Goal: Transaction & Acquisition: Purchase product/service

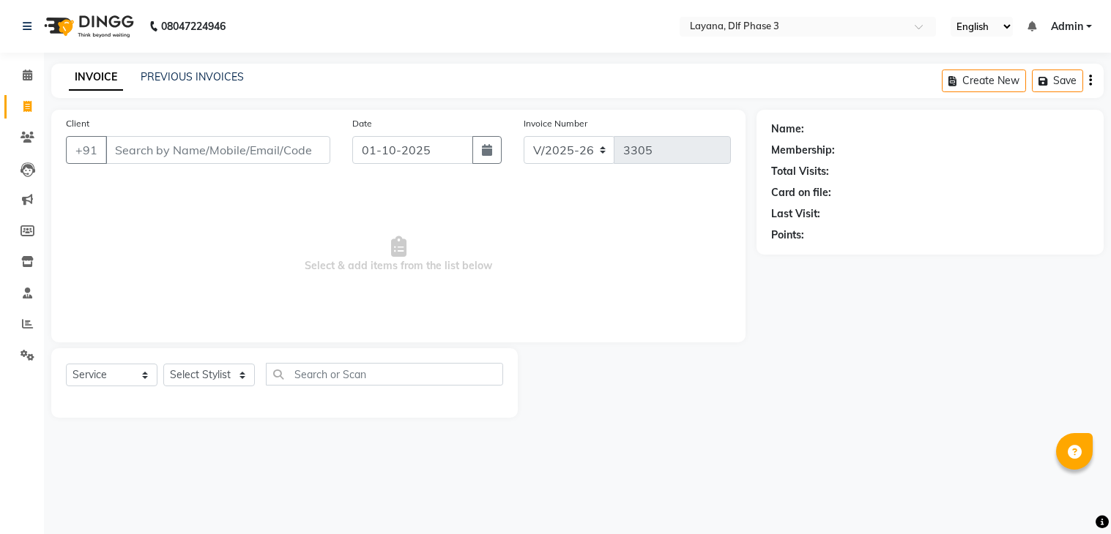
select select "6973"
select select "service"
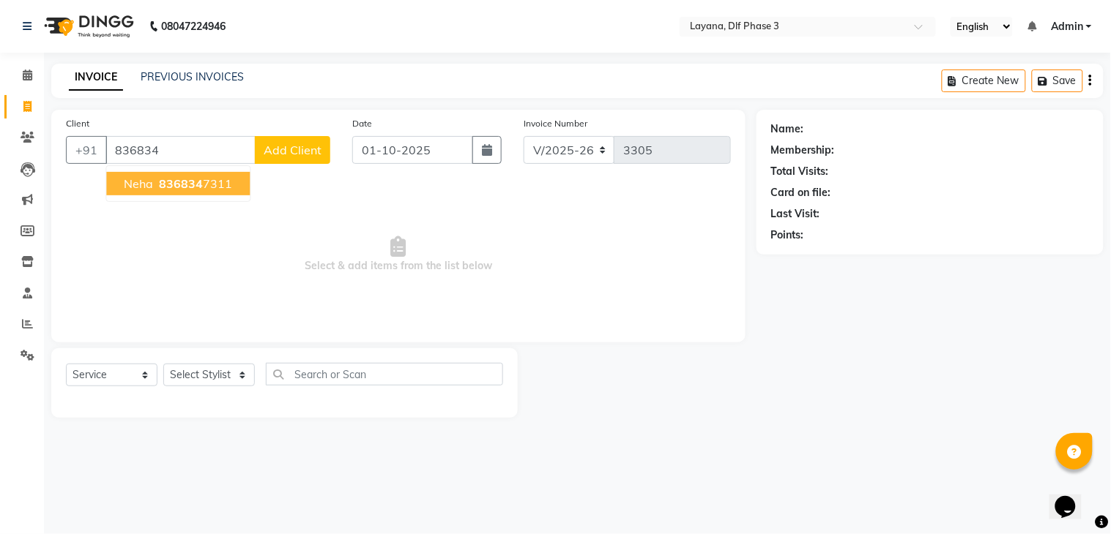
click at [152, 183] on span "neha" at bounding box center [138, 183] width 29 height 15
type input "8368347311"
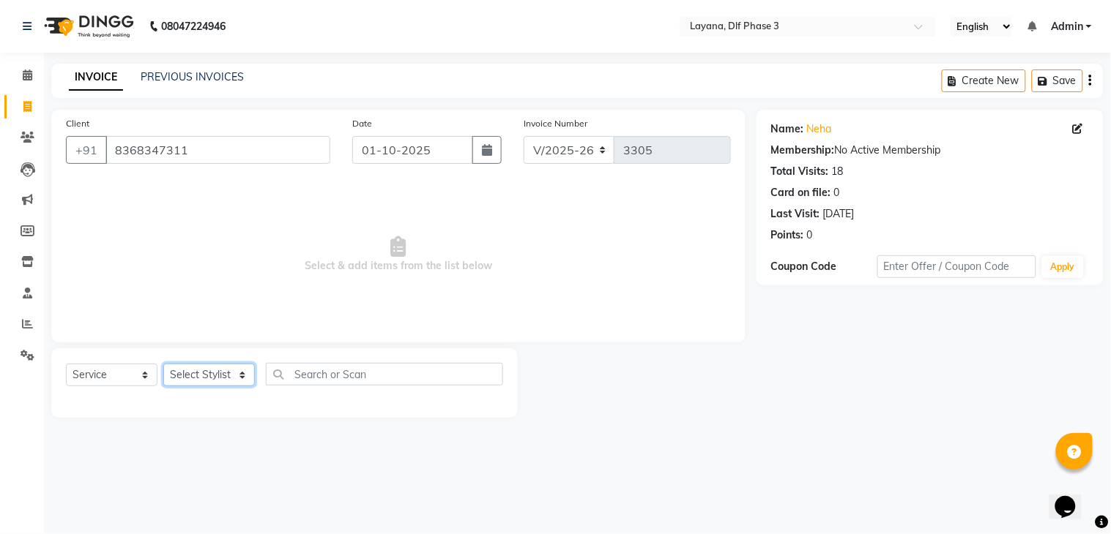
click at [214, 384] on select "Select Stylist [PERSON_NAME] [PERSON_NAME] kamal [DATE][PERSON_NAME] krishna [P…" at bounding box center [209, 375] width 92 height 23
select select "70193"
click at [163, 365] on select "Select Stylist [PERSON_NAME] [PERSON_NAME] kamal [DATE][PERSON_NAME] krishna [P…" at bounding box center [209, 375] width 92 height 23
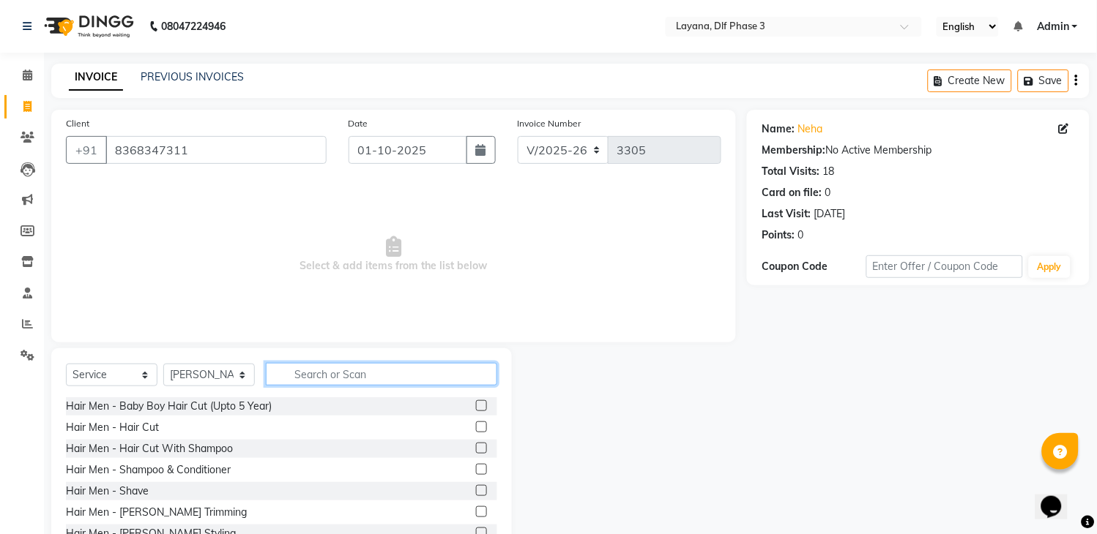
click at [318, 383] on input "text" at bounding box center [381, 374] width 231 height 23
type input "e"
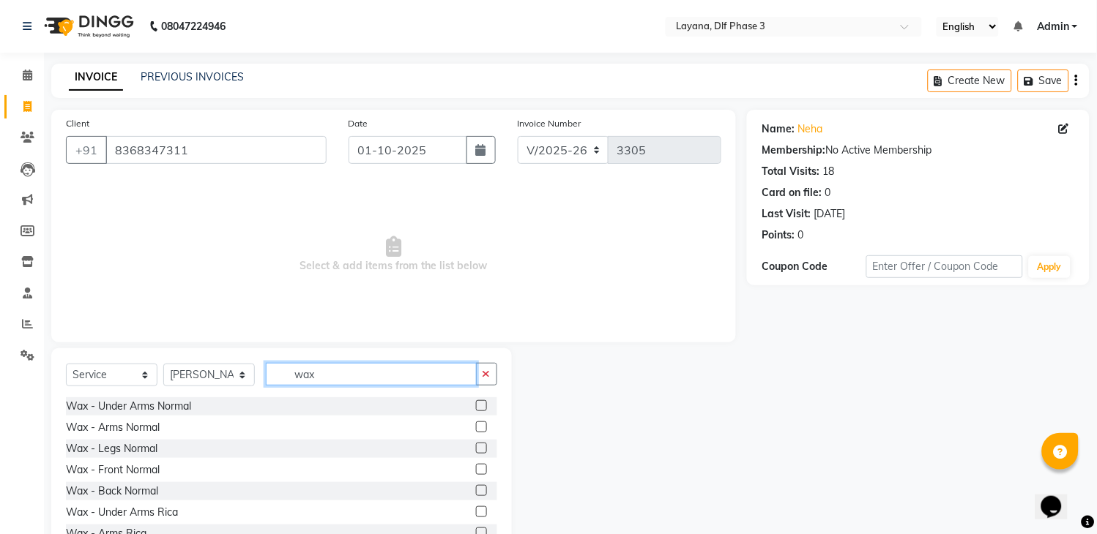
type input "wax"
click at [476, 510] on label at bounding box center [481, 512] width 11 height 11
click at [476, 510] on input "checkbox" at bounding box center [481, 513] width 10 height 10
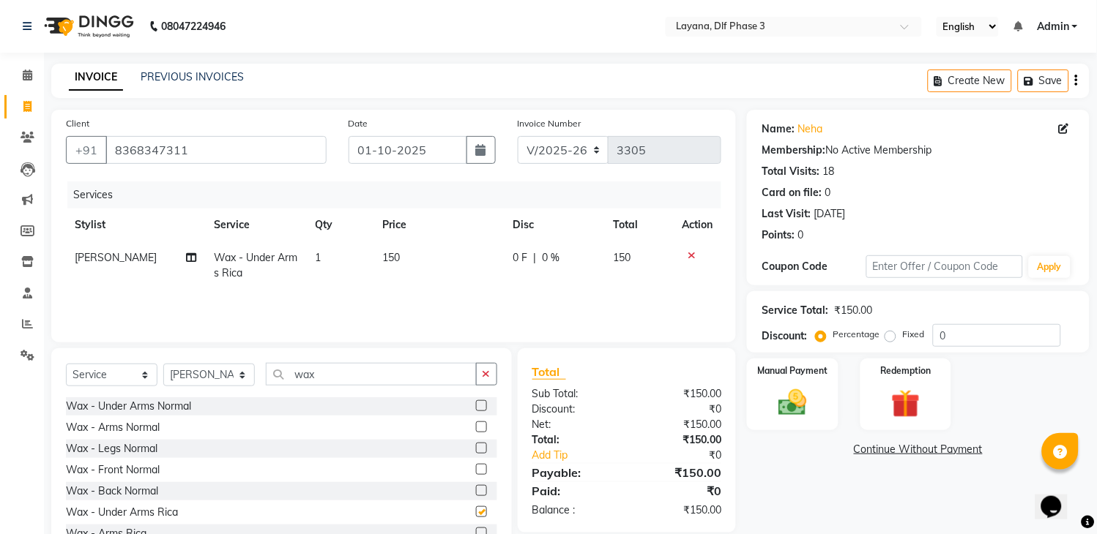
checkbox input "false"
click at [476, 532] on label at bounding box center [481, 533] width 11 height 11
click at [476, 532] on input "checkbox" at bounding box center [481, 534] width 10 height 10
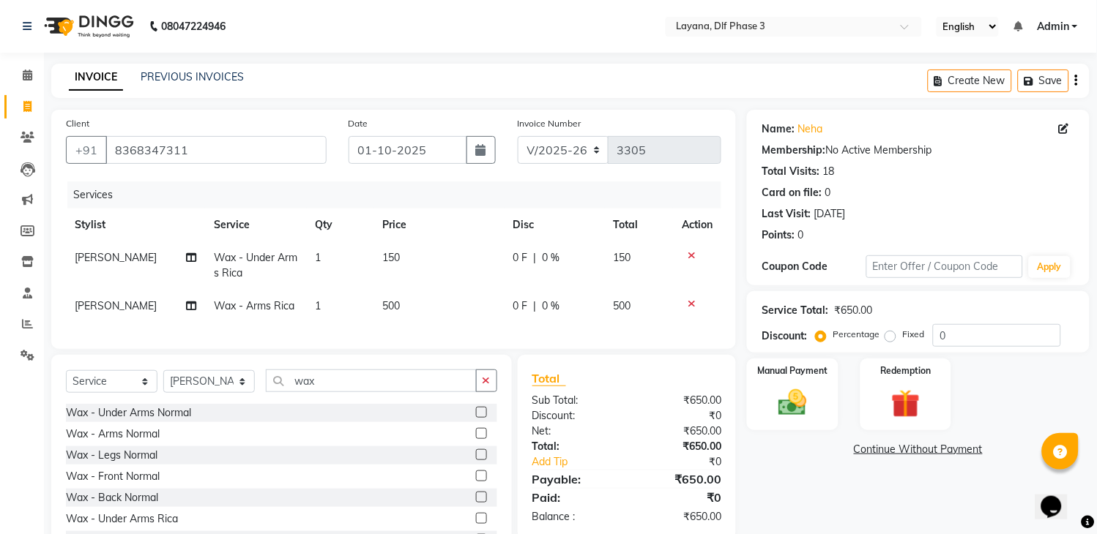
checkbox input "false"
click at [478, 392] on button "button" at bounding box center [486, 381] width 21 height 23
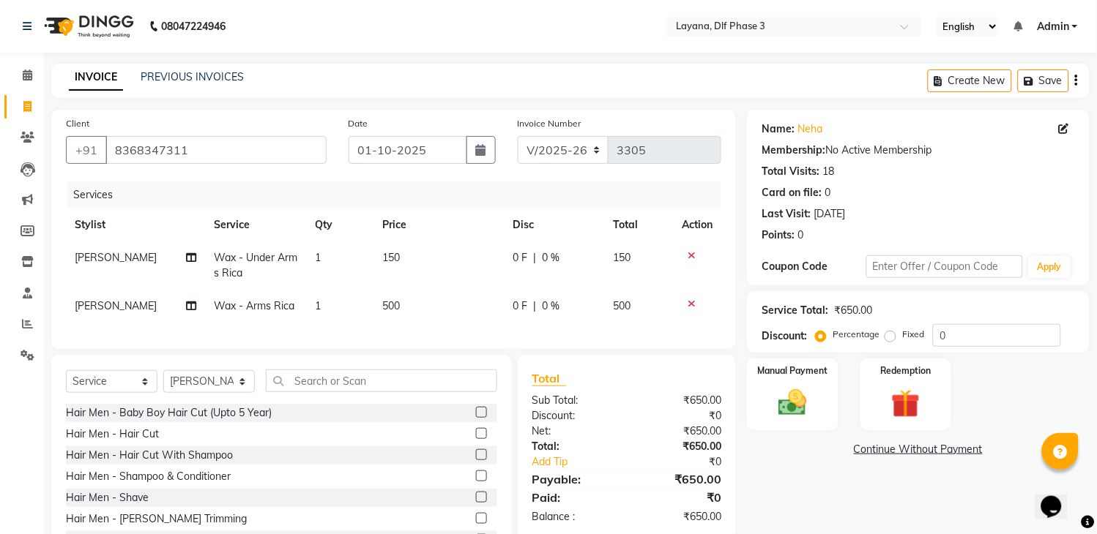
click at [400, 300] on td "500" at bounding box center [439, 306] width 130 height 33
select select "70193"
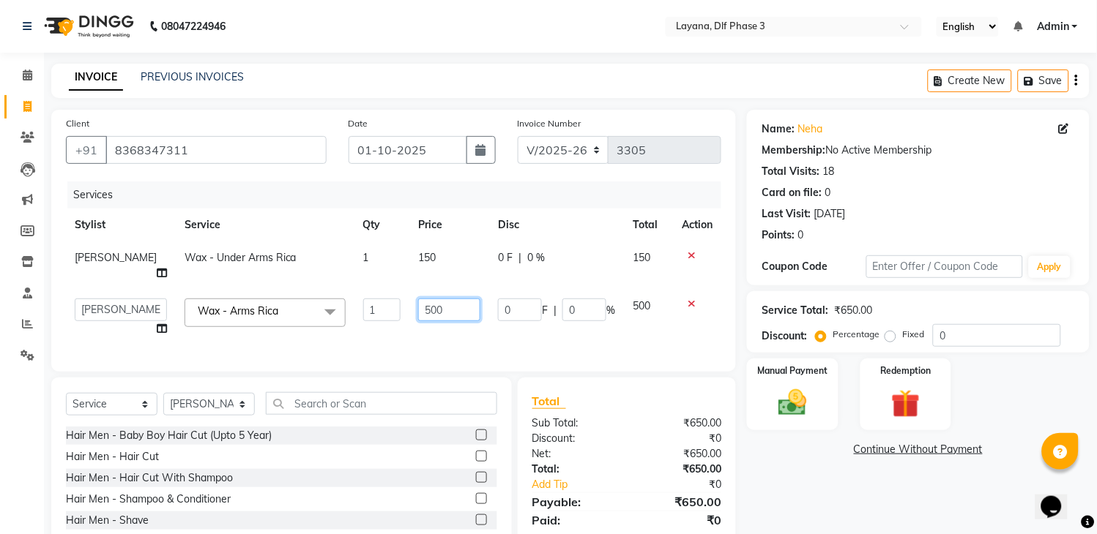
click at [425, 299] on input "500" at bounding box center [449, 310] width 62 height 23
type input "5"
type input "600"
click at [442, 414] on div "Select Service Product Membership Package Voucher Prepaid Gift Card Select Styl…" at bounding box center [281, 409] width 431 height 34
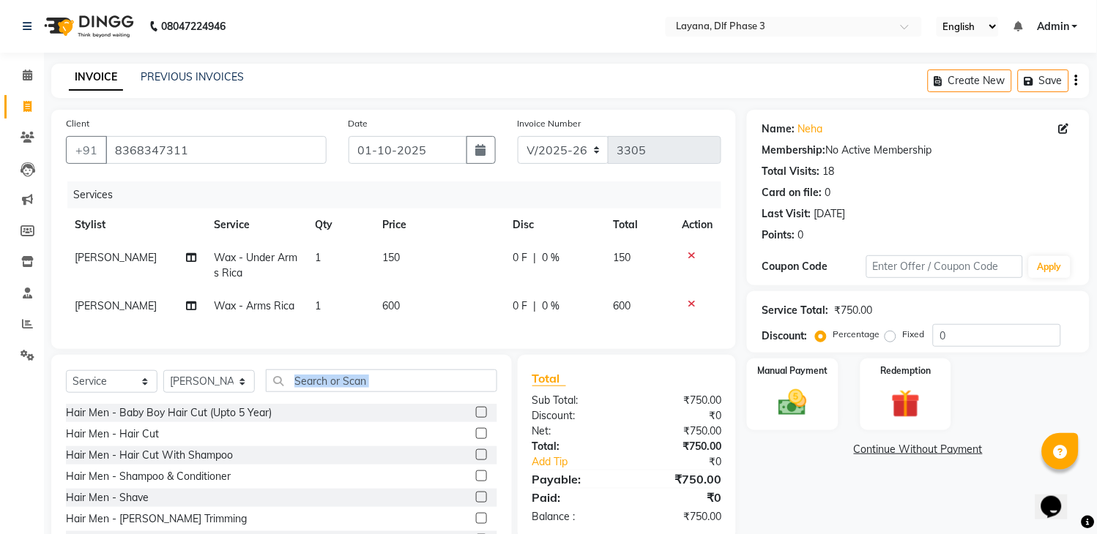
click at [440, 381] on div "Select Service Product Membership Package Voucher Prepaid Gift Card Select Styl…" at bounding box center [281, 463] width 461 height 216
click at [346, 390] on input "text" at bounding box center [381, 381] width 231 height 23
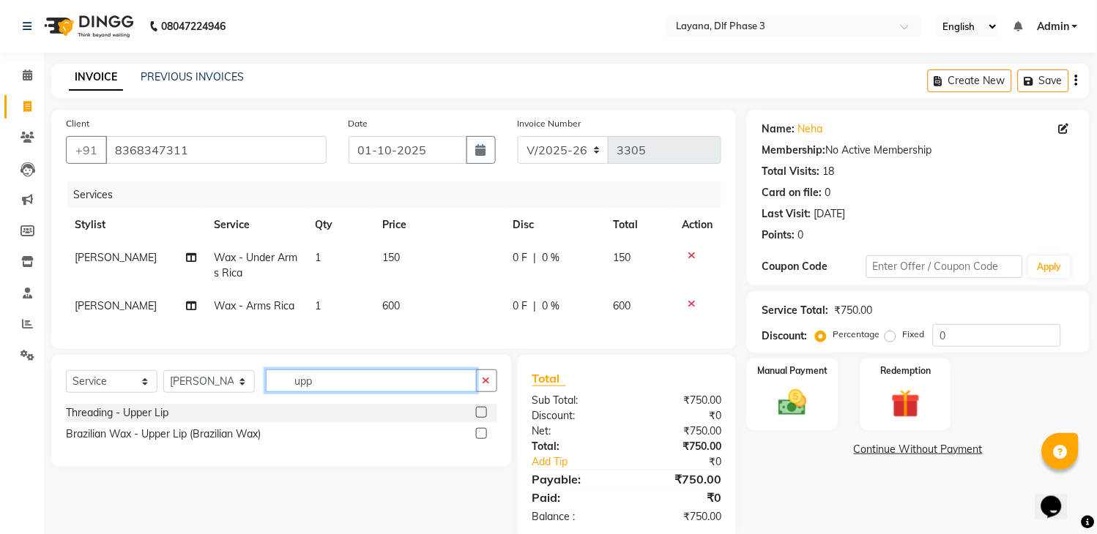
type input "upp"
click at [479, 439] on label at bounding box center [481, 433] width 11 height 11
click at [479, 439] on input "checkbox" at bounding box center [481, 435] width 10 height 10
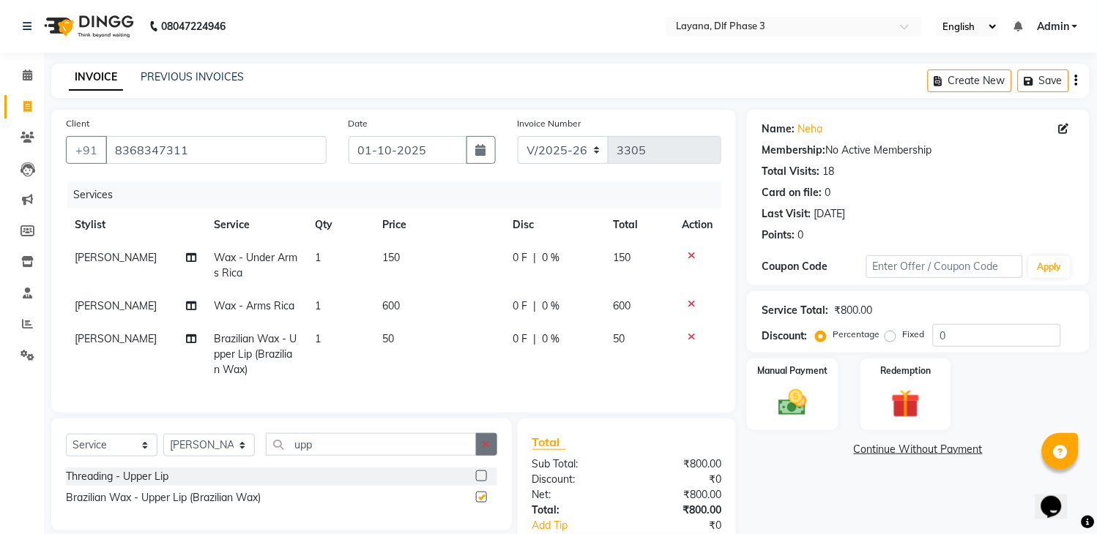
checkbox input "false"
click at [486, 450] on icon "button" at bounding box center [487, 444] width 8 height 10
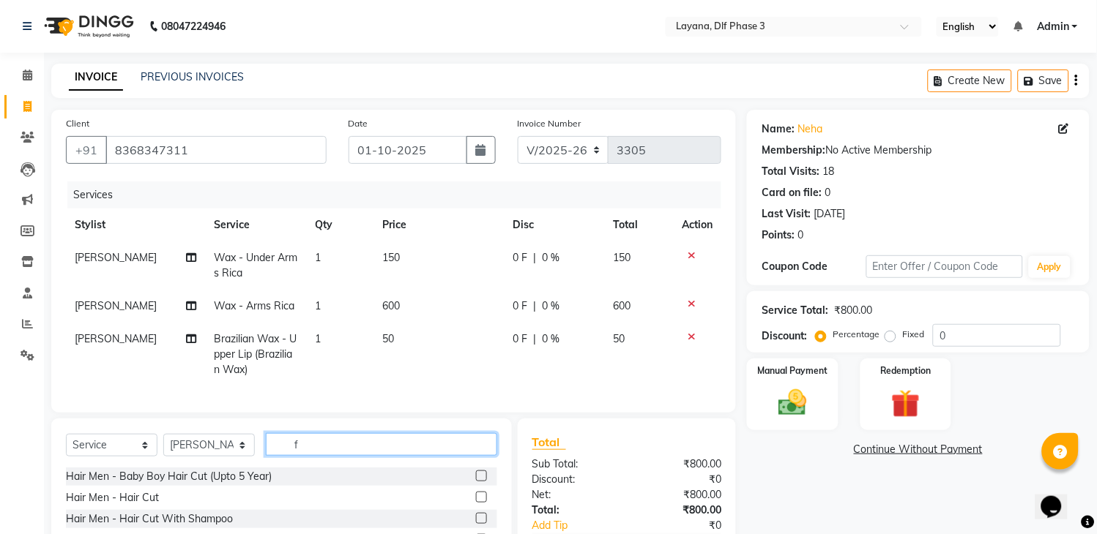
type input "f"
click at [486, 450] on icon "button" at bounding box center [487, 444] width 8 height 10
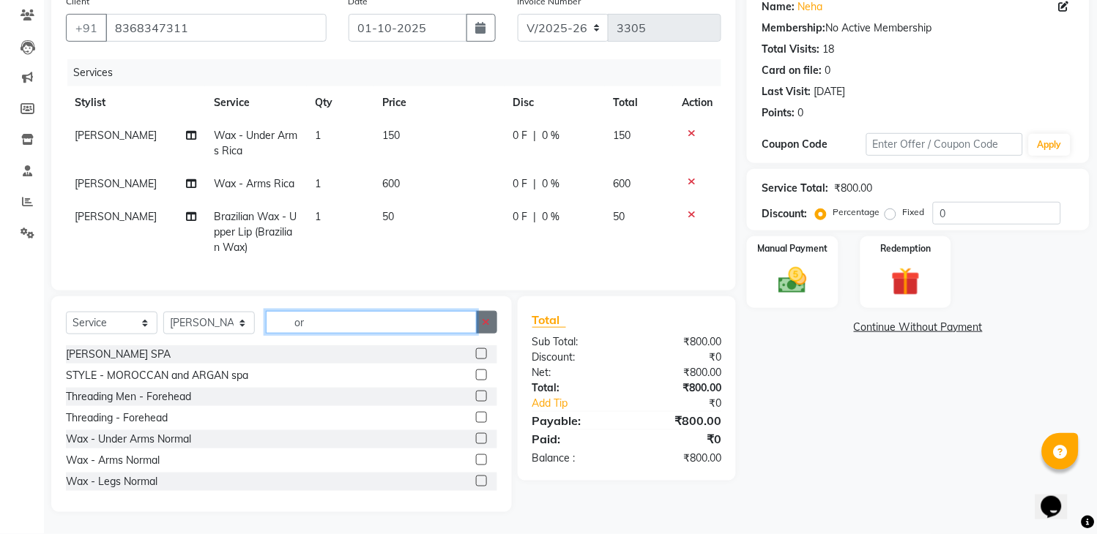
type input "or"
click at [485, 316] on button "button" at bounding box center [486, 322] width 21 height 23
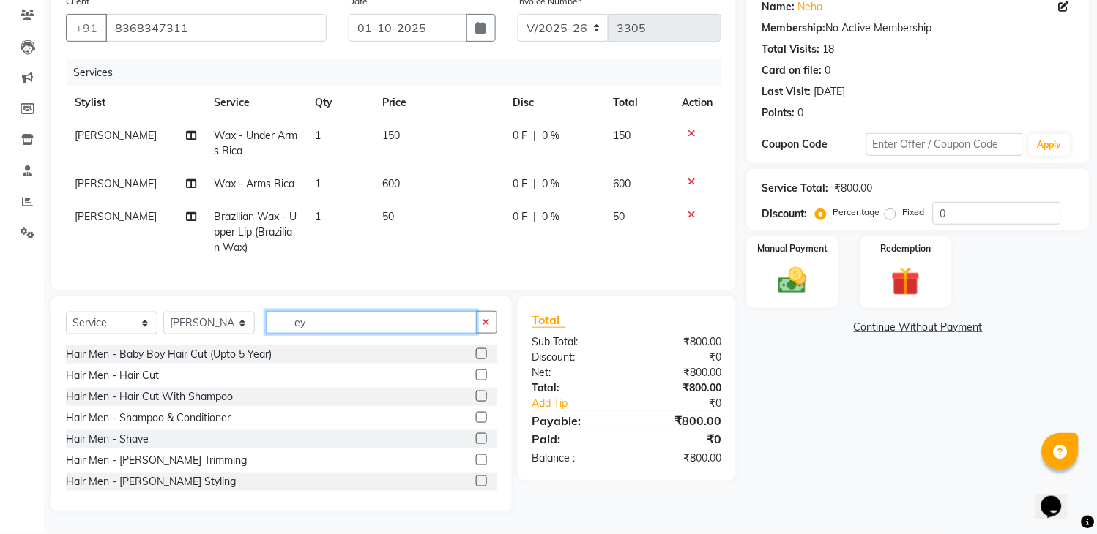
scroll to position [105, 0]
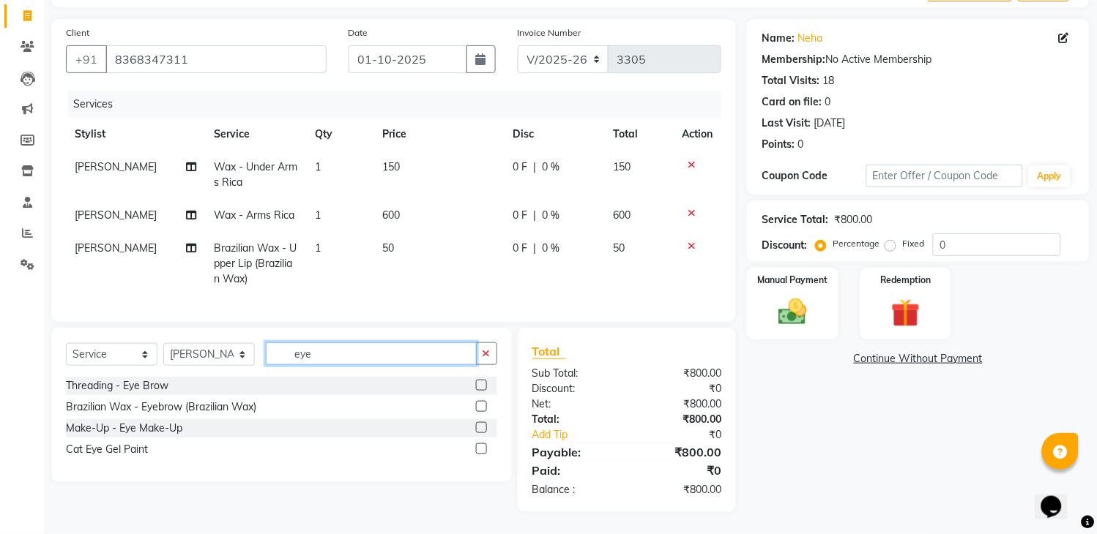
type input "eye"
click at [479, 384] on label at bounding box center [481, 385] width 11 height 11
click at [479, 384] on input "checkbox" at bounding box center [481, 386] width 10 height 10
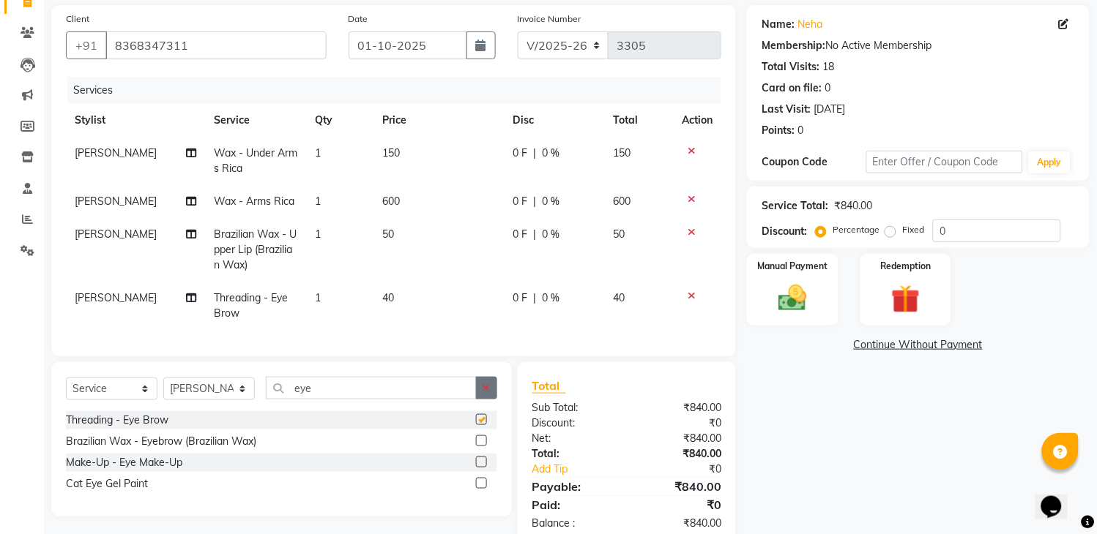
checkbox input "false"
click at [482, 393] on button "button" at bounding box center [486, 388] width 21 height 23
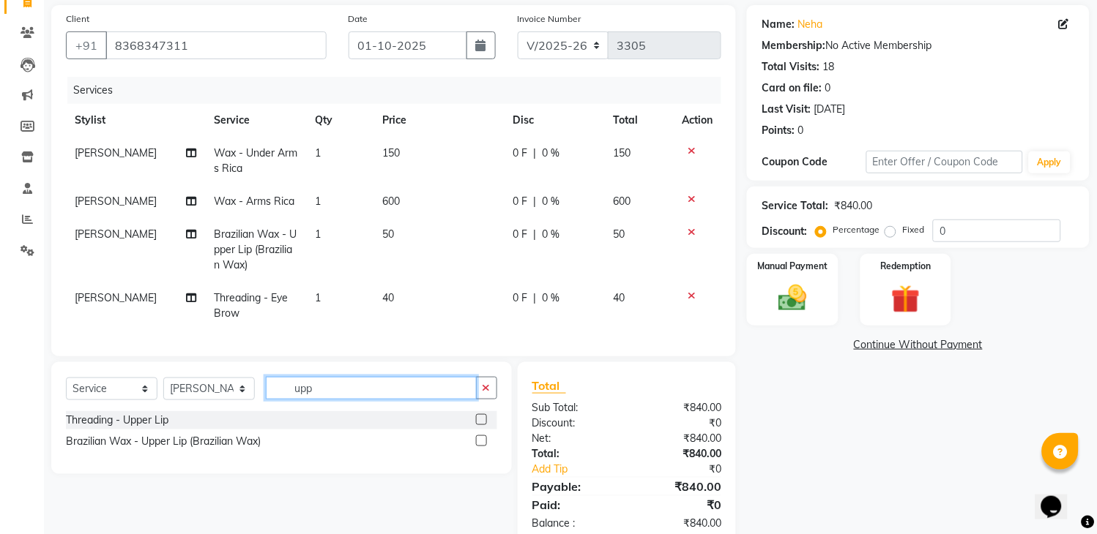
type input "upp"
click at [476, 425] on label at bounding box center [481, 419] width 11 height 11
click at [476, 425] on input "checkbox" at bounding box center [481, 421] width 10 height 10
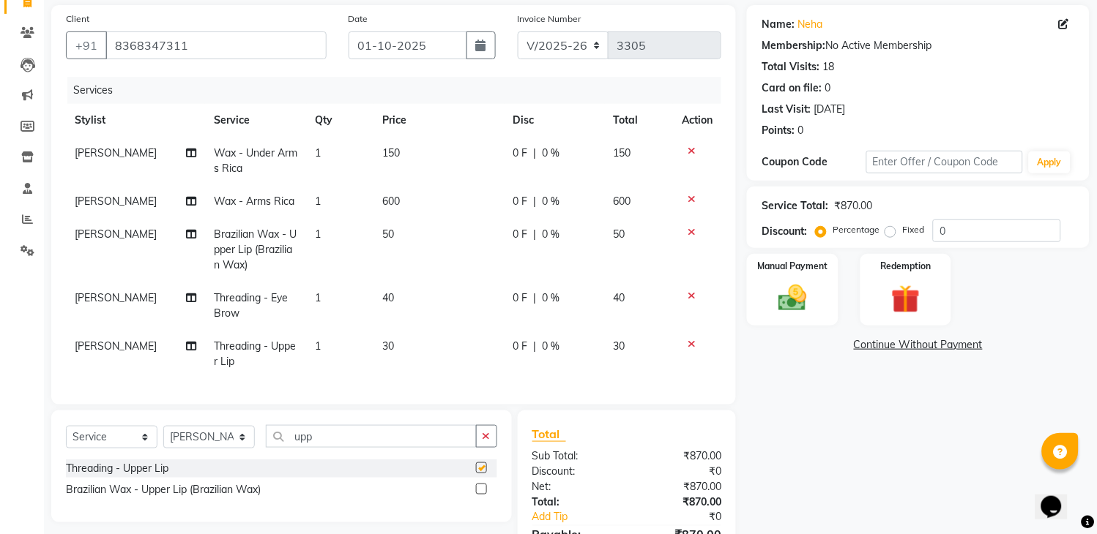
checkbox input "false"
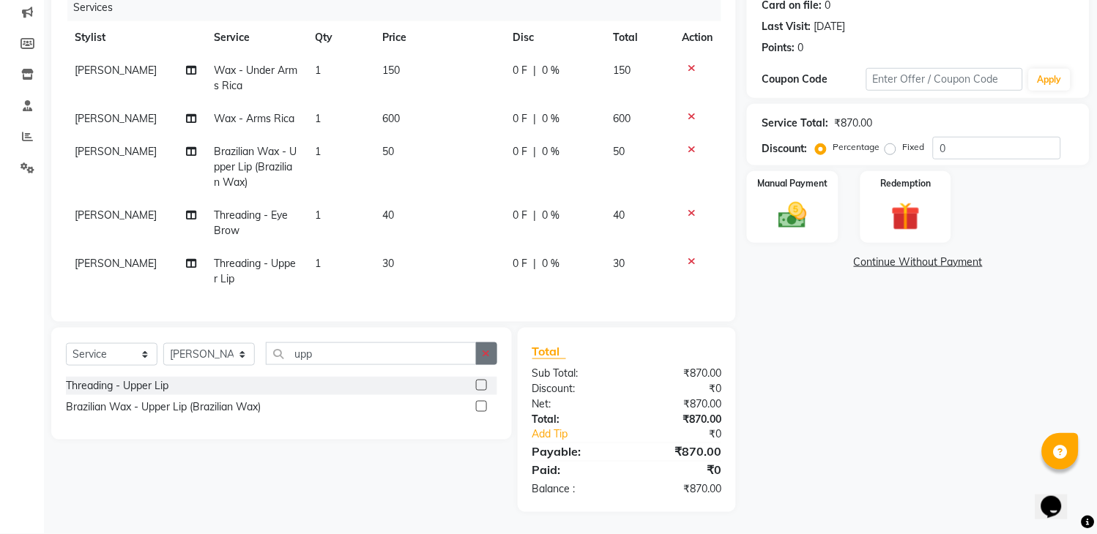
click at [481, 351] on button "button" at bounding box center [486, 354] width 21 height 23
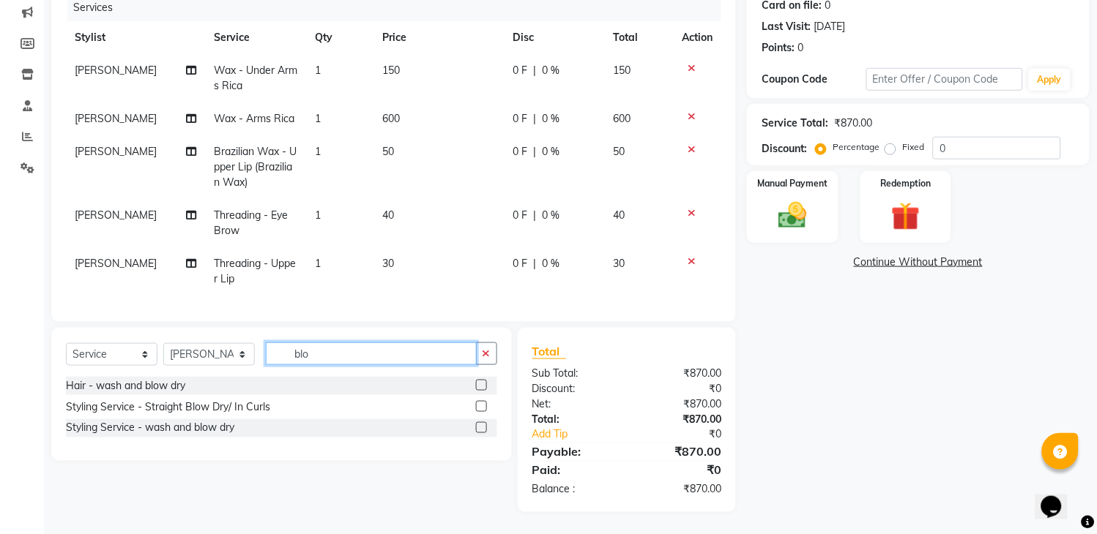
type input "blo"
click at [483, 423] on label at bounding box center [481, 427] width 11 height 11
click at [483, 424] on input "checkbox" at bounding box center [481, 429] width 10 height 10
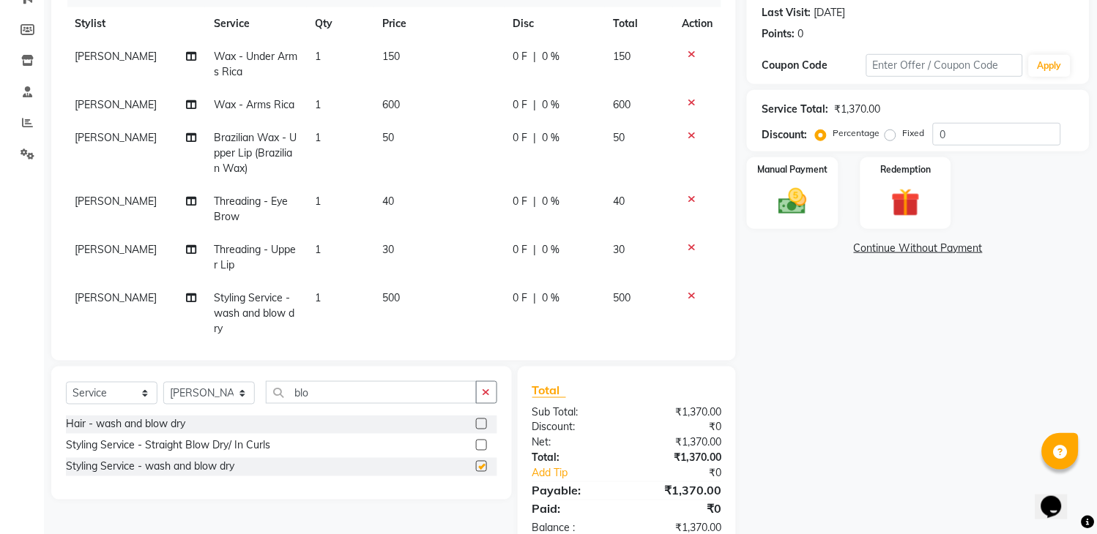
checkbox input "false"
click at [483, 387] on icon "button" at bounding box center [487, 392] width 8 height 10
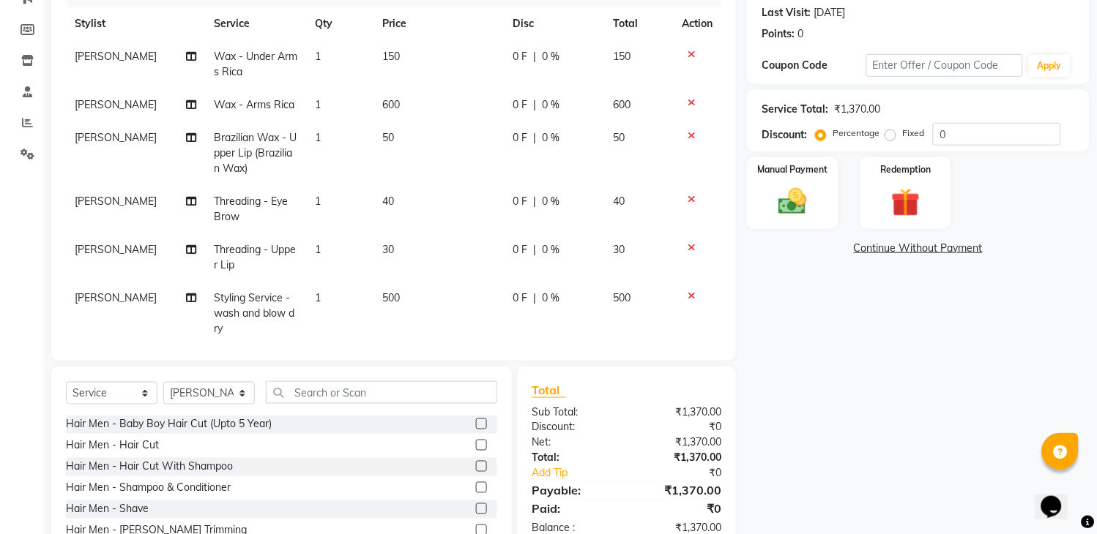
click at [383, 255] on span "30" at bounding box center [389, 249] width 12 height 13
select select "70193"
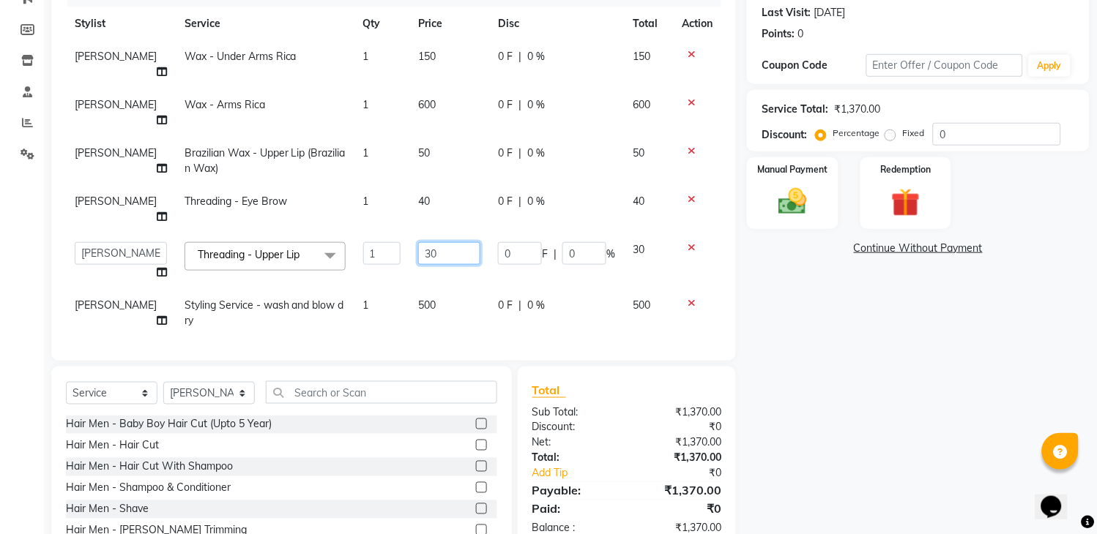
click at [449, 242] on input "30" at bounding box center [449, 253] width 62 height 23
type input "3"
type input "40"
click at [813, 346] on div "Name: Neha Membership: No Active Membership Total Visits: 18 Card on file: 0 La…" at bounding box center [924, 245] width 354 height 674
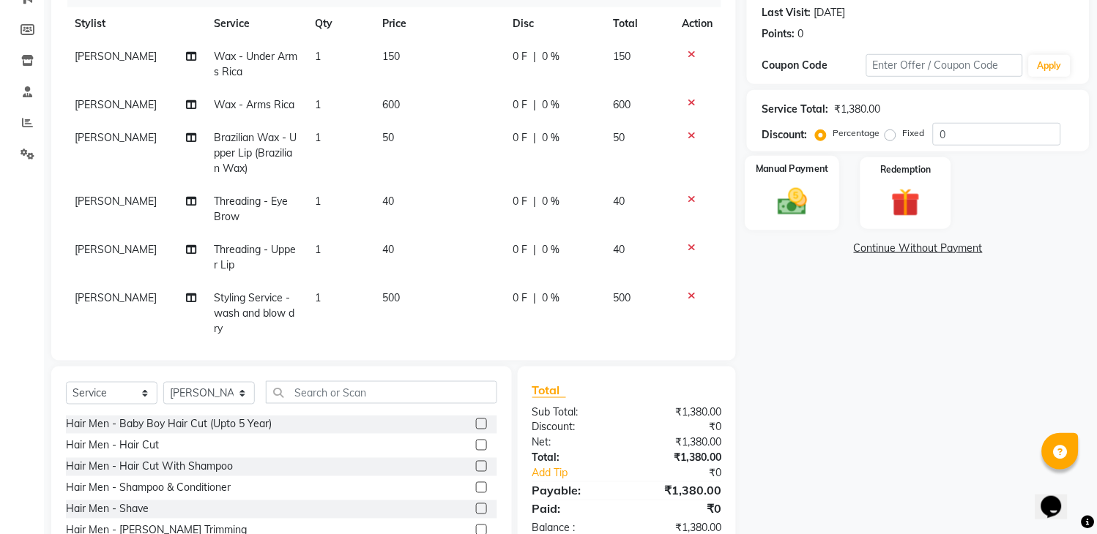
click at [784, 192] on img at bounding box center [793, 202] width 48 height 34
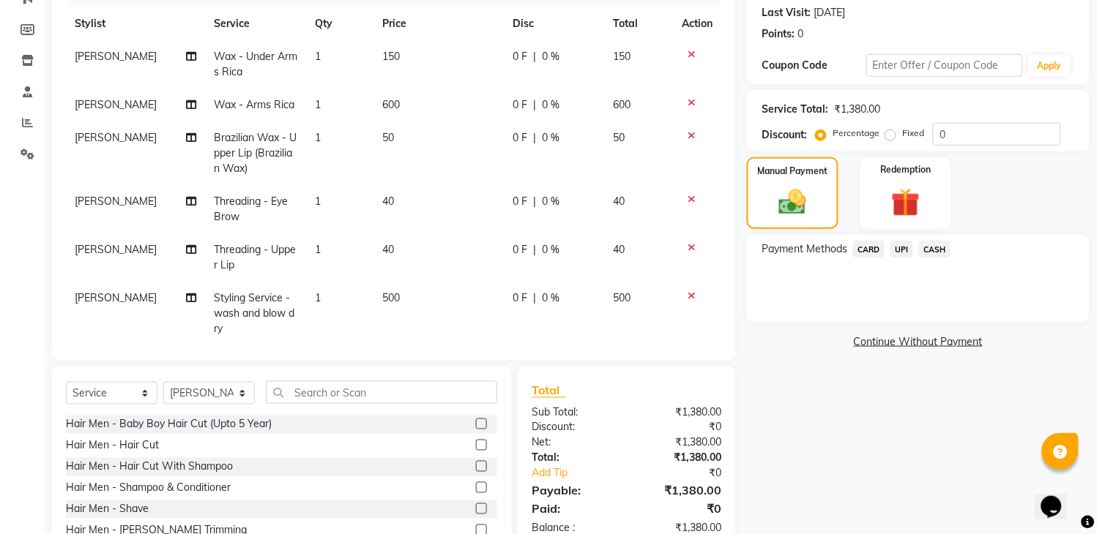
click at [898, 247] on span "UPI" at bounding box center [901, 249] width 23 height 17
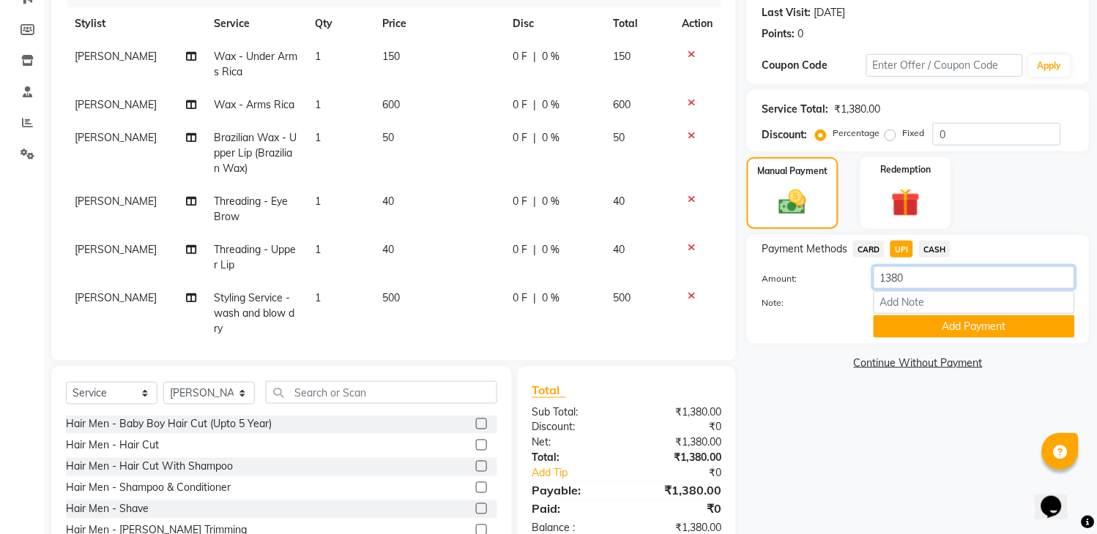
click at [928, 279] on input "1380" at bounding box center [973, 278] width 201 height 23
type input "1"
type input "1100"
click at [938, 330] on button "Add Payment" at bounding box center [973, 327] width 201 height 23
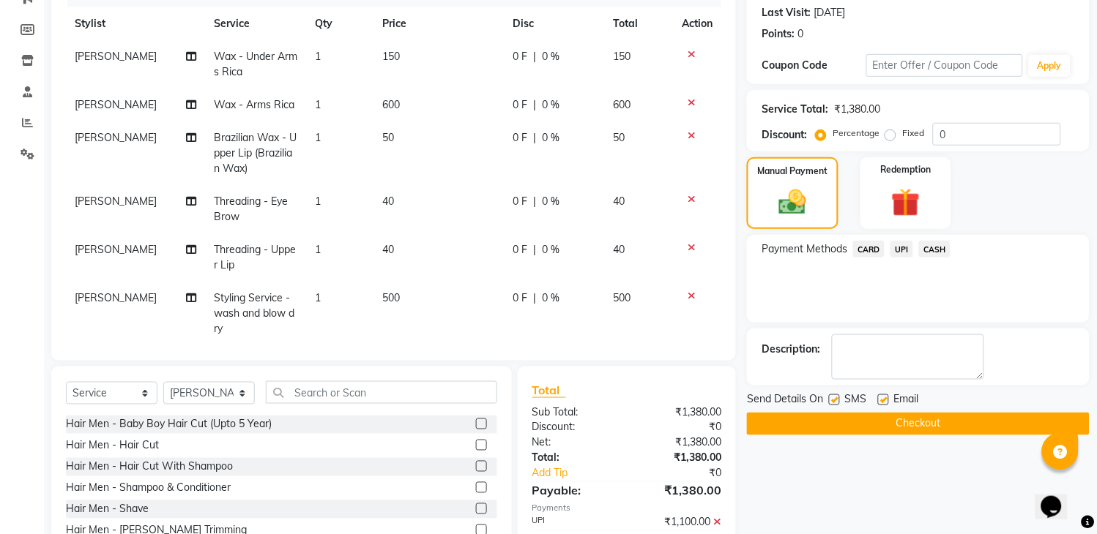
click at [937, 253] on span "CASH" at bounding box center [934, 249] width 31 height 17
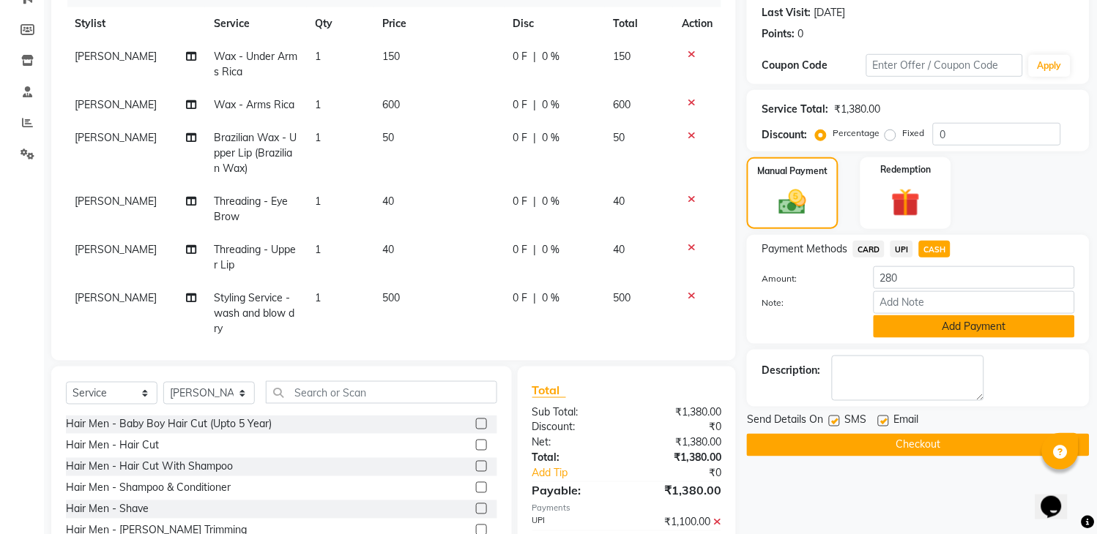
click at [937, 326] on button "Add Payment" at bounding box center [973, 327] width 201 height 23
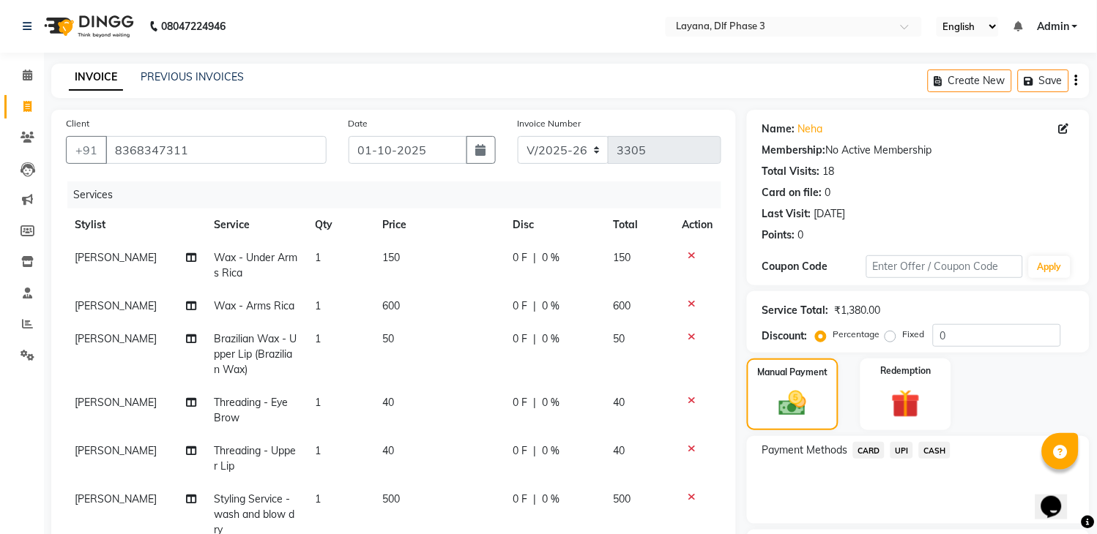
scroll to position [308, 0]
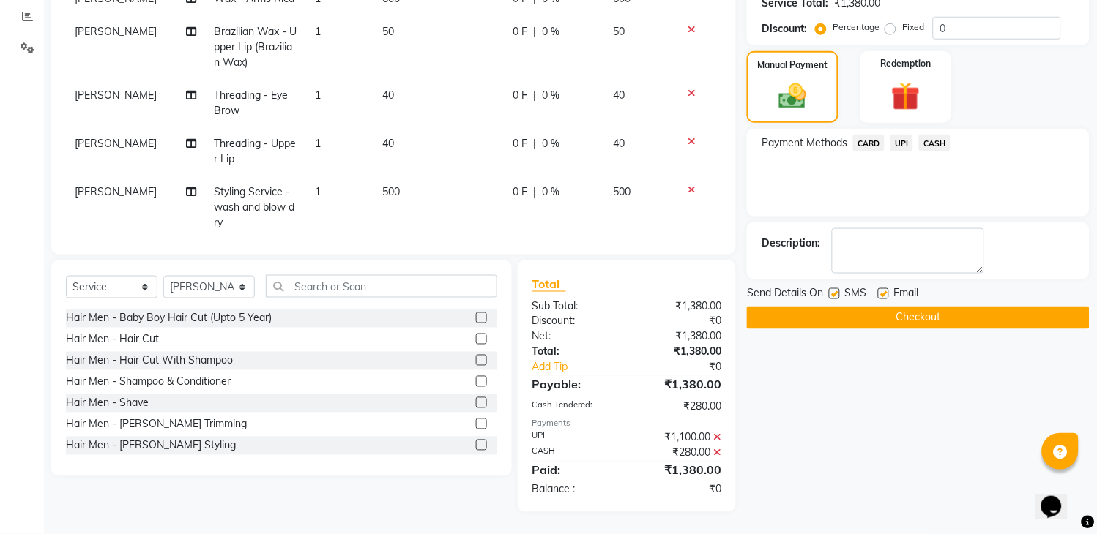
click at [716, 437] on icon at bounding box center [717, 438] width 8 height 10
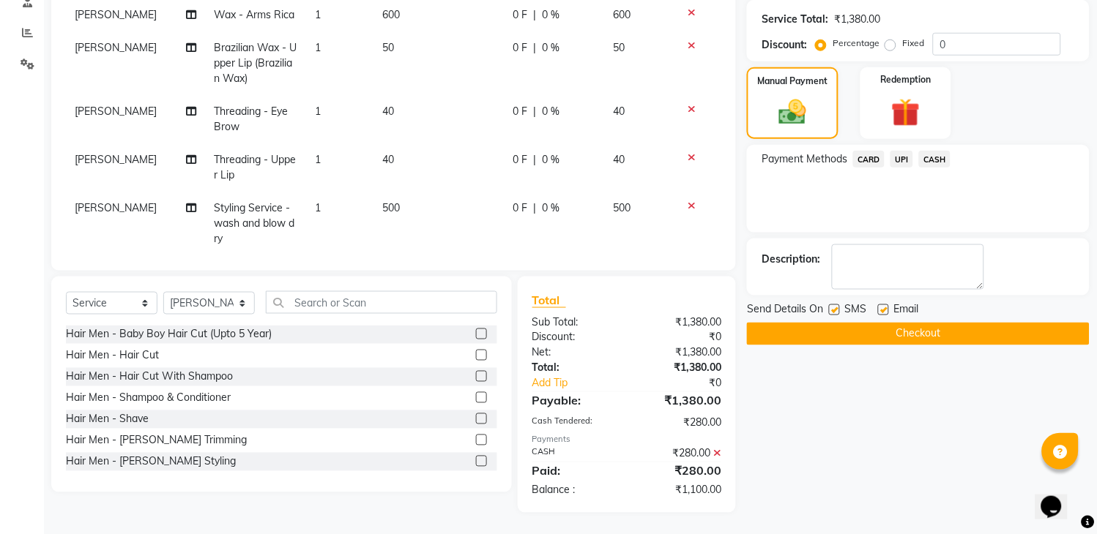
click at [716, 455] on icon at bounding box center [717, 454] width 8 height 10
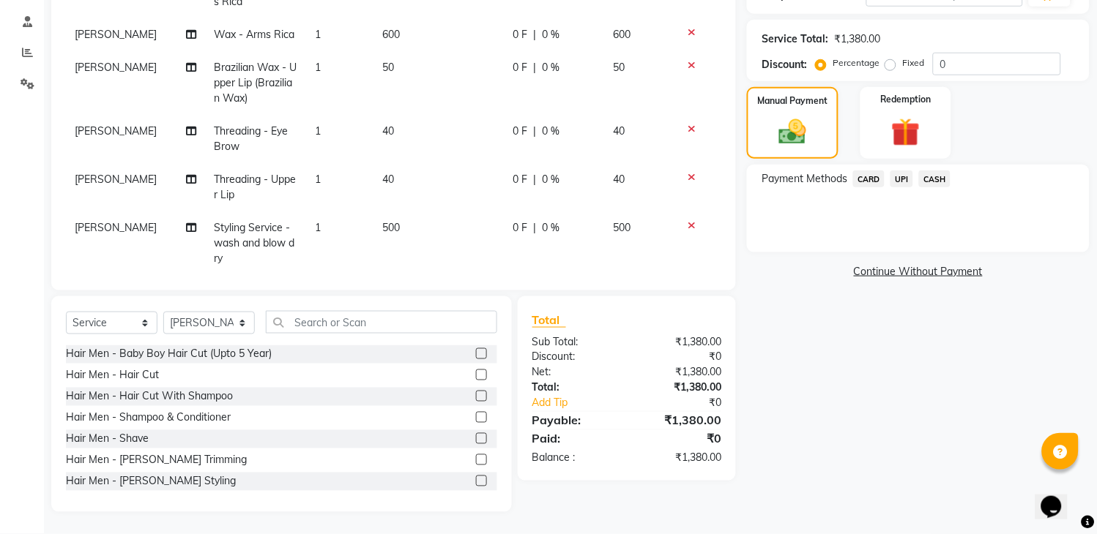
scroll to position [0, 0]
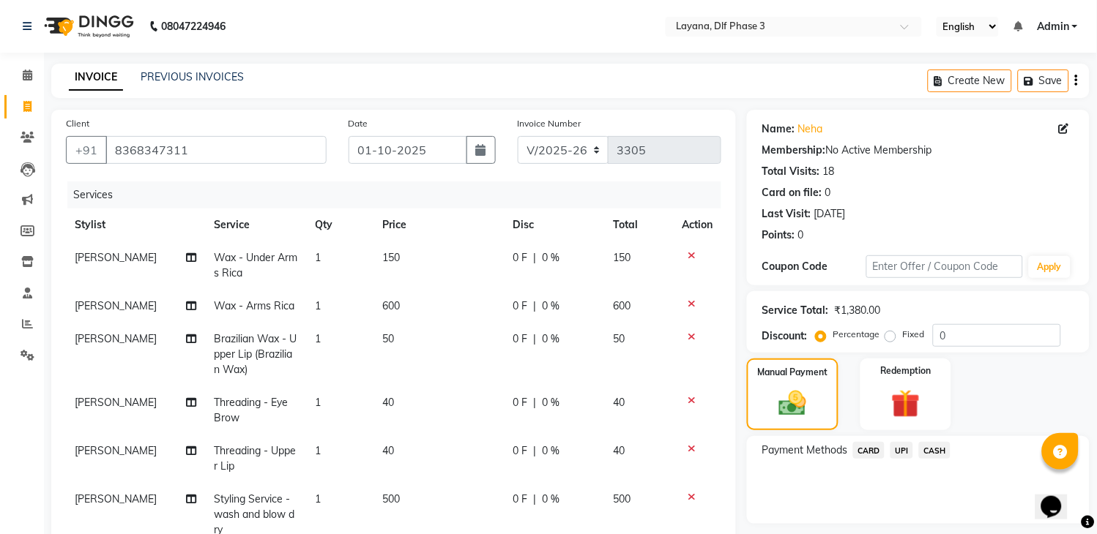
drag, startPoint x: 130, startPoint y: 254, endPoint x: 1021, endPoint y: 319, distance: 893.4
click at [1021, 319] on div "Client +91 8368347311 Date 01-10-2025 Invoice Number V/2025 V/2025-26 3305 Serv…" at bounding box center [570, 447] width 1060 height 674
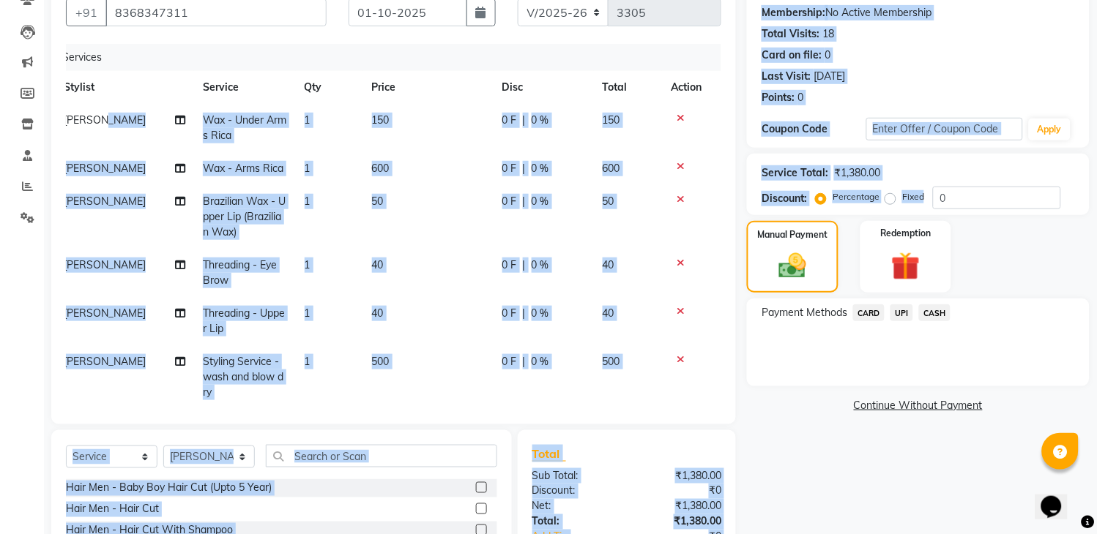
scroll to position [141, 0]
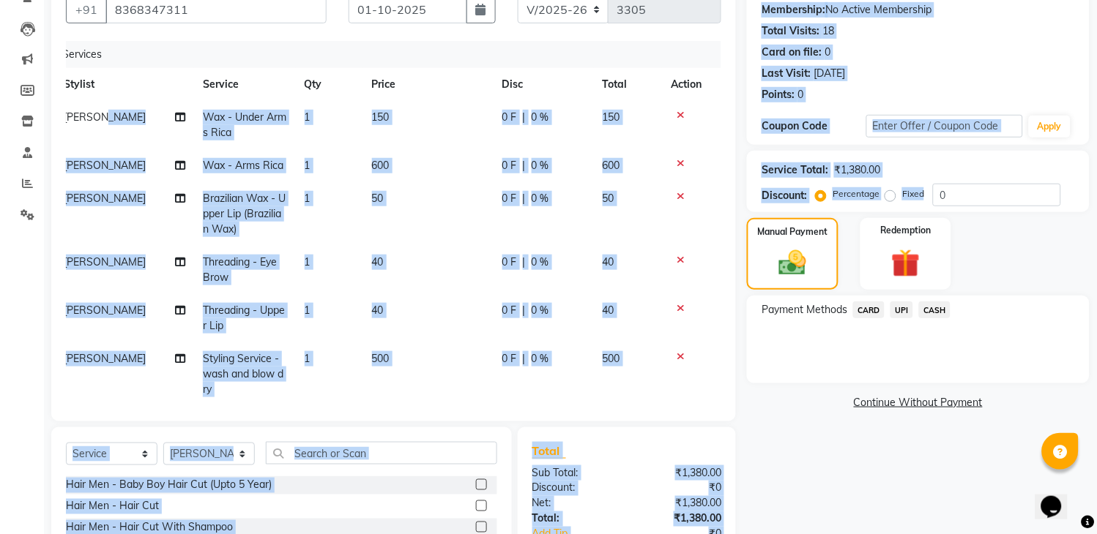
click at [84, 357] on span "[PERSON_NAME]" at bounding box center [105, 358] width 82 height 13
select select "70193"
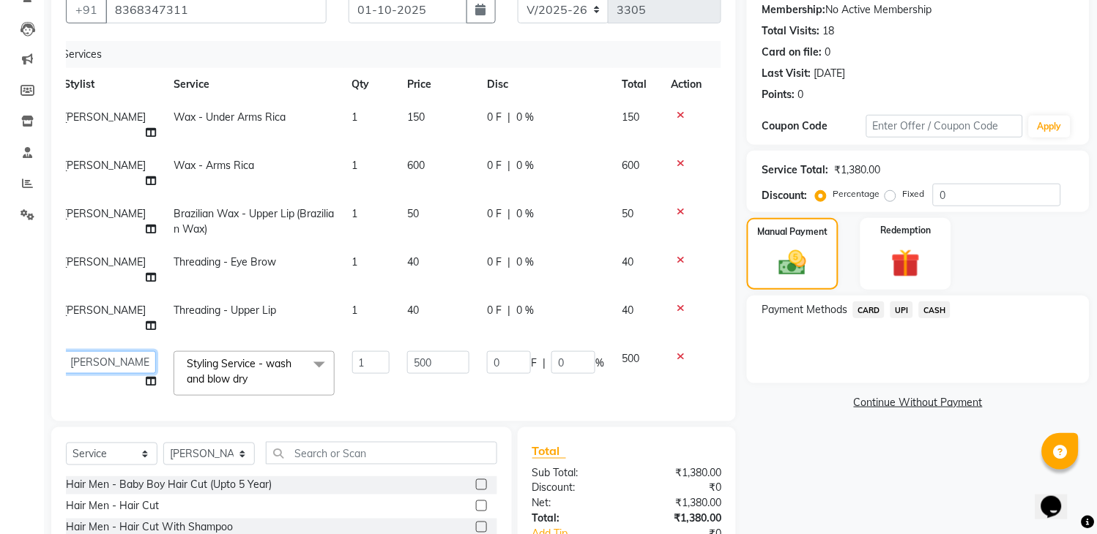
click at [93, 351] on select "Aakhil Gopal das kamal Kartik keshav krishna sanjana Shadab supriya" at bounding box center [110, 362] width 92 height 23
click at [899, 309] on span "UPI" at bounding box center [901, 310] width 23 height 17
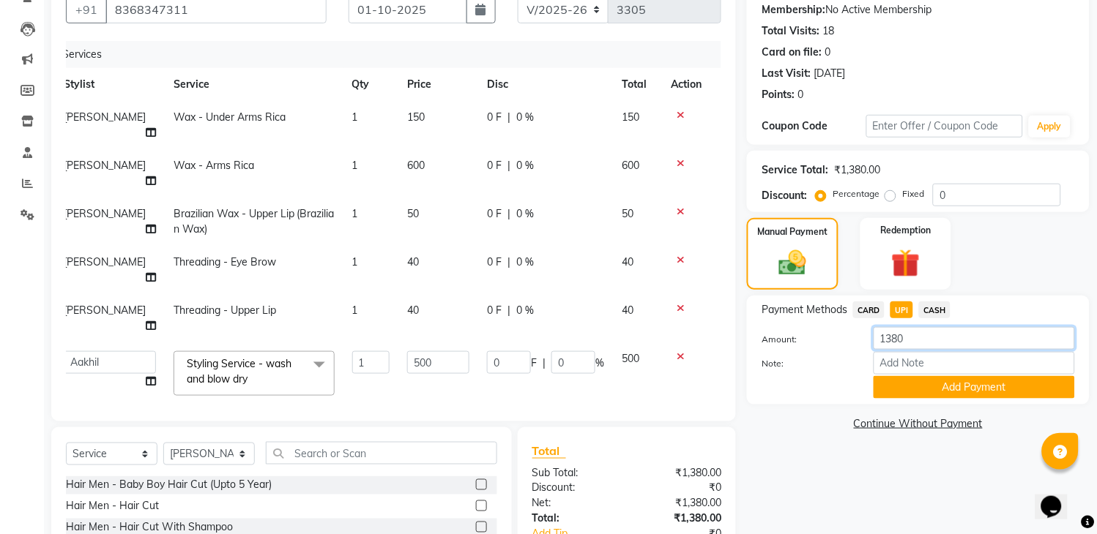
click at [931, 332] on input "1380" at bounding box center [973, 338] width 201 height 23
type input "1"
type input "1100"
click at [911, 390] on button "Add Payment" at bounding box center [973, 387] width 201 height 23
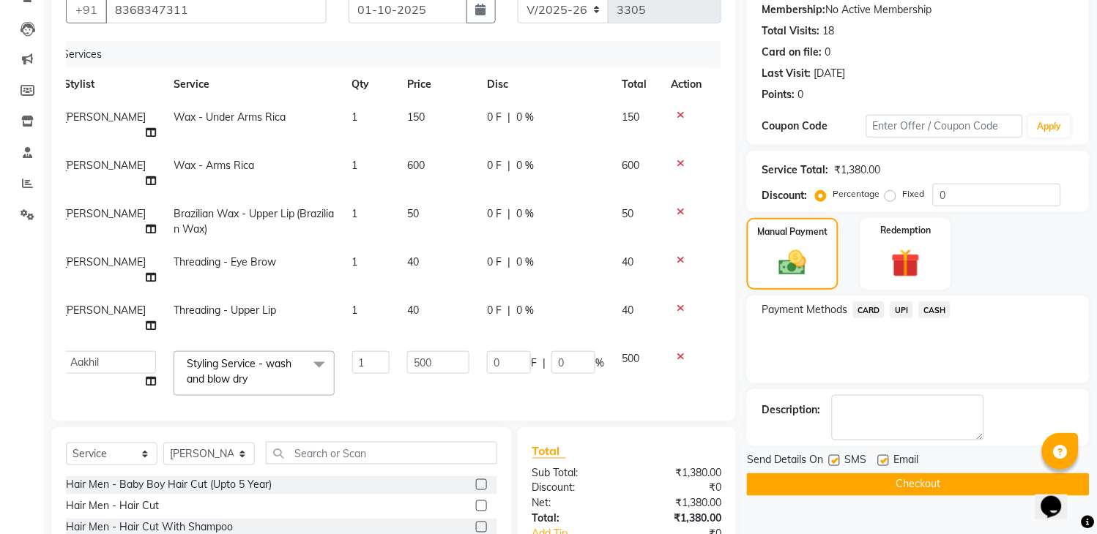
click at [931, 308] on span "CASH" at bounding box center [934, 310] width 31 height 17
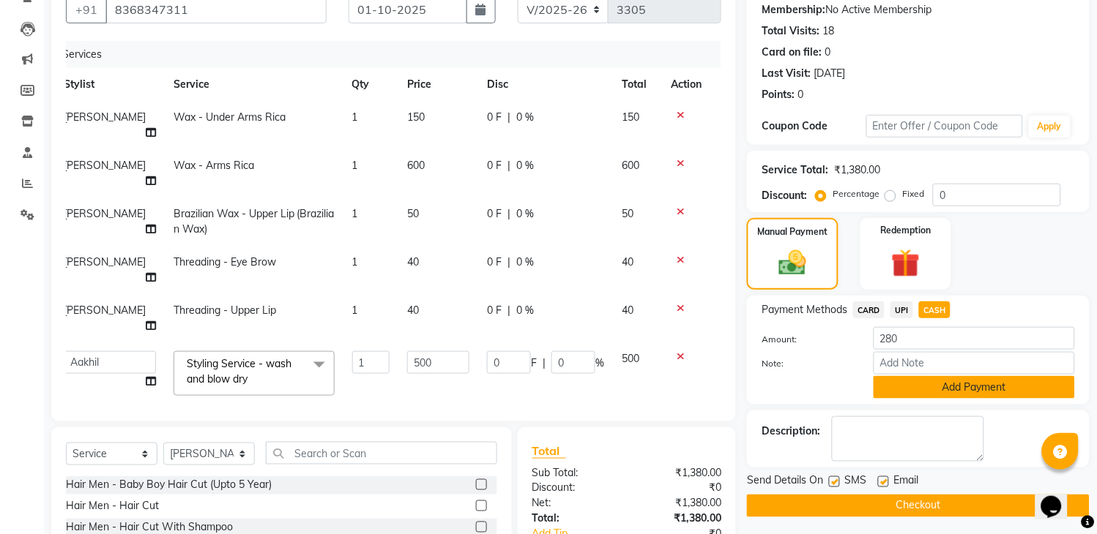
click at [903, 377] on button "Add Payment" at bounding box center [973, 387] width 201 height 23
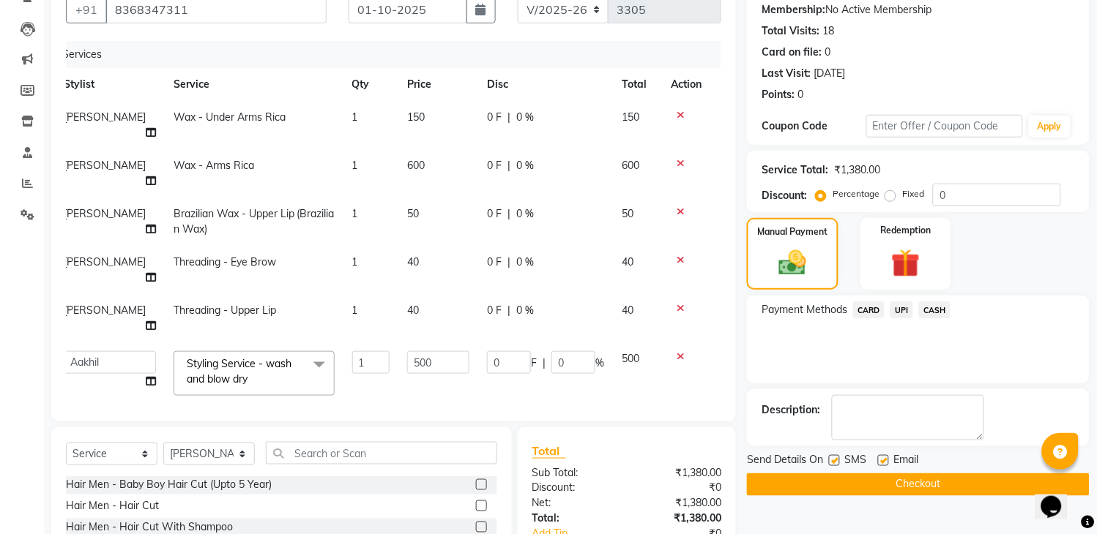
scroll to position [269, 0]
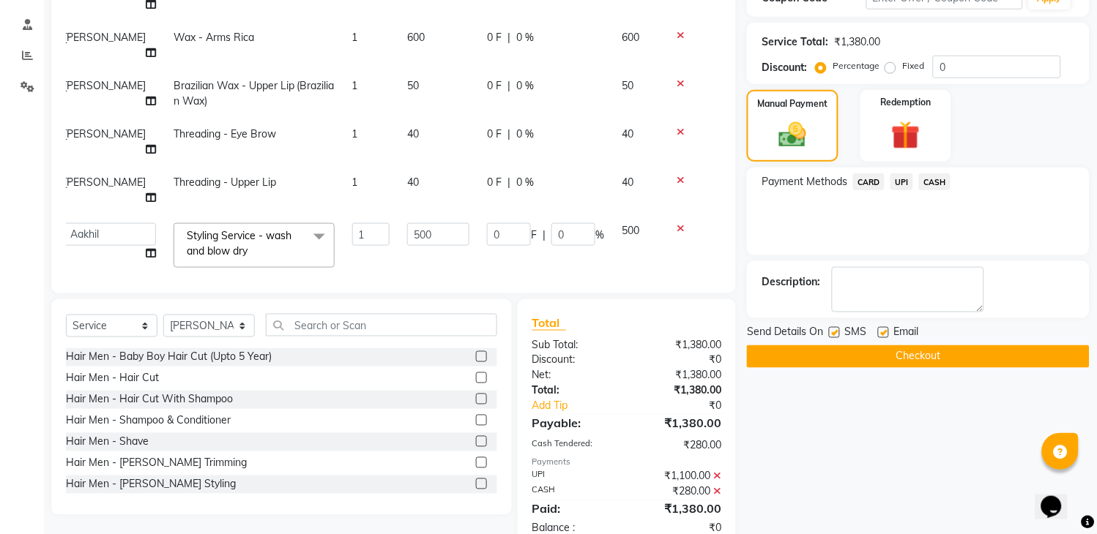
click at [883, 360] on button "Checkout" at bounding box center [918, 357] width 343 height 23
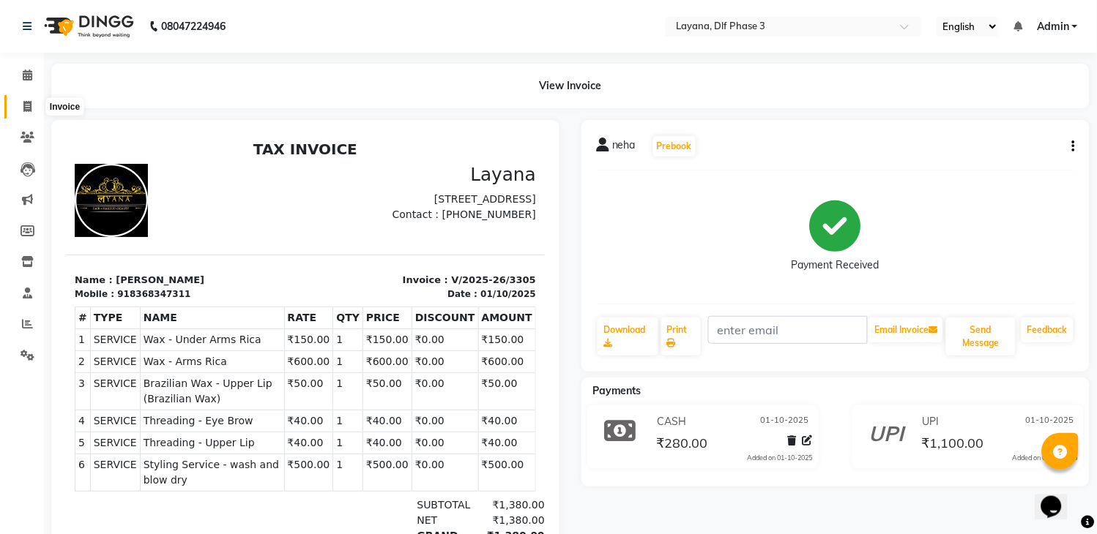
click at [28, 99] on span at bounding box center [28, 107] width 26 height 17
select select "service"
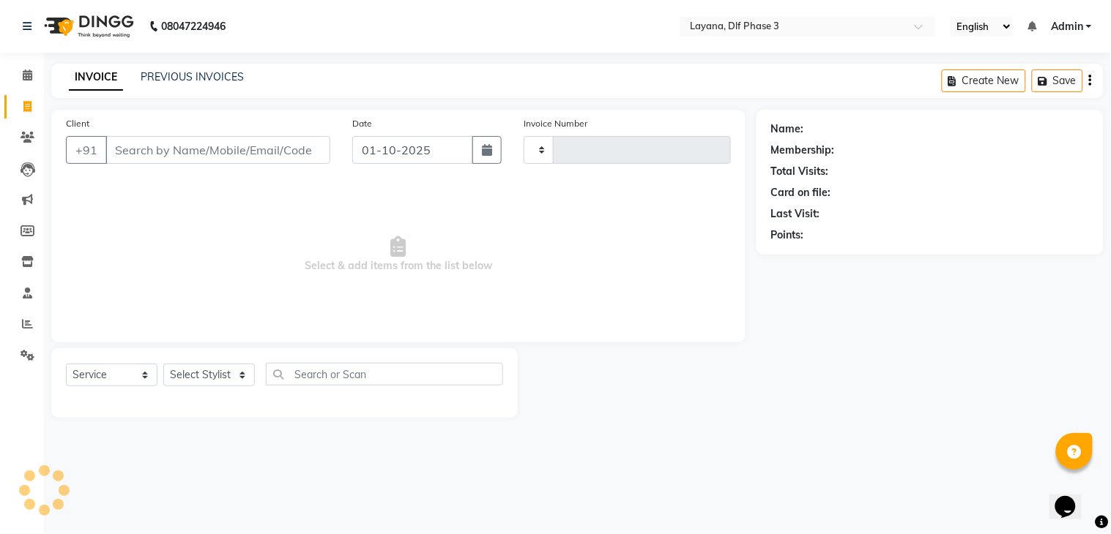
type input "3306"
select select "6973"
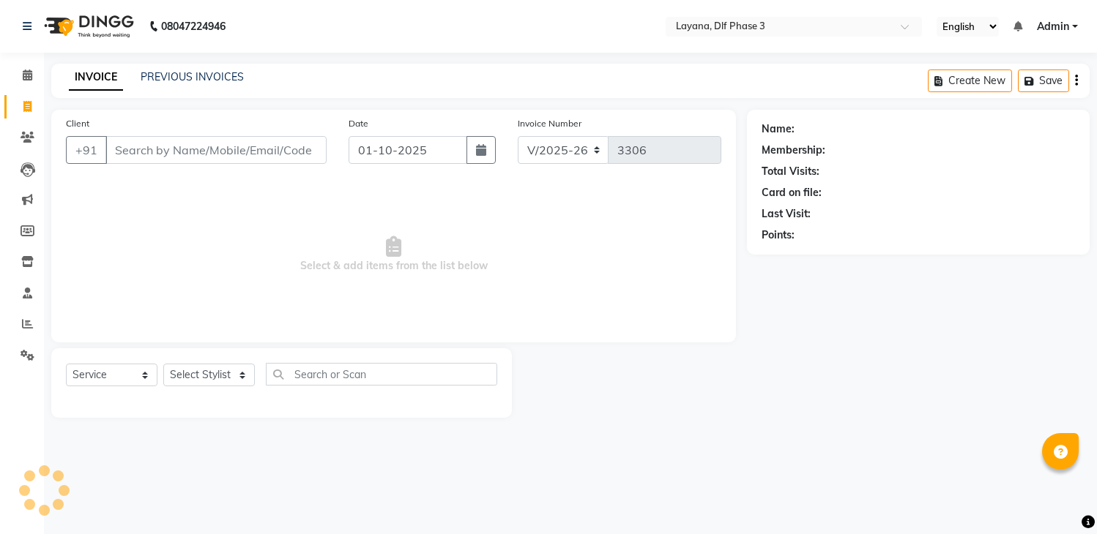
select select "6973"
select select "service"
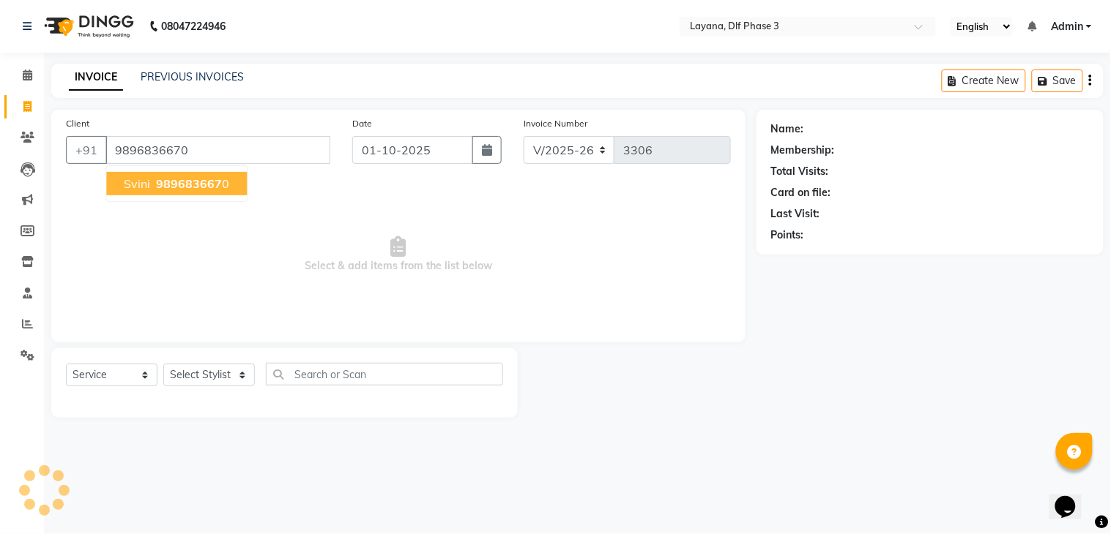
type input "9896836670"
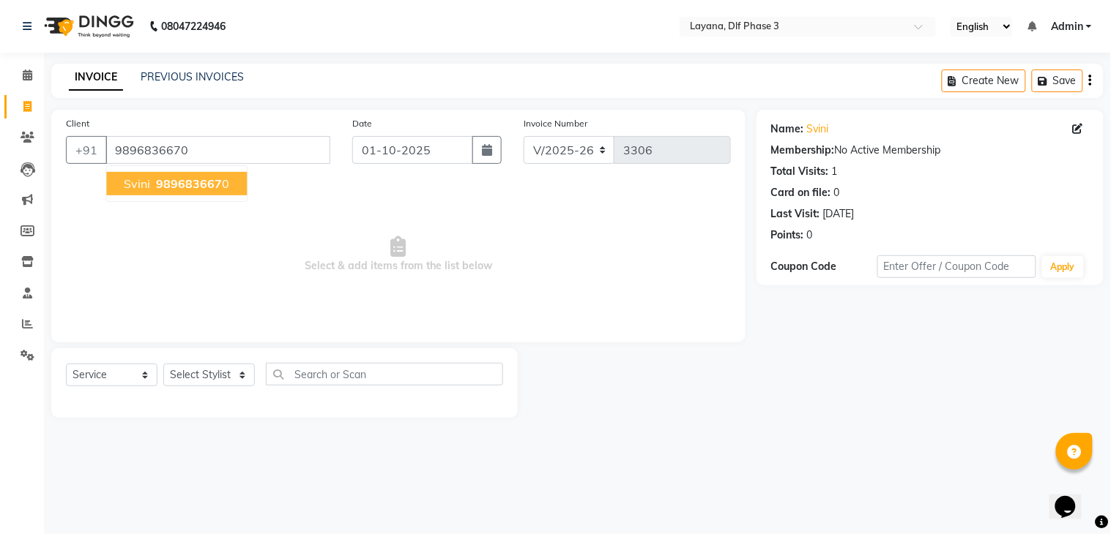
click at [193, 192] on button "svini 989683667 0" at bounding box center [176, 183] width 141 height 23
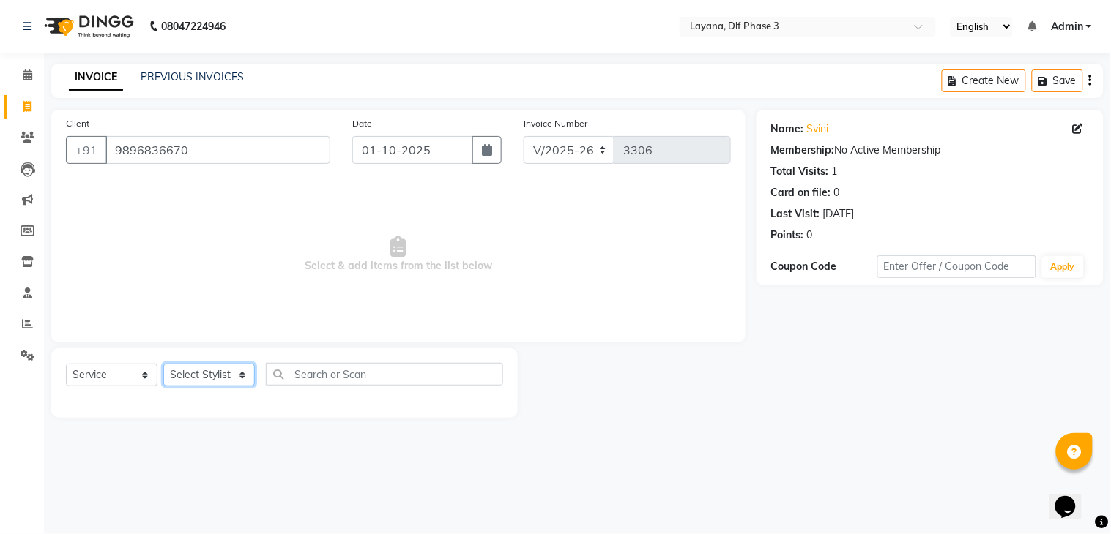
click at [215, 370] on select "Select Stylist [PERSON_NAME] [PERSON_NAME] kamal [DATE][PERSON_NAME] krishna [P…" at bounding box center [209, 375] width 92 height 23
select select "70193"
click at [163, 365] on select "Select Stylist Aakhil Gopal das kamal Kartik keshav krishna sanjana Shadab supr…" at bounding box center [209, 375] width 92 height 23
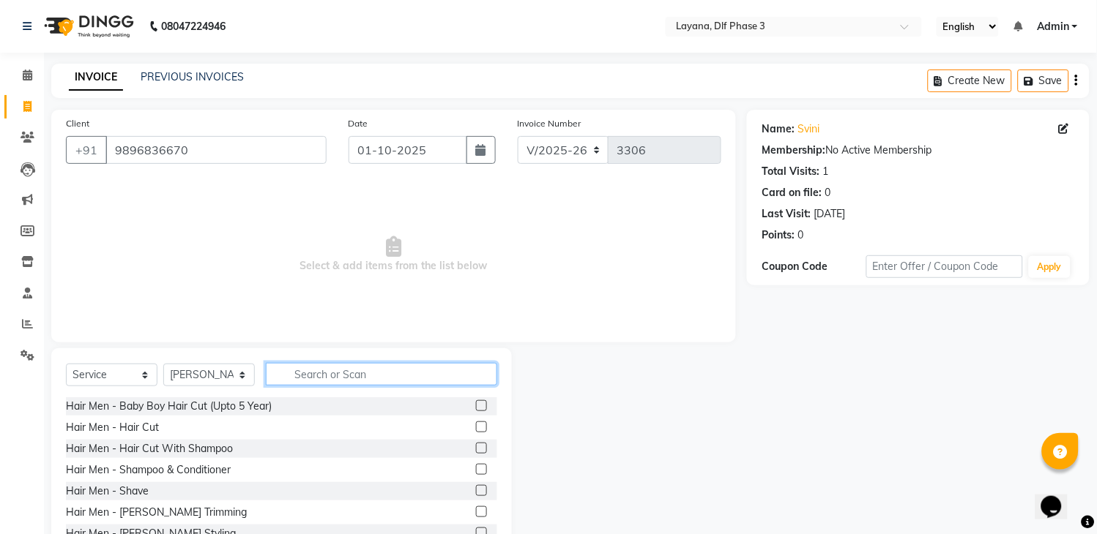
click at [327, 379] on input "text" at bounding box center [381, 374] width 231 height 23
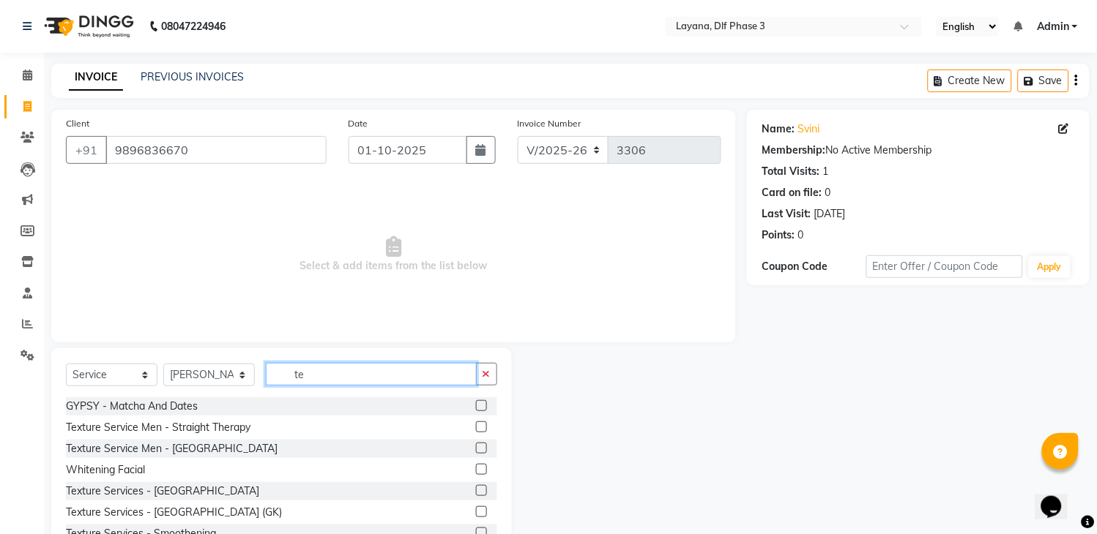
click at [327, 379] on input "te" at bounding box center [371, 374] width 211 height 23
type input "t"
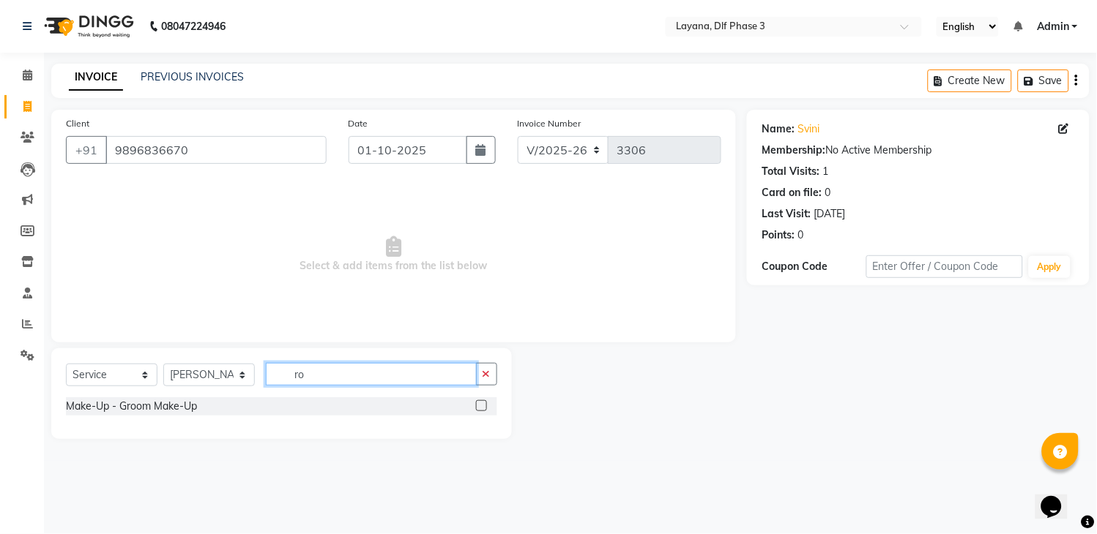
type input "r"
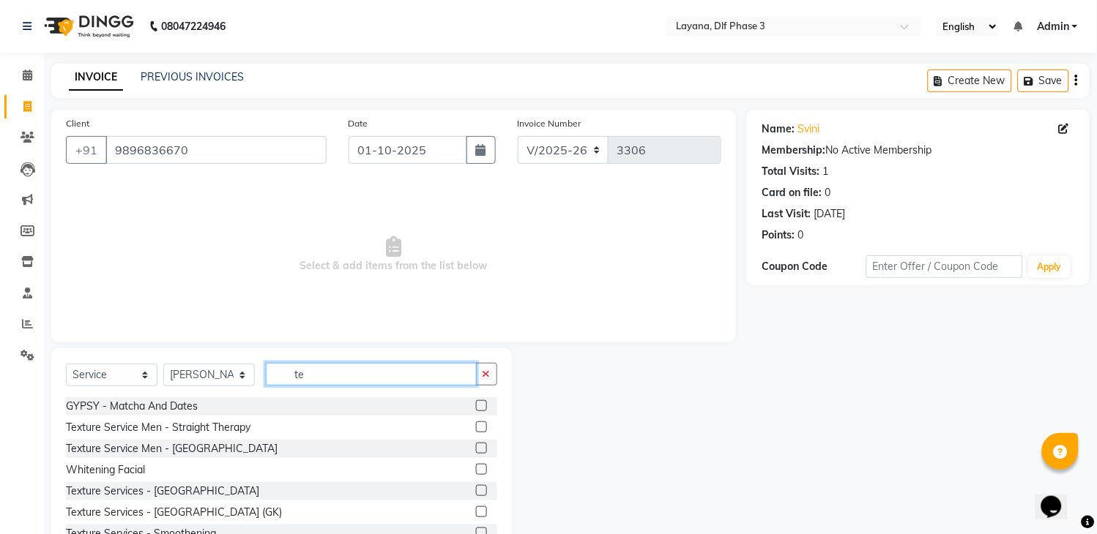
type input "t"
type input "col"
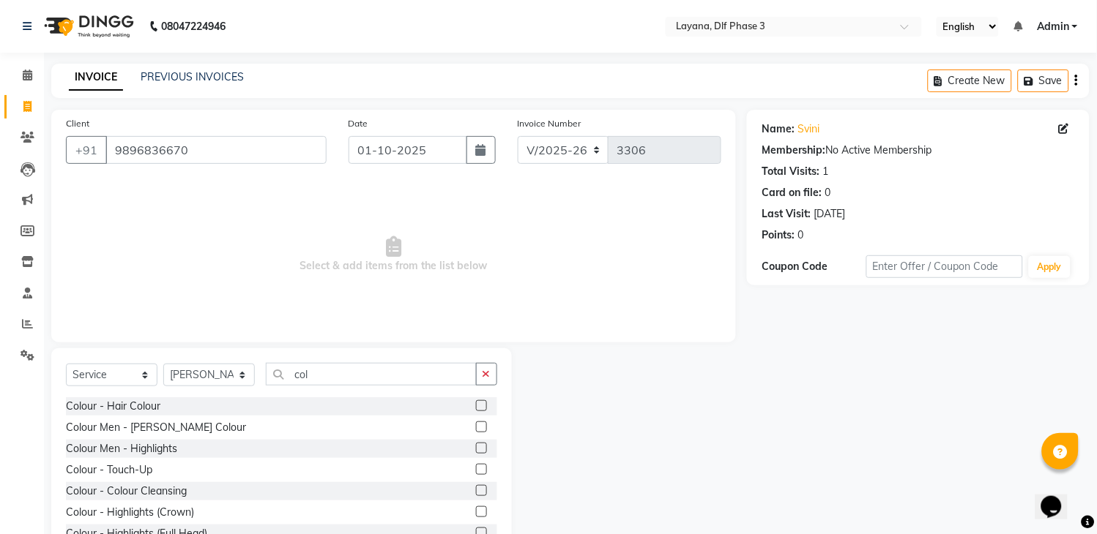
click at [476, 401] on label at bounding box center [481, 406] width 11 height 11
click at [476, 402] on input "checkbox" at bounding box center [481, 407] width 10 height 10
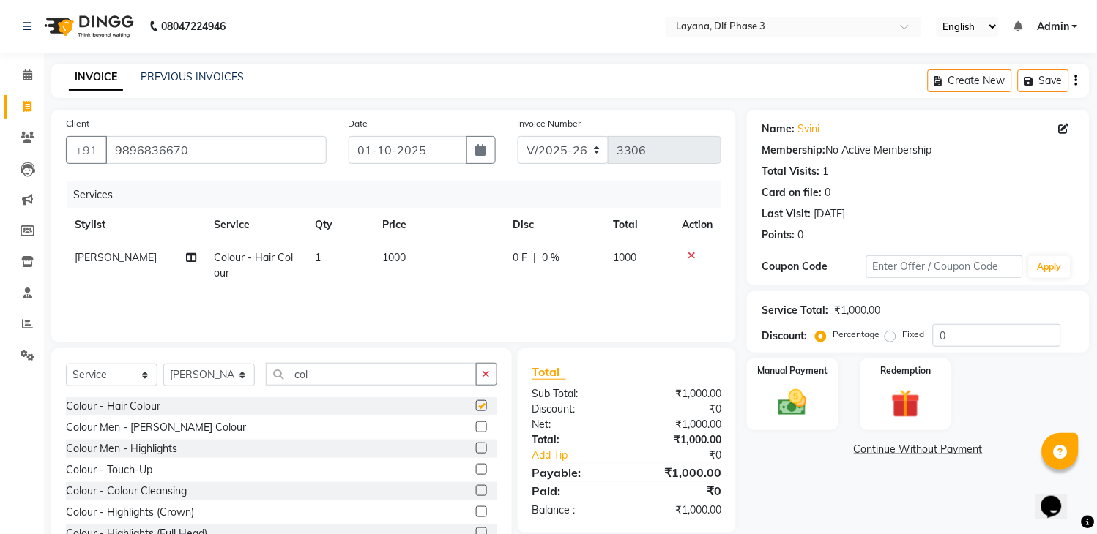
checkbox input "false"
click at [491, 373] on button "button" at bounding box center [486, 374] width 21 height 23
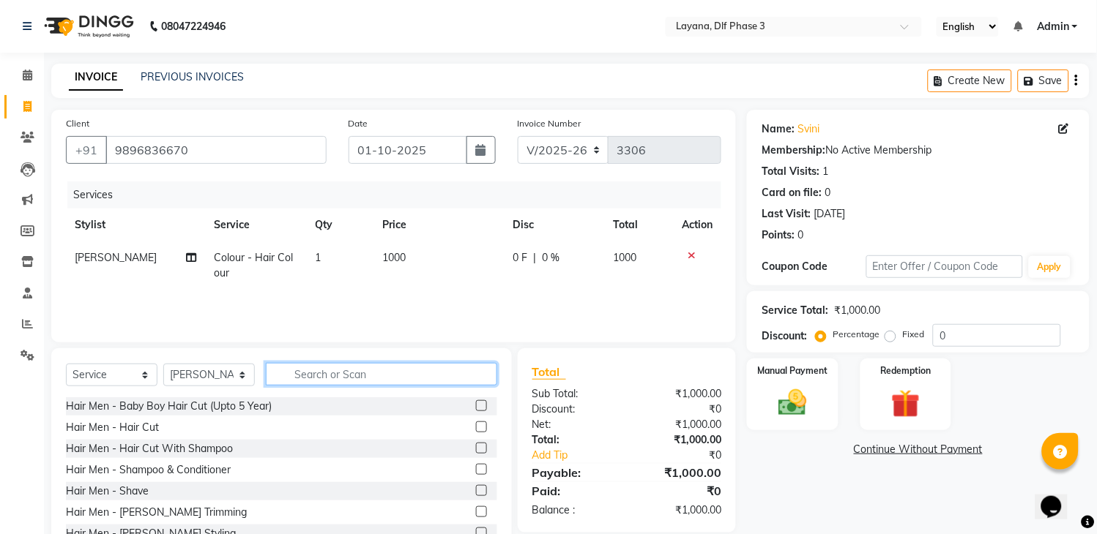
click at [442, 378] on input "text" at bounding box center [381, 374] width 231 height 23
type input "hair"
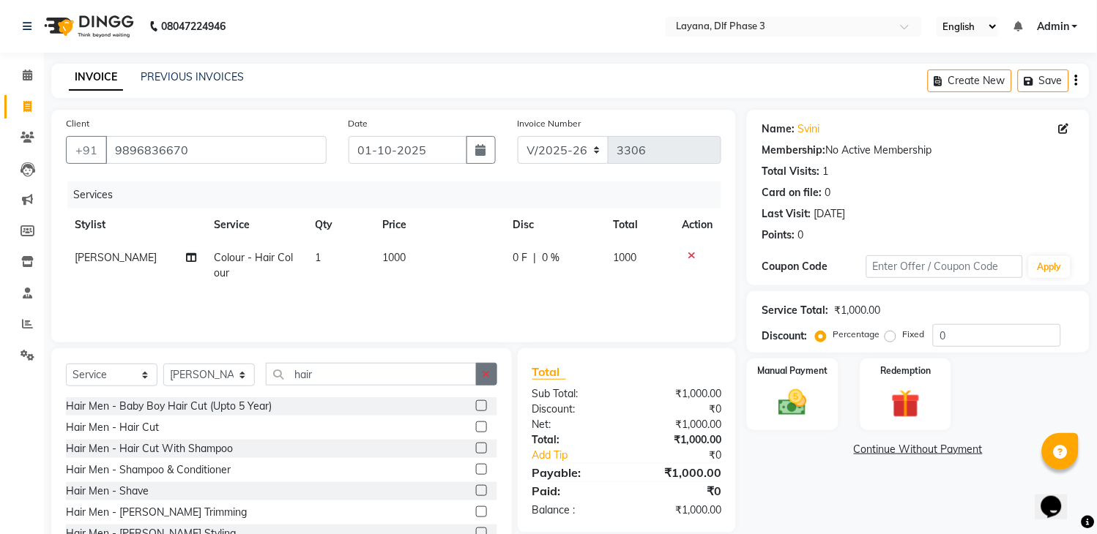
click at [484, 375] on icon "button" at bounding box center [487, 374] width 8 height 10
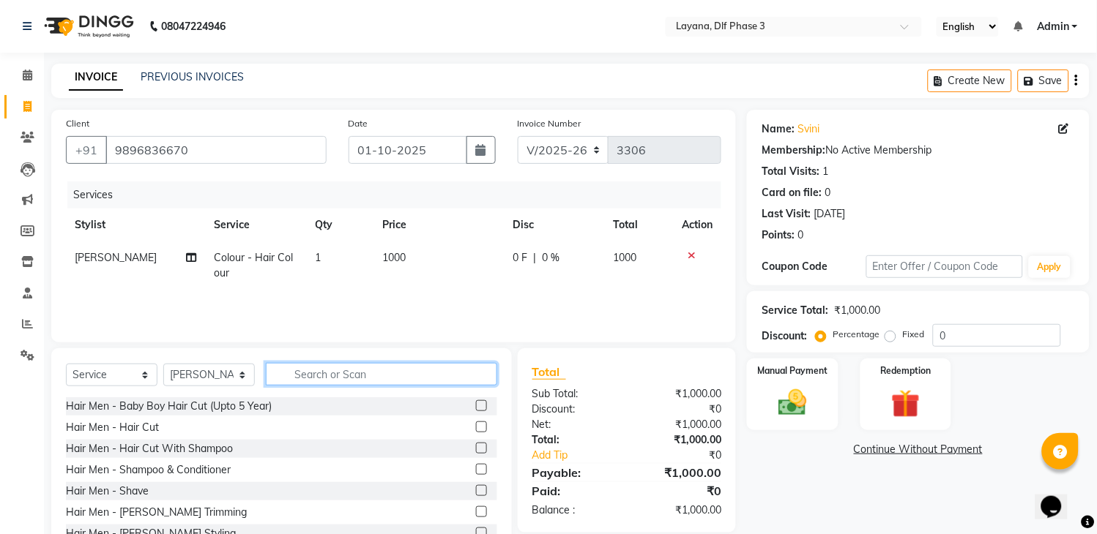
type input "s"
click at [334, 371] on input "text" at bounding box center [381, 374] width 231 height 23
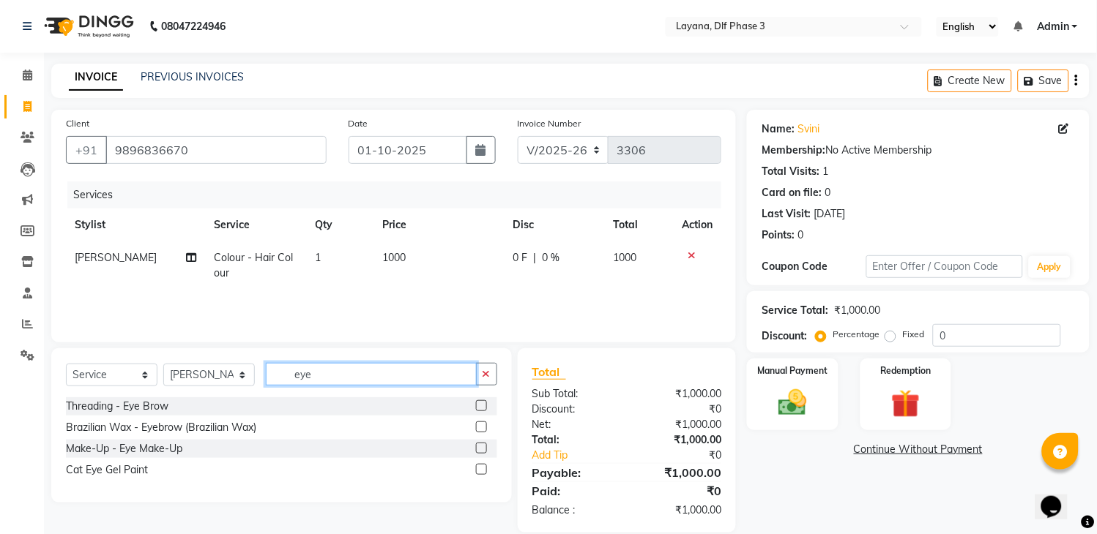
type input "eye"
click at [480, 406] on label at bounding box center [481, 406] width 11 height 11
click at [480, 406] on input "checkbox" at bounding box center [481, 407] width 10 height 10
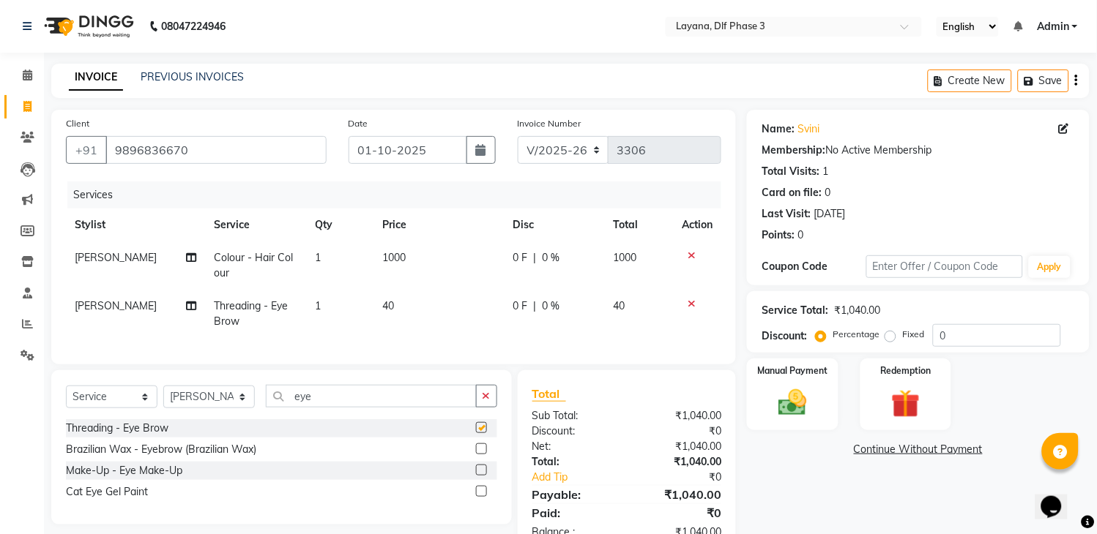
checkbox input "false"
click at [480, 406] on button "button" at bounding box center [486, 396] width 21 height 23
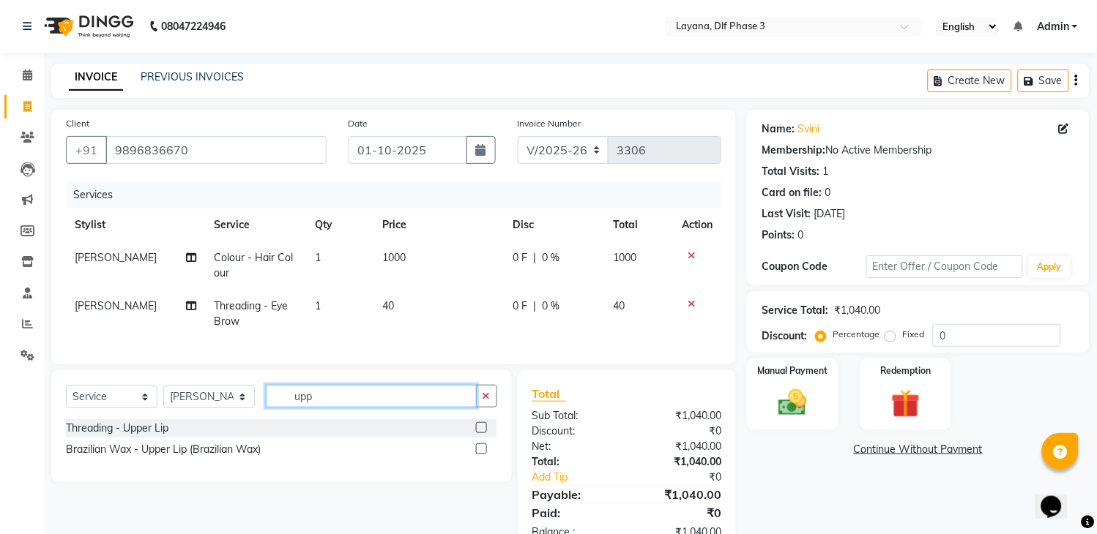
type input "upp"
click at [480, 433] on label at bounding box center [481, 427] width 11 height 11
click at [480, 433] on input "checkbox" at bounding box center [481, 429] width 10 height 10
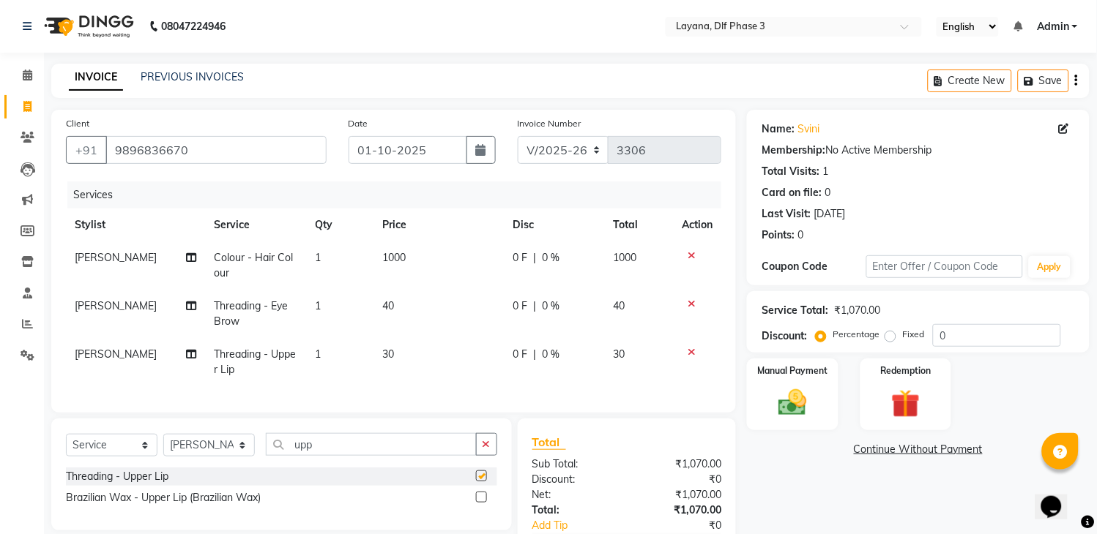
checkbox input "false"
click at [479, 452] on button "button" at bounding box center [486, 444] width 21 height 23
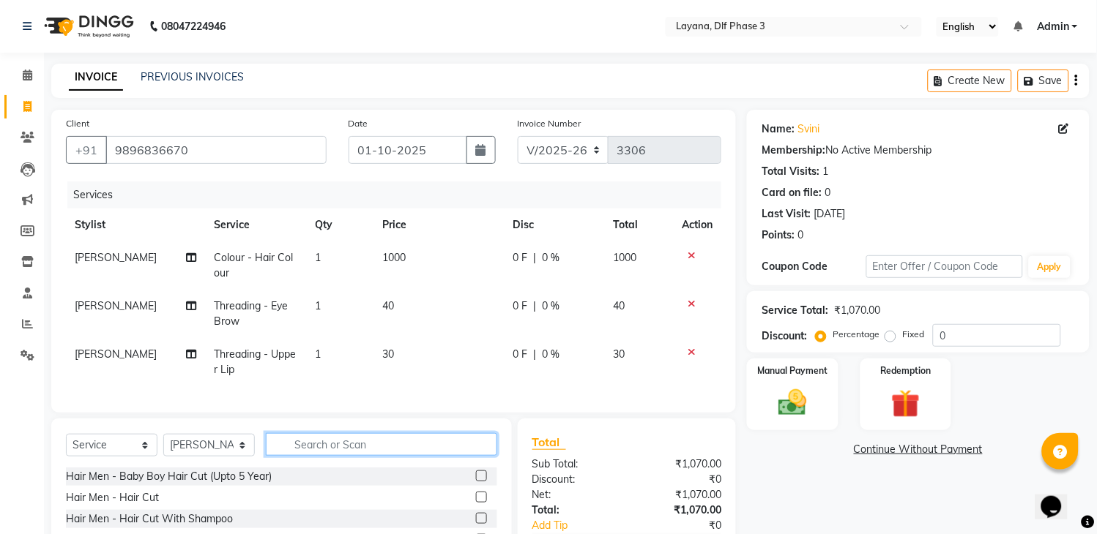
click at [354, 456] on input "text" at bounding box center [381, 444] width 231 height 23
click at [370, 456] on input "text" at bounding box center [381, 444] width 231 height 23
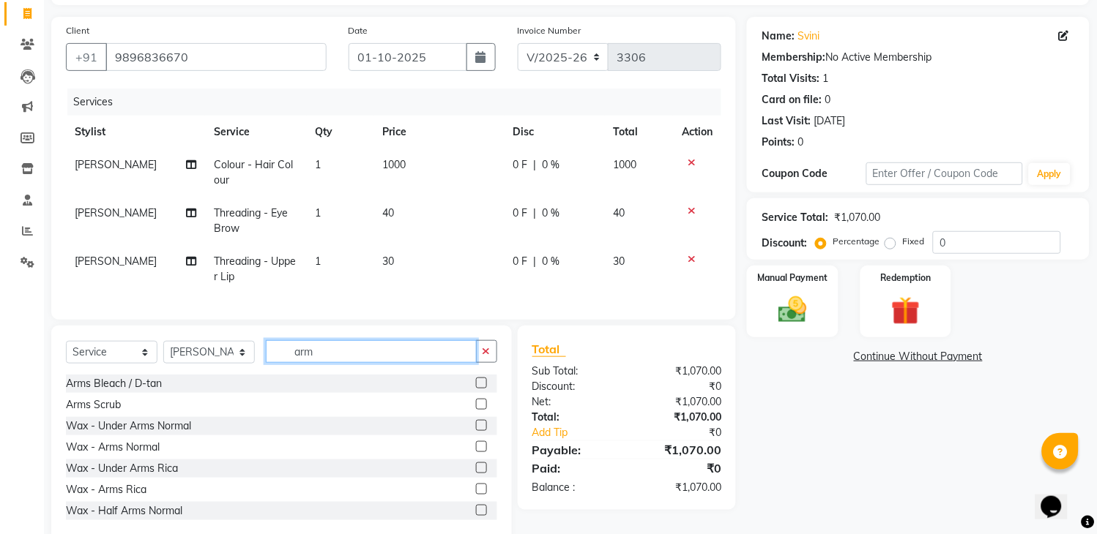
type input "arm"
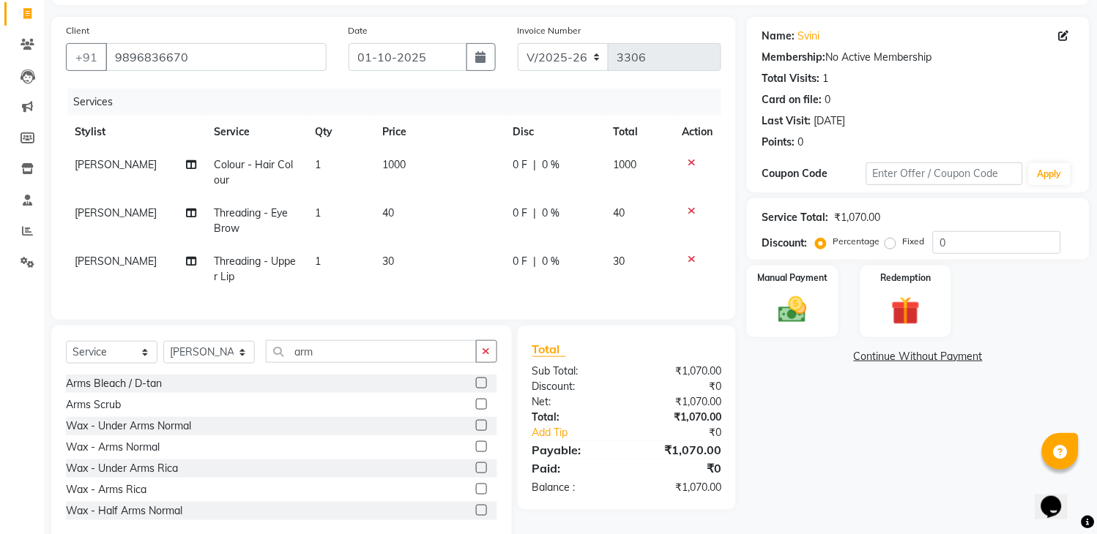
click at [476, 495] on label at bounding box center [481, 489] width 11 height 11
click at [476, 495] on input "checkbox" at bounding box center [481, 490] width 10 height 10
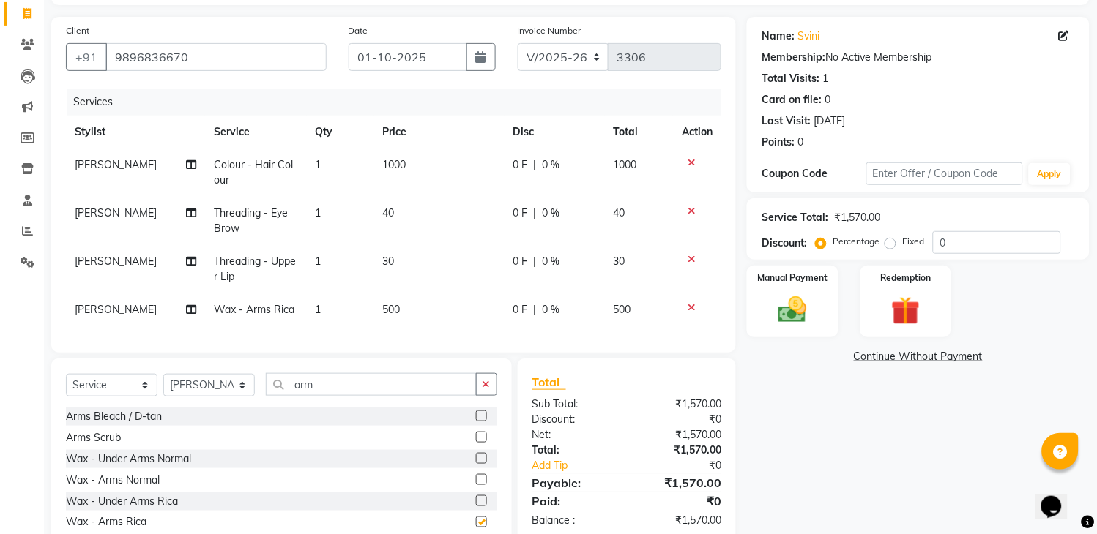
checkbox input "false"
click at [492, 394] on button "button" at bounding box center [486, 384] width 21 height 23
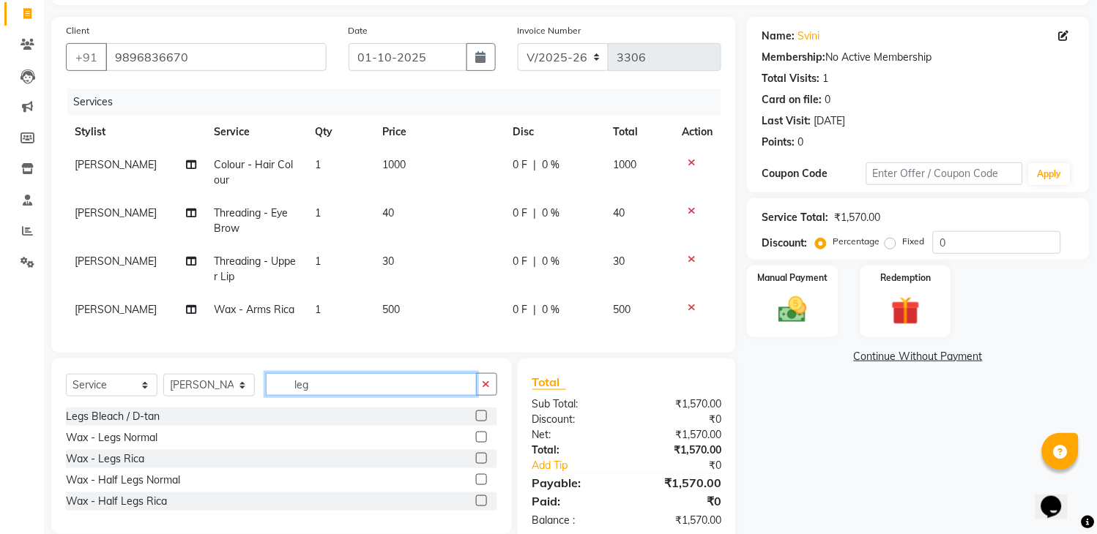
type input "leg"
click at [477, 464] on label at bounding box center [481, 458] width 11 height 11
click at [477, 464] on input "checkbox" at bounding box center [481, 460] width 10 height 10
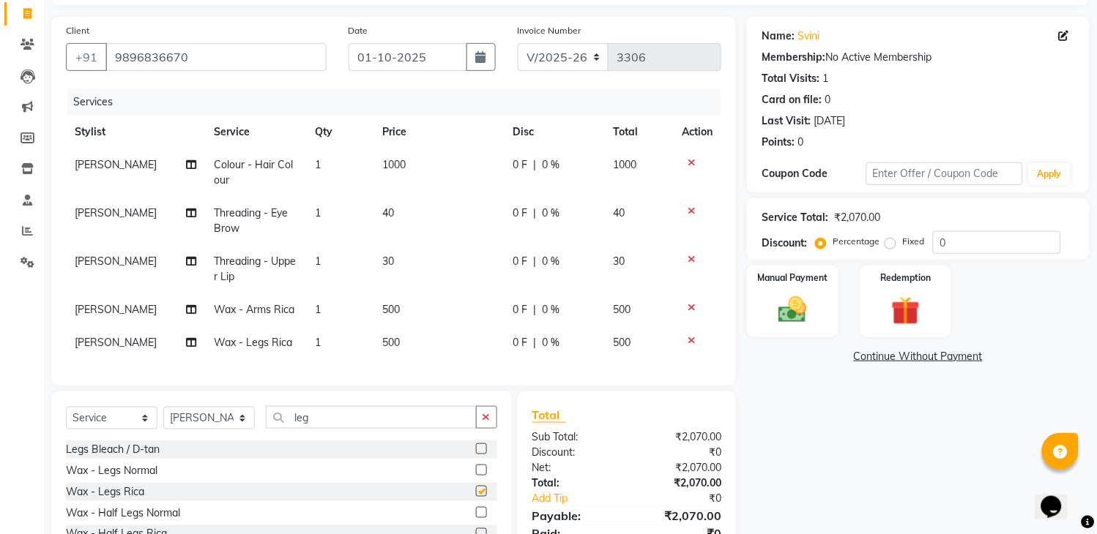
checkbox input "false"
click at [483, 422] on icon "button" at bounding box center [487, 417] width 8 height 10
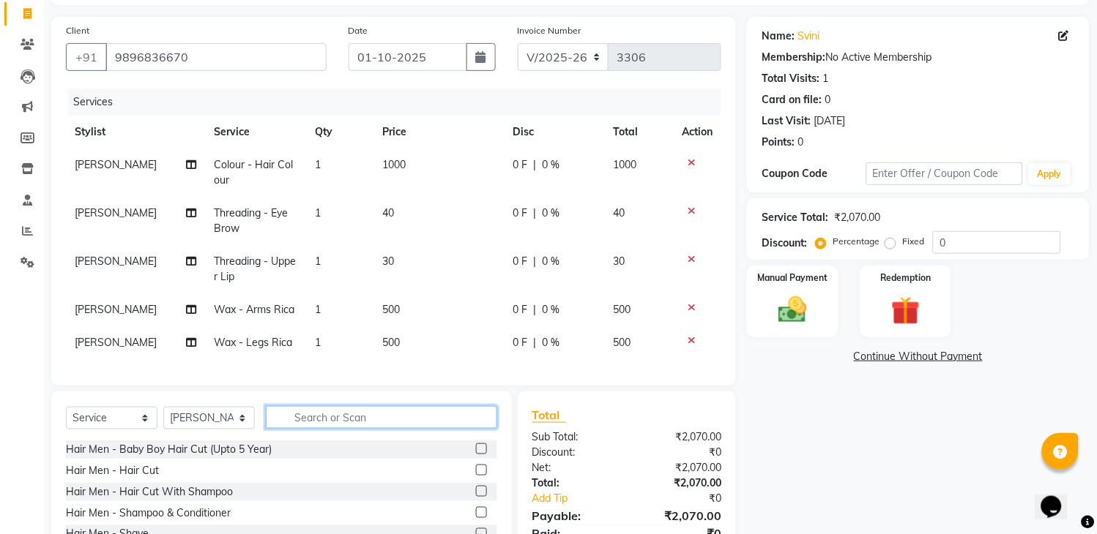
click at [444, 429] on input "text" at bounding box center [381, 417] width 231 height 23
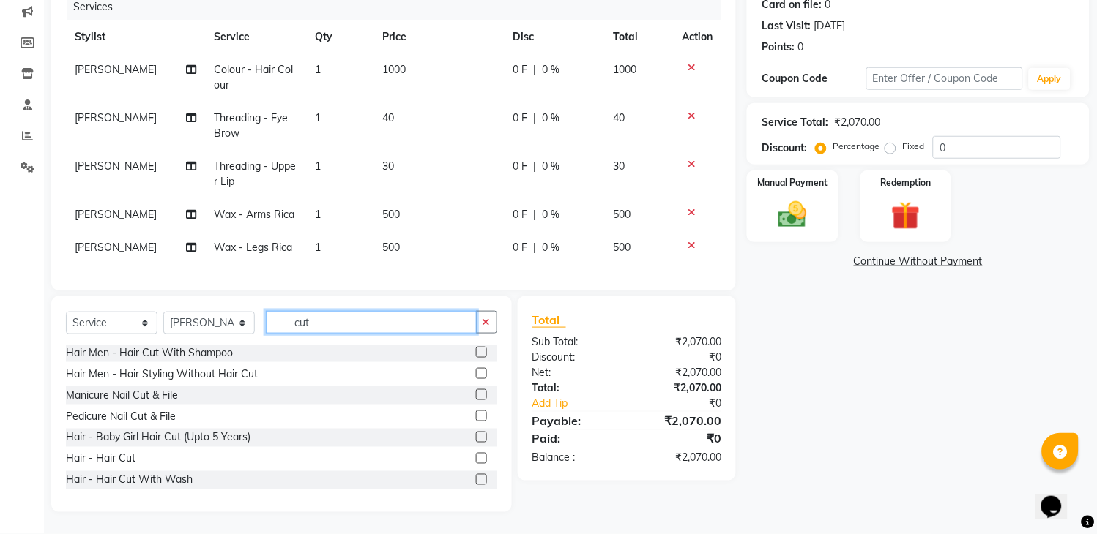
scroll to position [45, 0]
type input "cut"
click at [476, 477] on label at bounding box center [481, 479] width 11 height 11
click at [476, 477] on input "checkbox" at bounding box center [481, 480] width 10 height 10
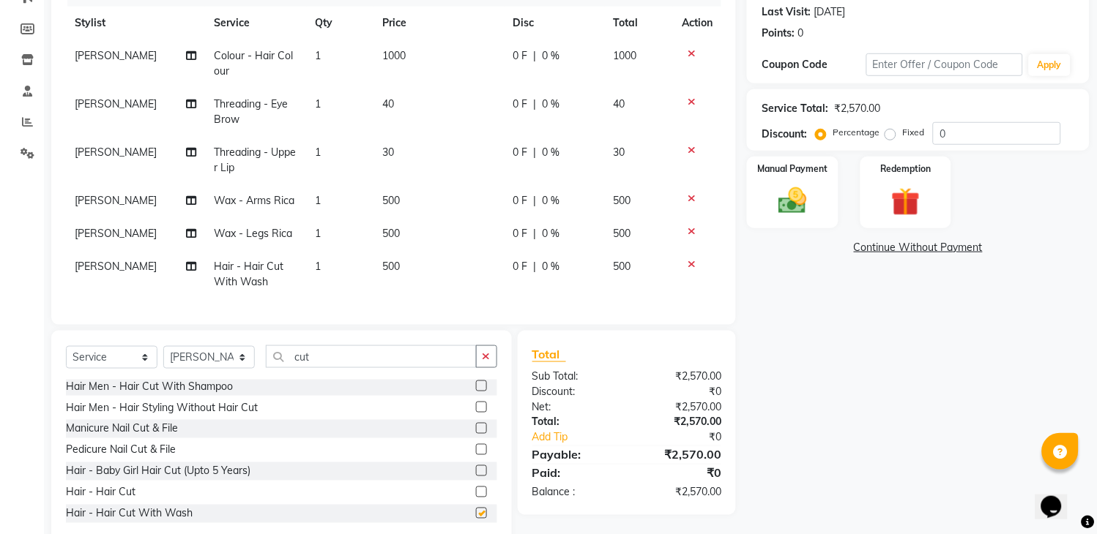
checkbox input "false"
click at [105, 266] on span "[PERSON_NAME]" at bounding box center [116, 266] width 82 height 13
select select "70193"
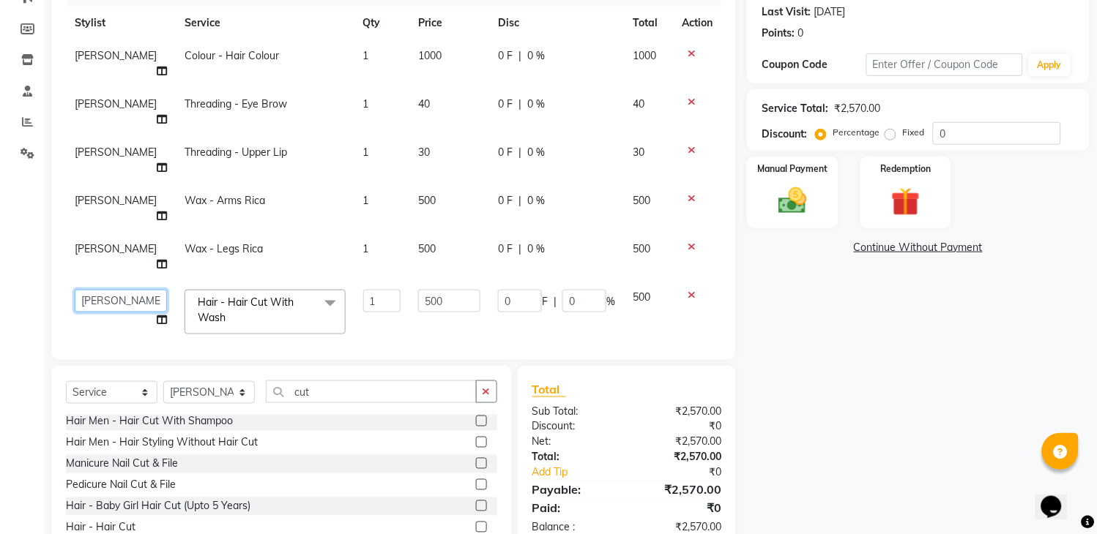
click at [113, 290] on select "Aakhil Gopal das kamal Kartik keshav krishna sanjana Shadab supriya" at bounding box center [121, 301] width 92 height 23
select select "74482"
click at [157, 315] on icon at bounding box center [162, 320] width 10 height 10
select select "74482"
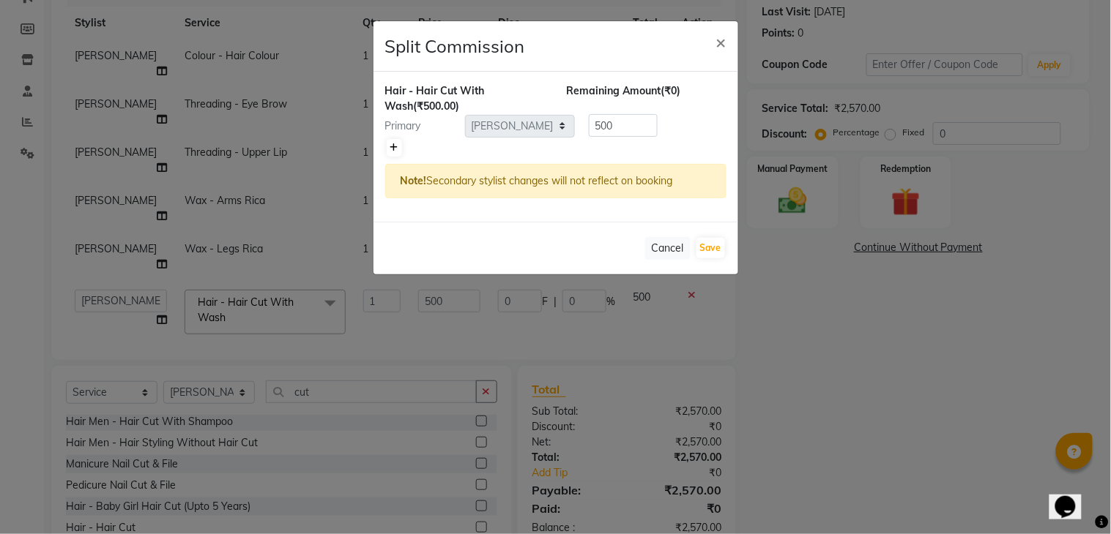
click at [392, 152] on icon at bounding box center [394, 148] width 8 height 9
type input "250"
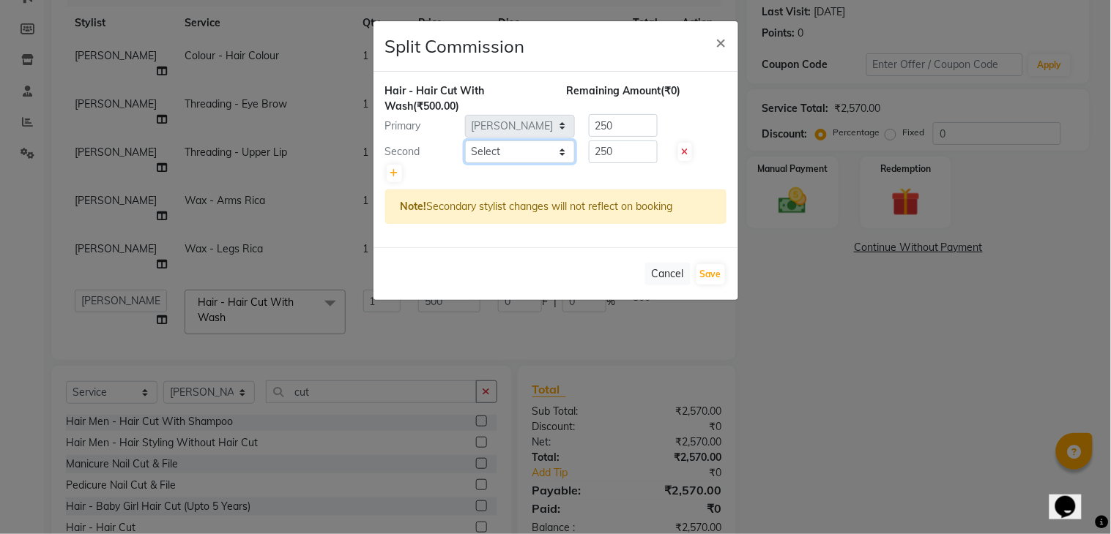
click at [474, 152] on select "Select Aakhil Gopal das kamal Kartik keshav krishna sanjana Shadab supriya" at bounding box center [520, 152] width 110 height 23
select select "57667"
click at [465, 141] on select "Select Aakhil Gopal das kamal Kartik keshav krishna sanjana Shadab supriya" at bounding box center [520, 152] width 110 height 23
click at [625, 130] on input "250" at bounding box center [623, 125] width 69 height 23
type input "2"
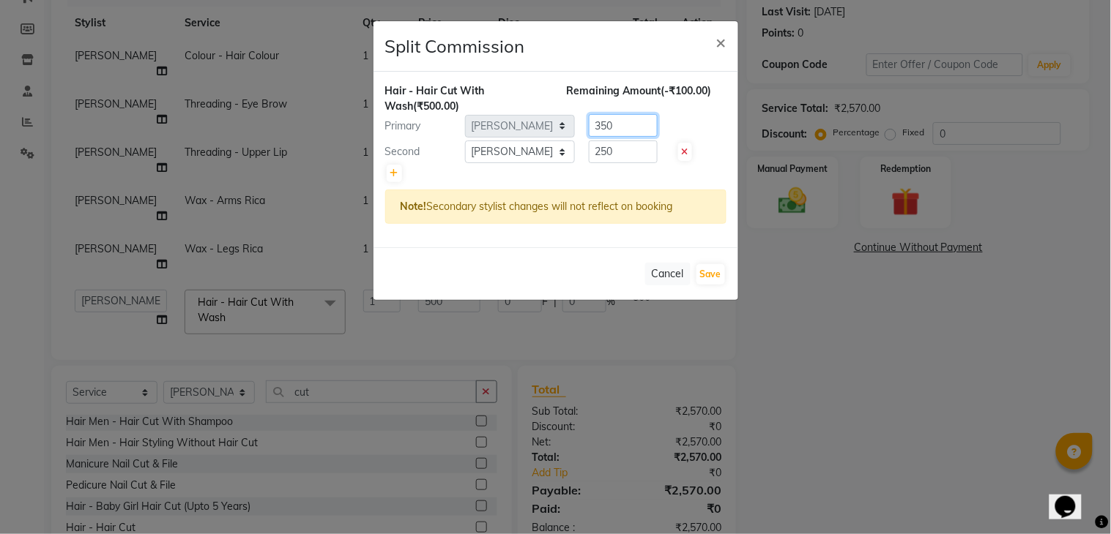
type input "350"
click at [633, 146] on input "250" at bounding box center [623, 152] width 69 height 23
type input "2"
type input "150"
click at [705, 267] on button "Save" at bounding box center [710, 274] width 29 height 21
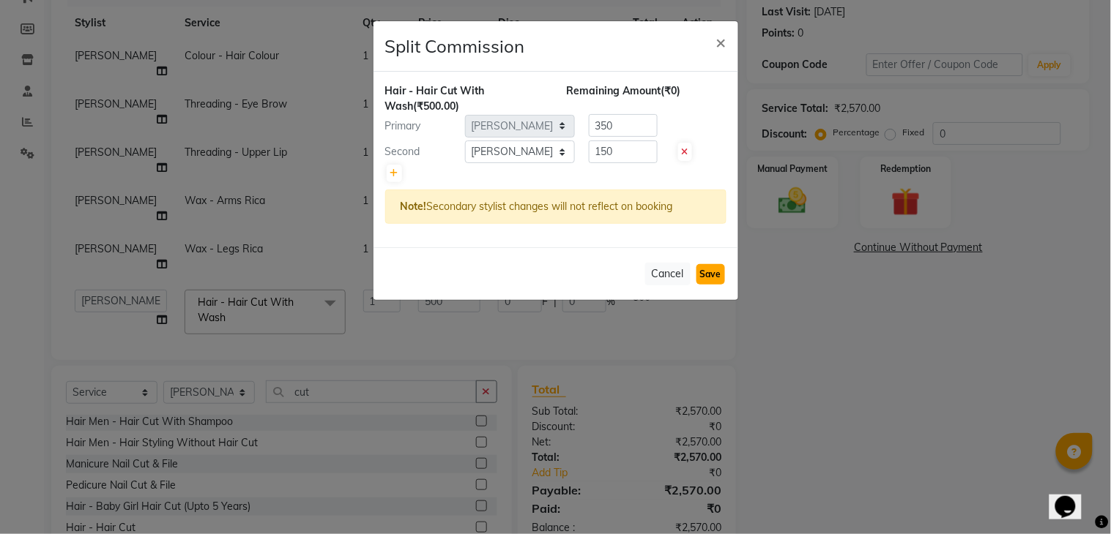
select select "Select"
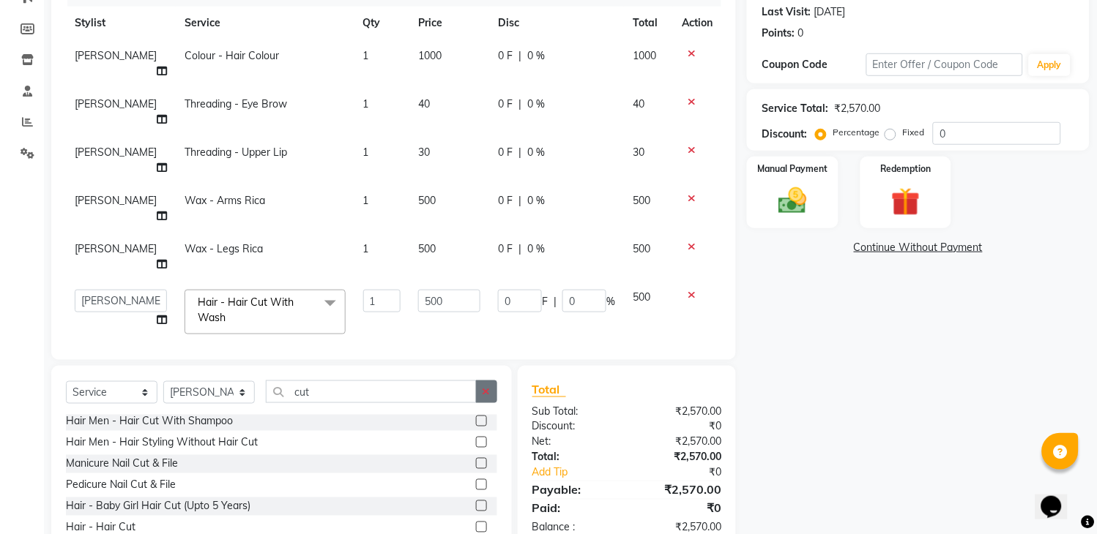
click at [486, 387] on icon "button" at bounding box center [487, 392] width 8 height 10
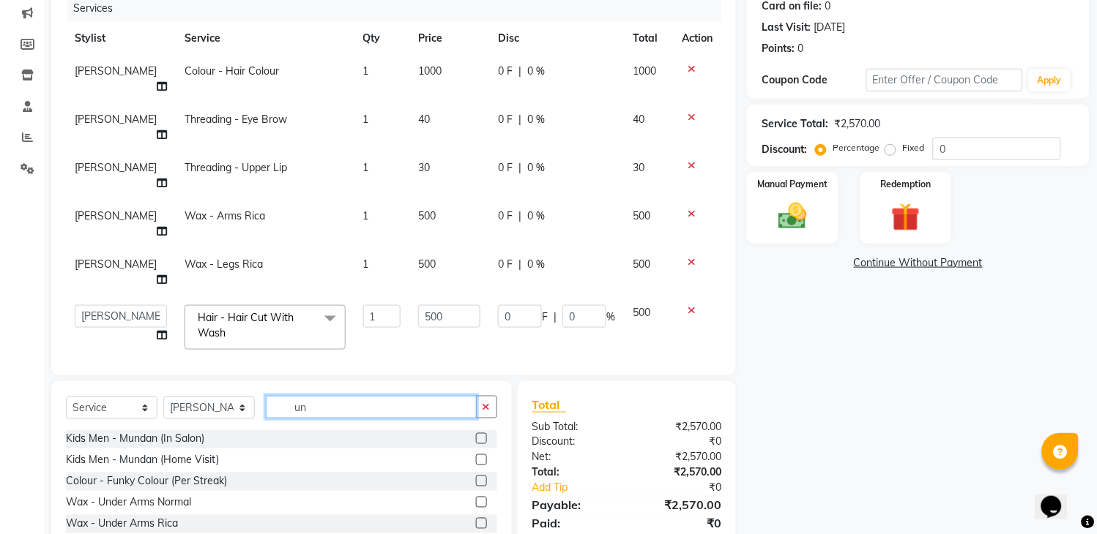
scroll to position [0, 0]
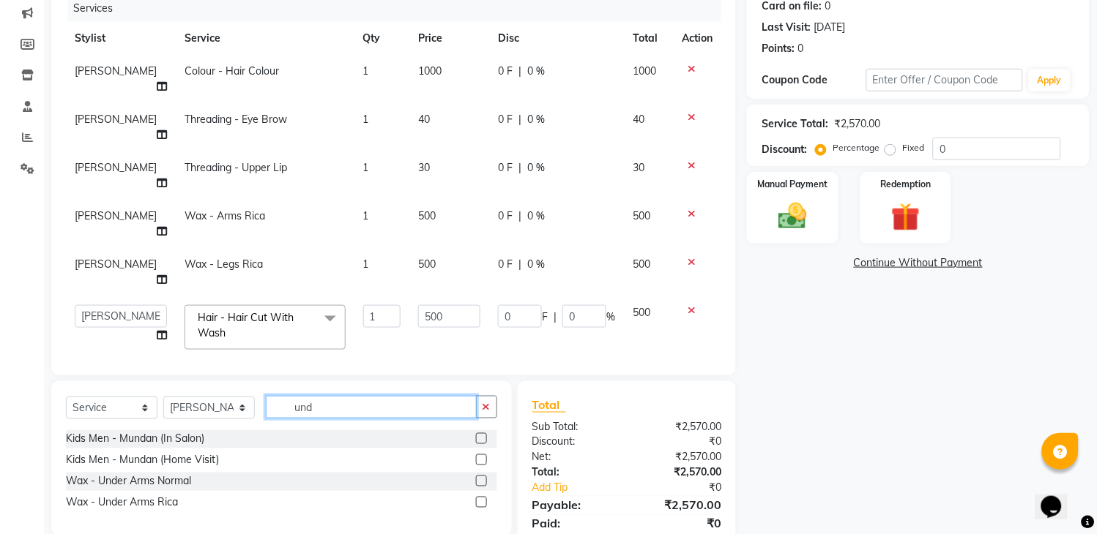
type input "und"
click at [481, 497] on label at bounding box center [481, 502] width 11 height 11
click at [481, 499] on input "checkbox" at bounding box center [481, 504] width 10 height 10
checkbox input "false"
click at [902, 151] on label "Fixed" at bounding box center [913, 147] width 22 height 13
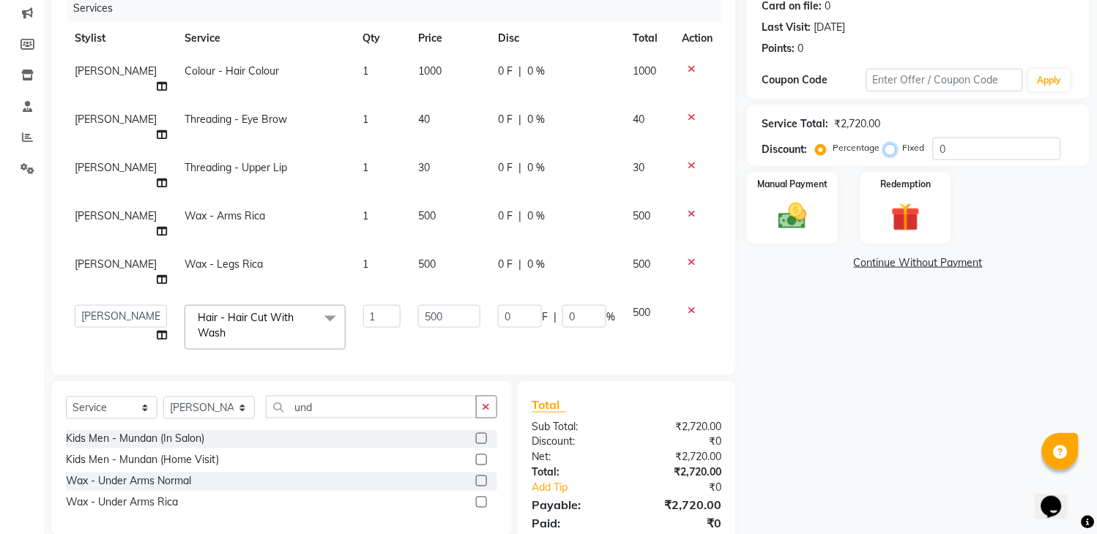
click at [890, 151] on input "Fixed" at bounding box center [893, 148] width 10 height 10
radio input "true"
click at [964, 147] on input "0" at bounding box center [997, 149] width 128 height 23
type input "02"
type input "0.37"
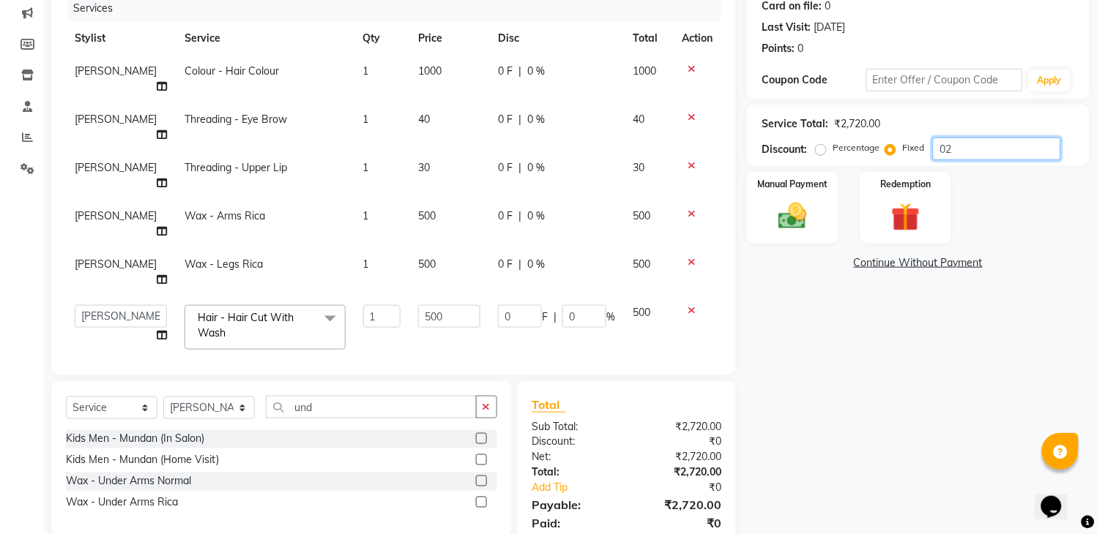
type input "0.07"
type input "022"
type input "4.04"
type input "0.81"
type input "0220"
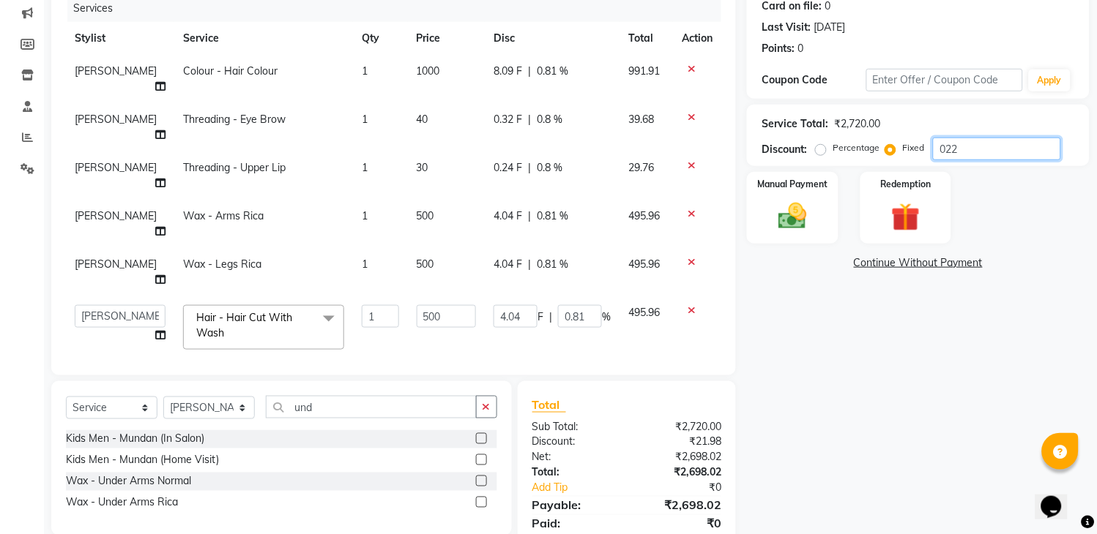
type input "40.44"
type input "8.09"
type input "0220"
click at [965, 339] on div "Name: Svini Membership: No Active Membership Total Visits: 1 Card on file: 0 La…" at bounding box center [924, 244] width 354 height 643
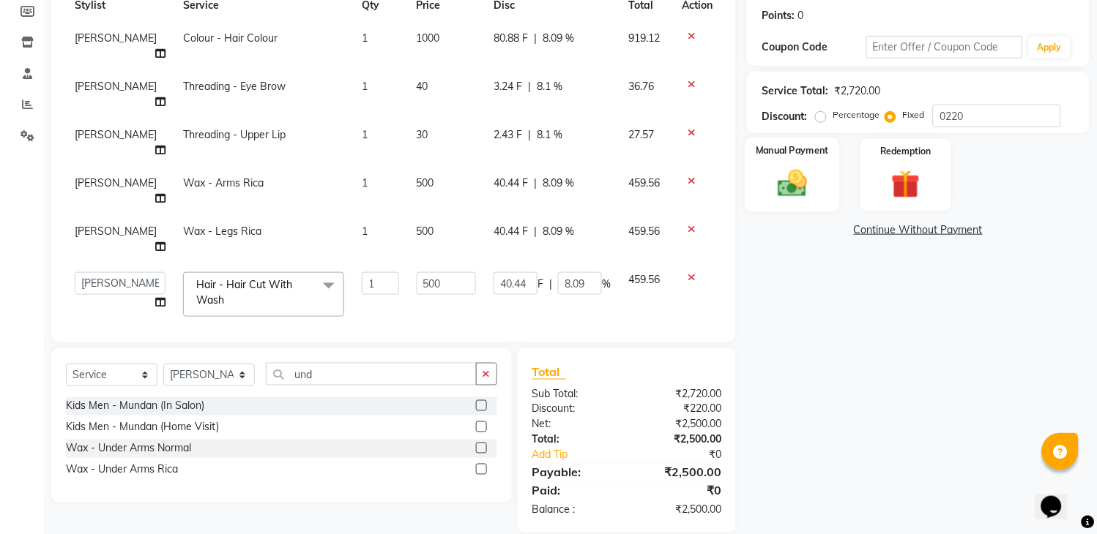
click at [817, 183] on div "Manual Payment" at bounding box center [792, 175] width 94 height 75
click at [902, 231] on span "UPI" at bounding box center [901, 231] width 23 height 17
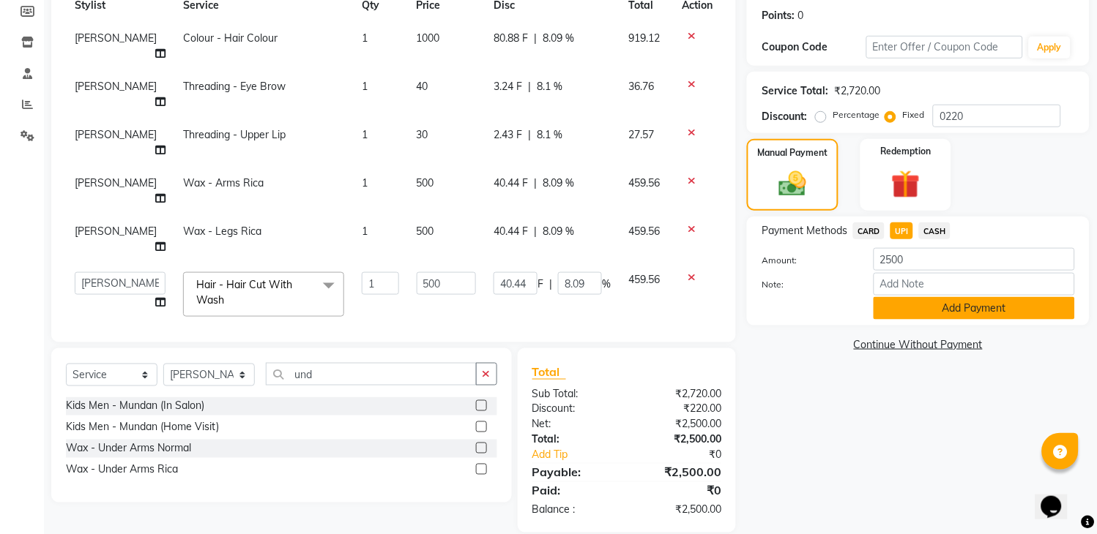
click at [943, 302] on button "Add Payment" at bounding box center [973, 308] width 201 height 23
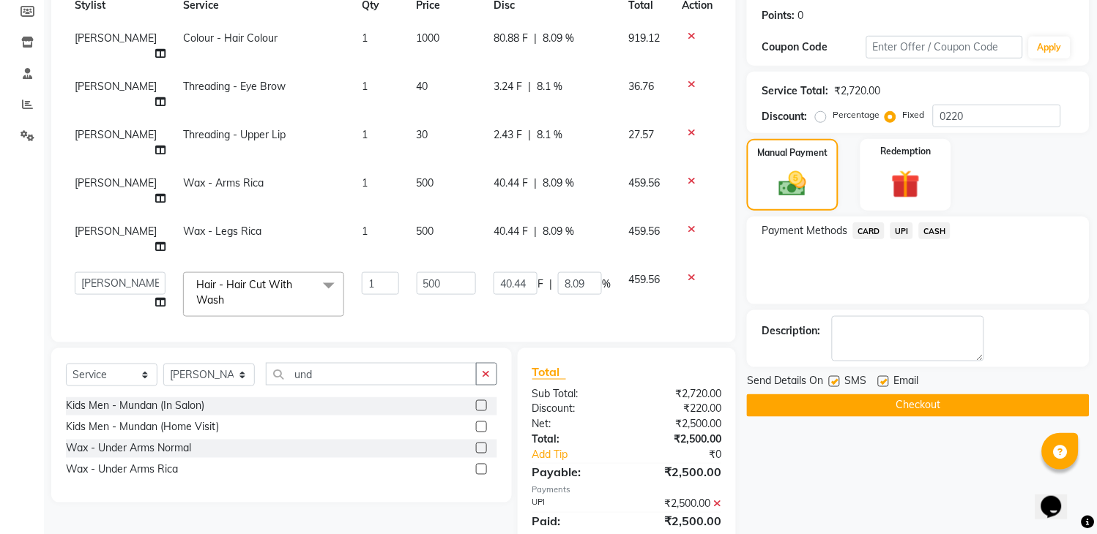
click at [879, 408] on button "Checkout" at bounding box center [918, 406] width 343 height 23
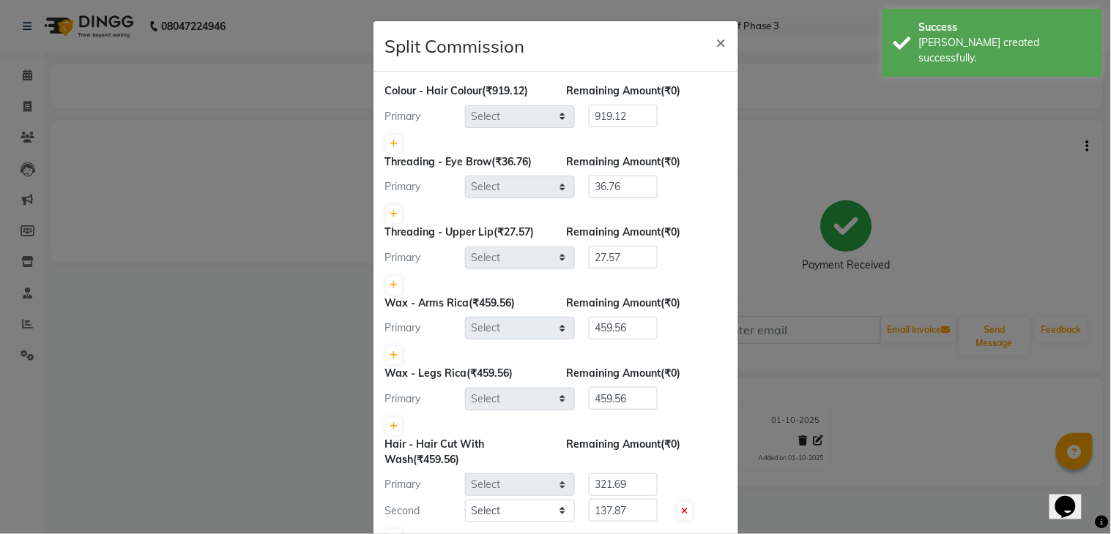
select select "70193"
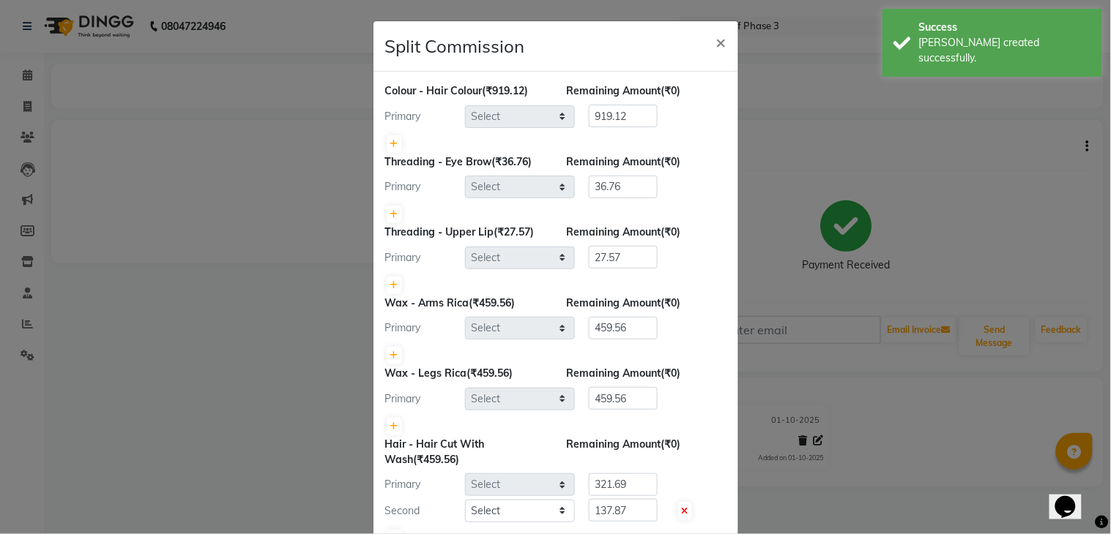
select select "74482"
select select "57667"
select select "70193"
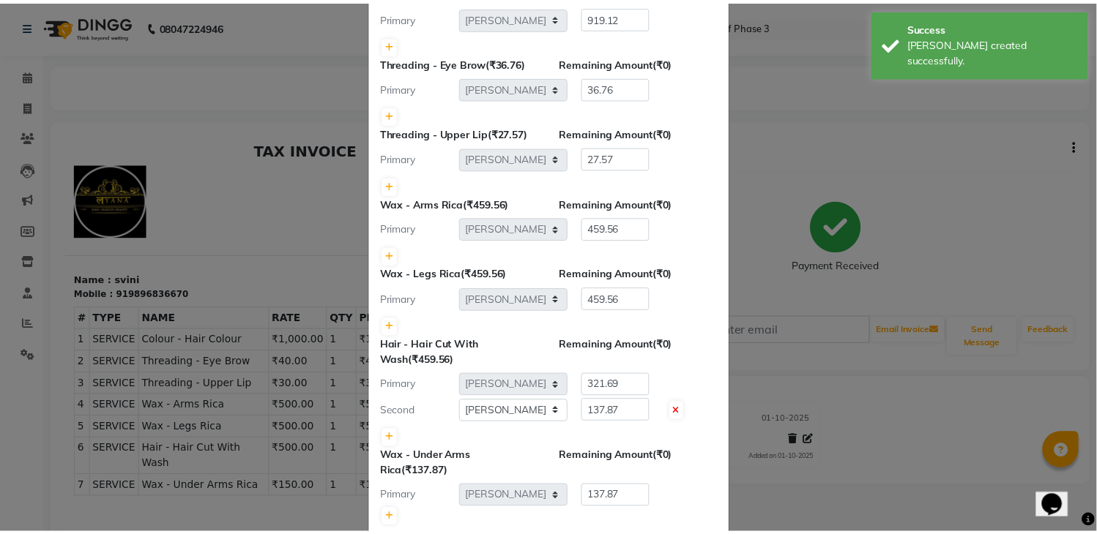
scroll to position [136, 0]
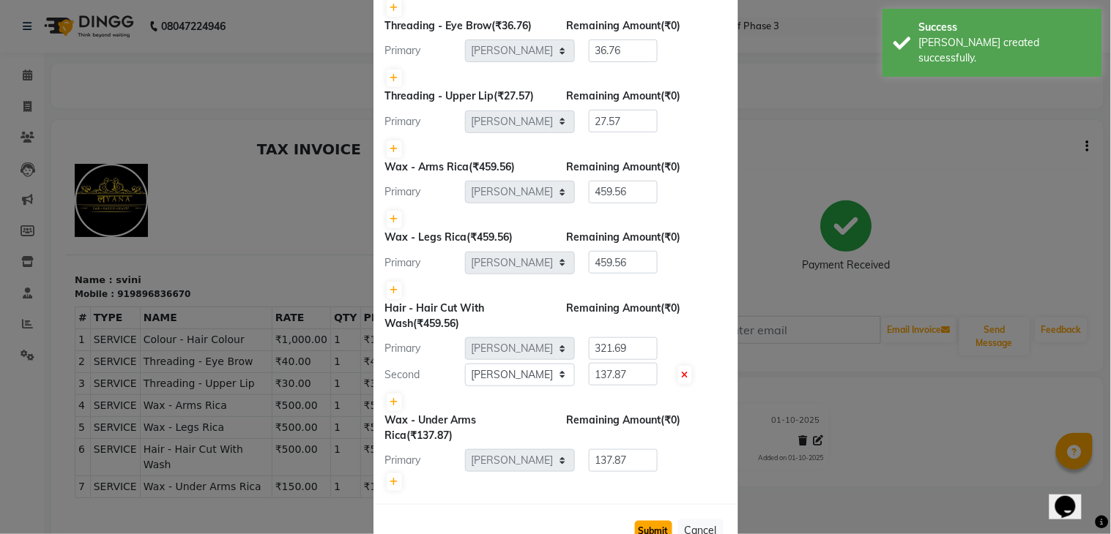
click at [644, 526] on button "Submit" at bounding box center [653, 531] width 37 height 21
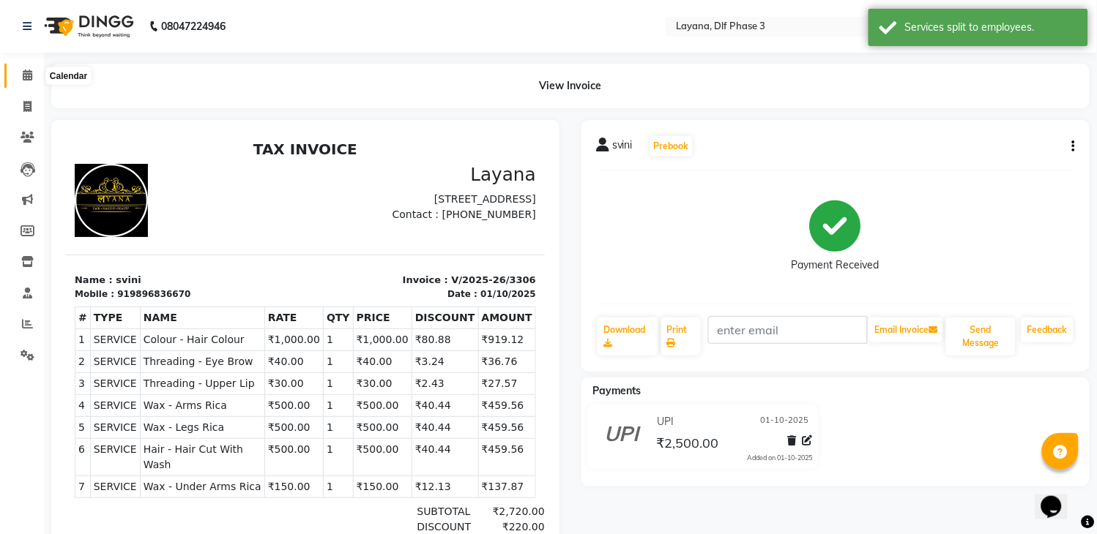
click at [21, 73] on span at bounding box center [28, 75] width 26 height 17
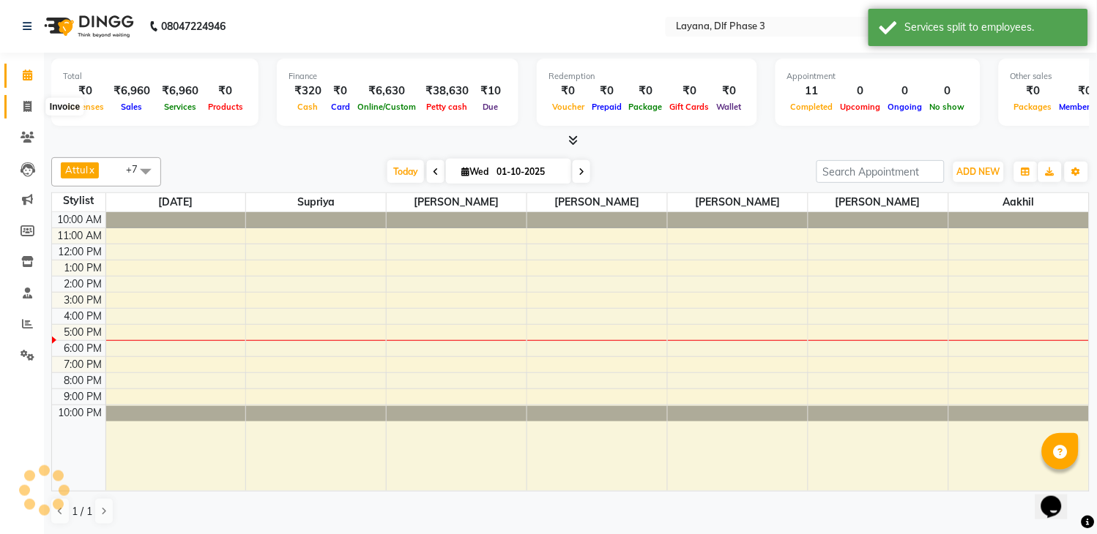
click at [23, 110] on icon at bounding box center [27, 106] width 8 height 11
select select "service"
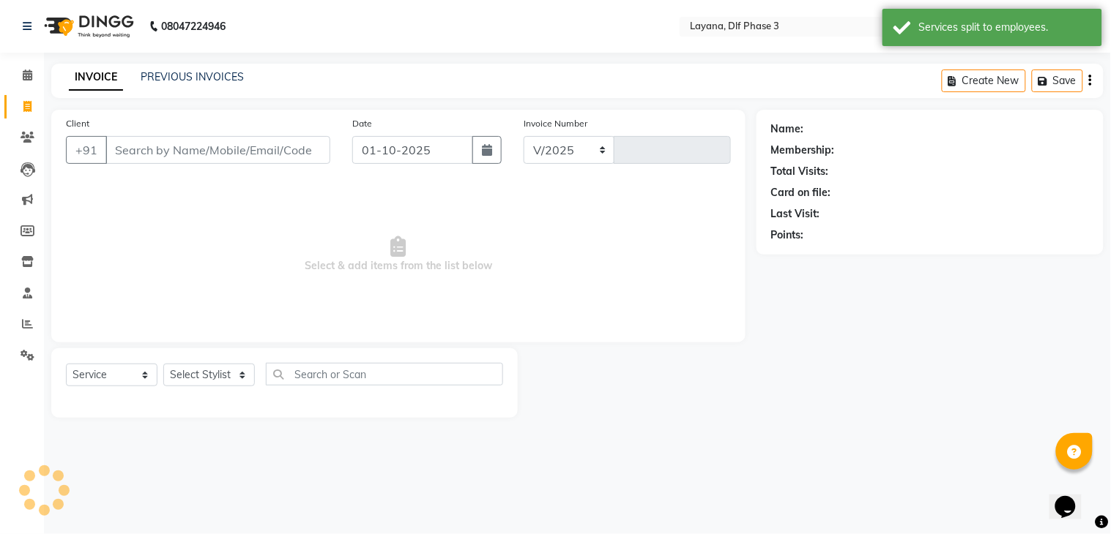
select select "6973"
type input "3307"
click at [26, 322] on icon at bounding box center [27, 323] width 11 height 11
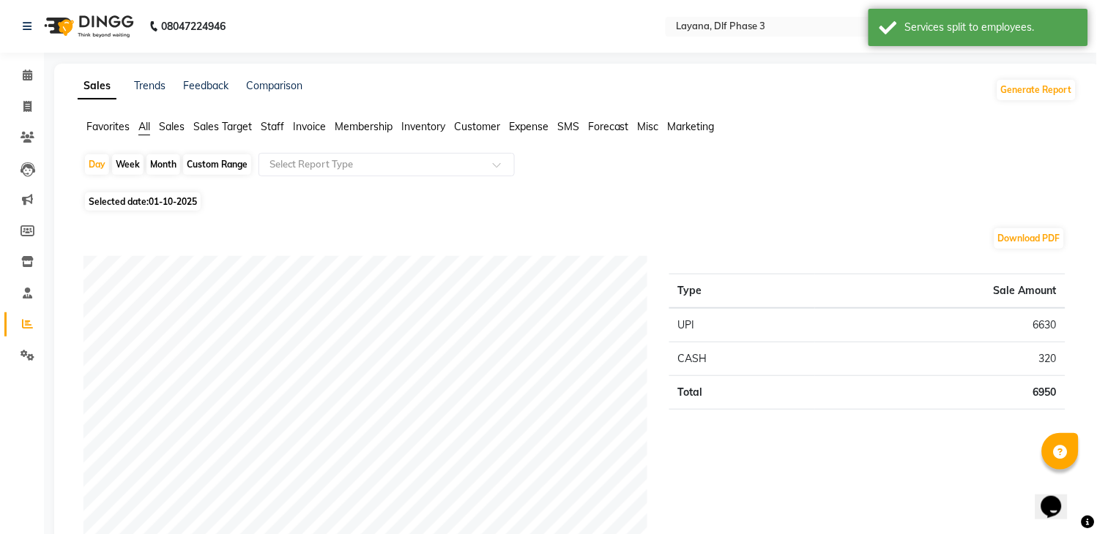
click at [165, 157] on div "Month" at bounding box center [163, 164] width 34 height 21
select select "10"
select select "2025"
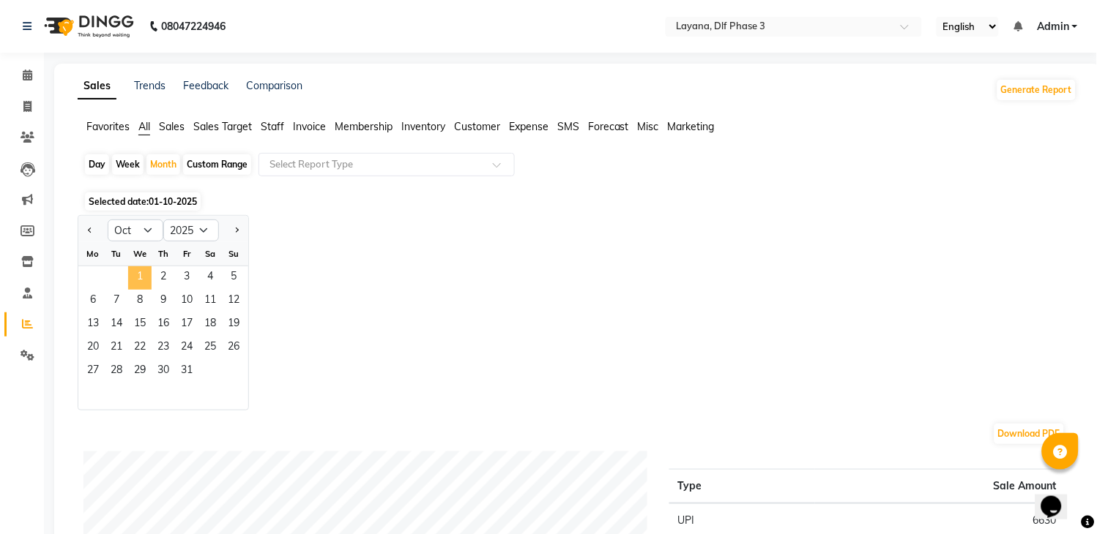
click at [139, 271] on span "1" at bounding box center [139, 278] width 23 height 23
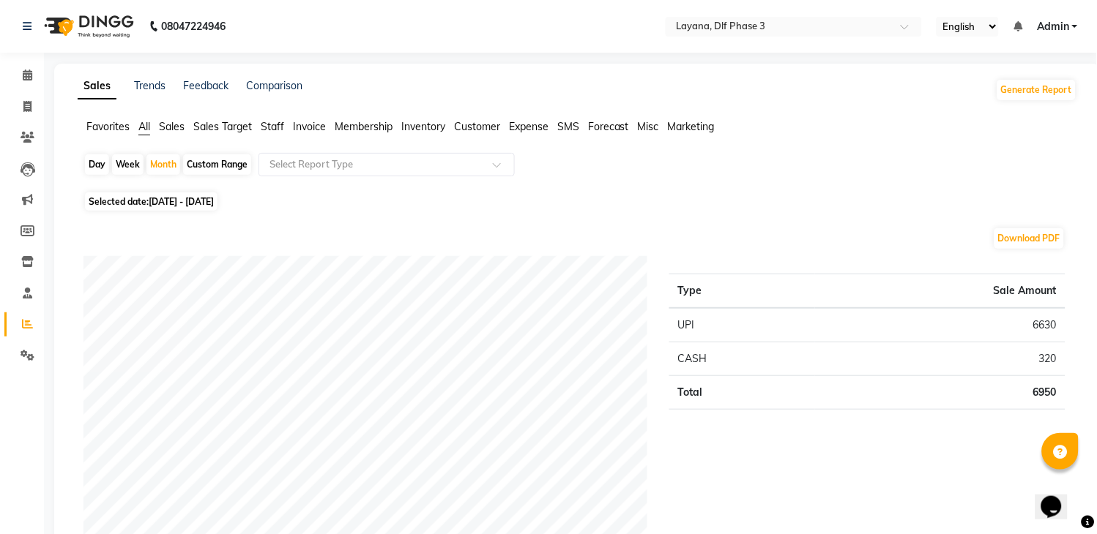
click at [189, 206] on span "01-10-2025 - 31-10-2025" at bounding box center [181, 201] width 65 height 11
select select "10"
select select "2025"
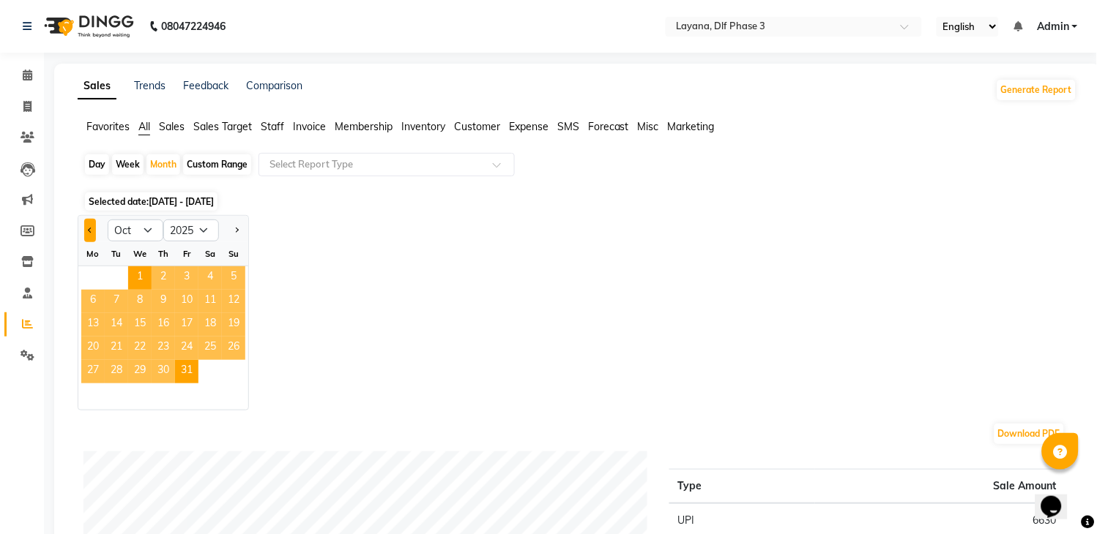
click at [91, 232] on button "Previous month" at bounding box center [90, 230] width 12 height 23
select select "9"
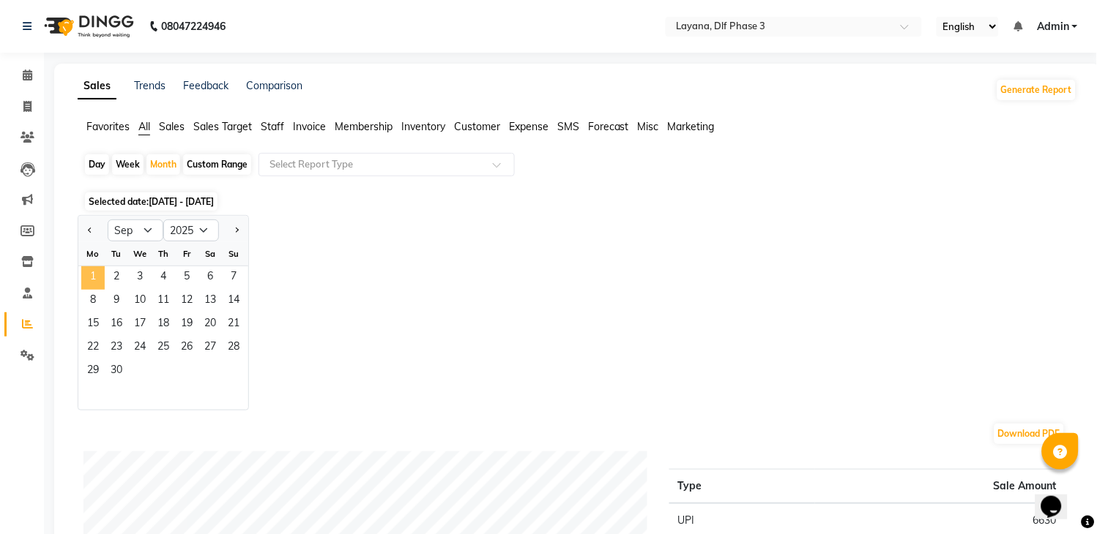
click at [89, 273] on span "1" at bounding box center [92, 278] width 23 height 23
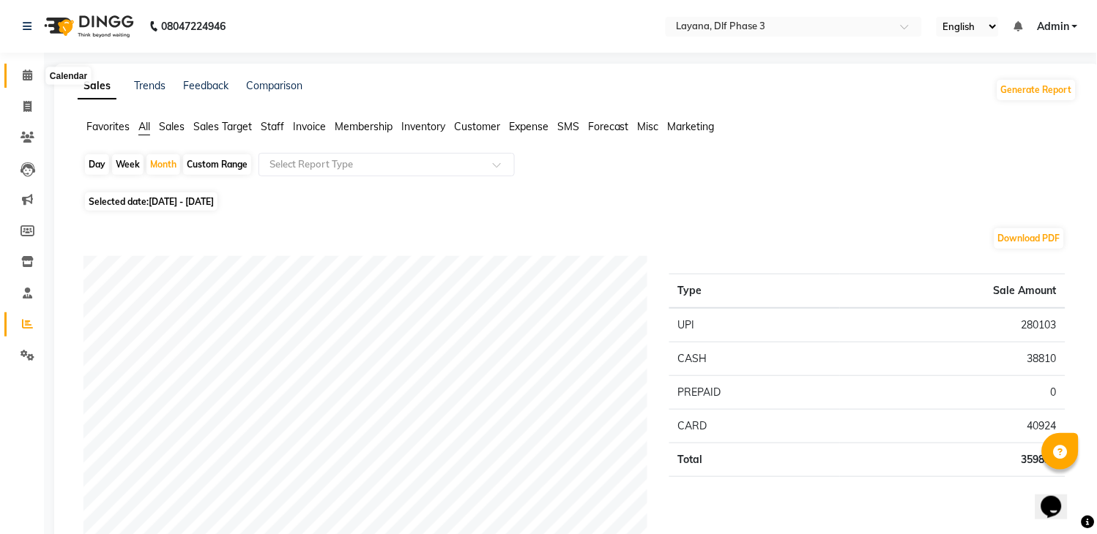
click at [18, 72] on span at bounding box center [28, 75] width 26 height 17
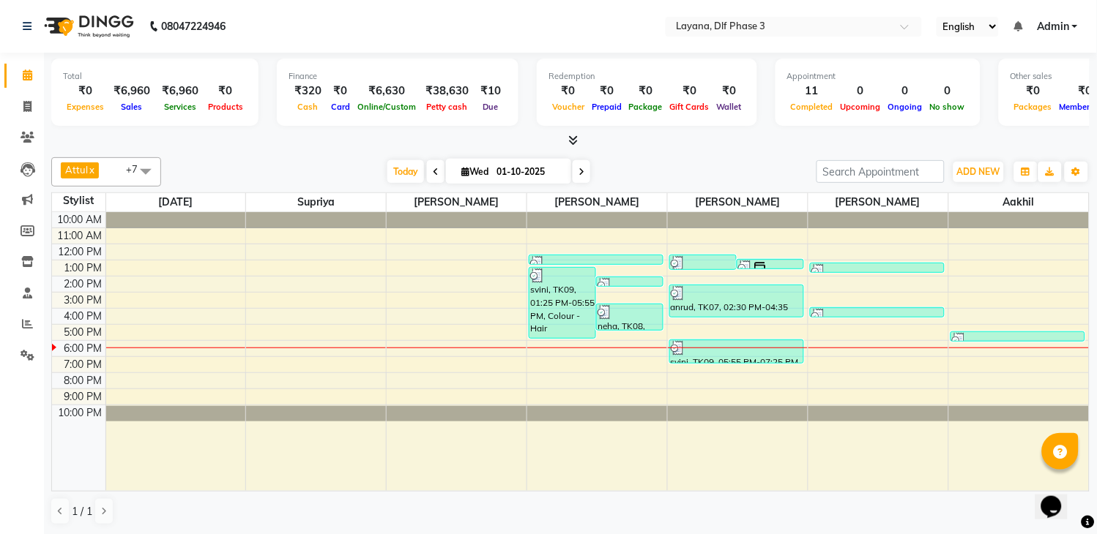
click at [34, 305] on li "Staff" at bounding box center [22, 293] width 44 height 31
click at [18, 319] on span at bounding box center [28, 324] width 26 height 17
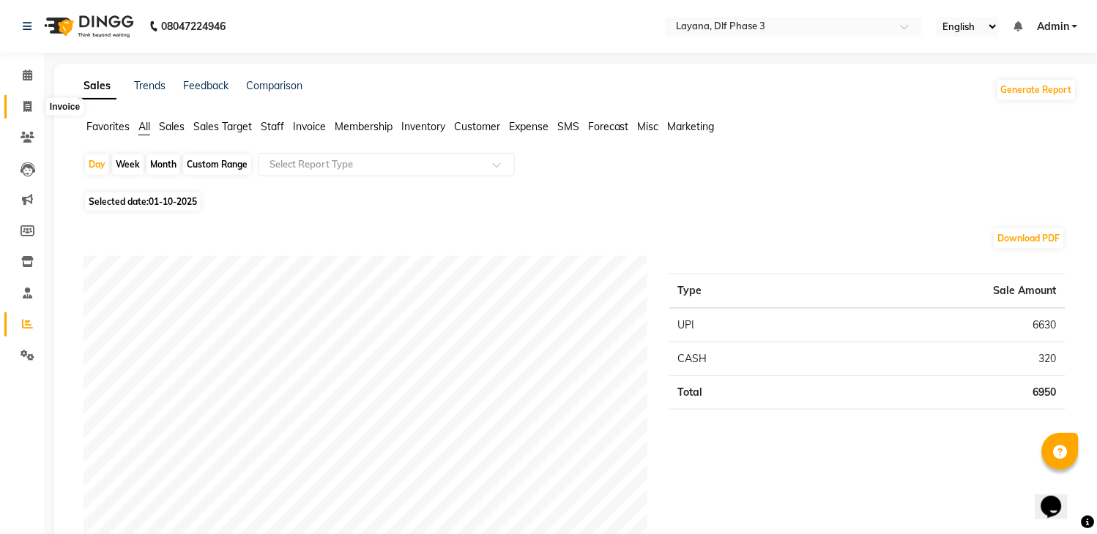
click at [29, 107] on icon at bounding box center [27, 106] width 8 height 11
select select "service"
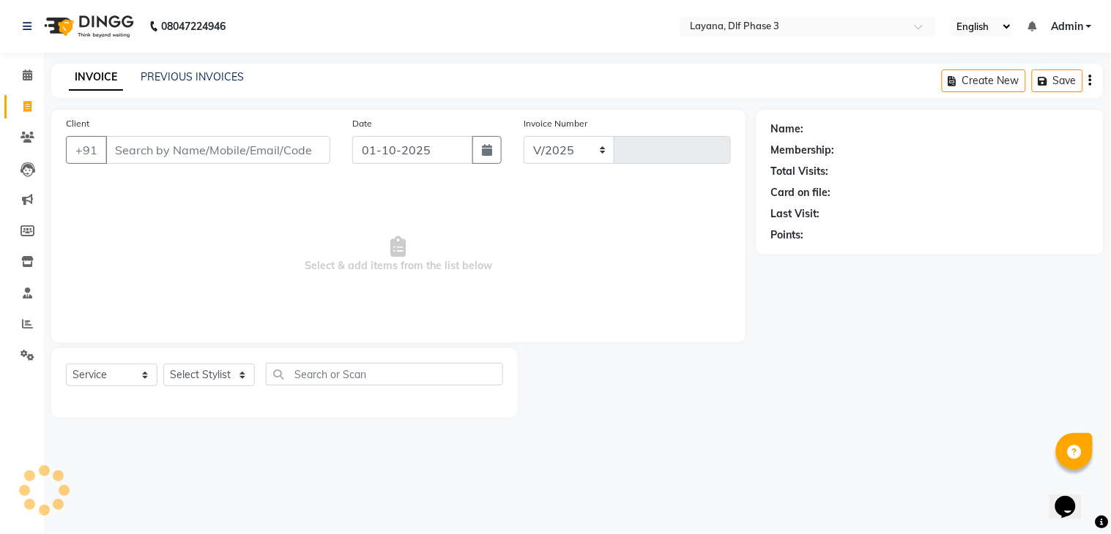
select select "6973"
type input "3307"
click at [17, 322] on span at bounding box center [28, 324] width 26 height 17
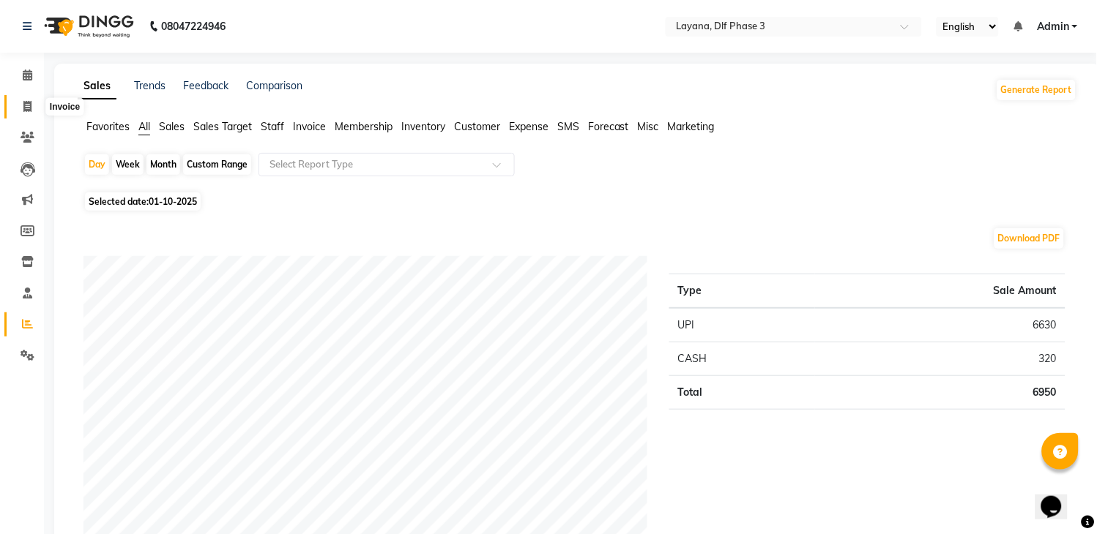
click at [26, 101] on icon at bounding box center [27, 106] width 8 height 11
select select "service"
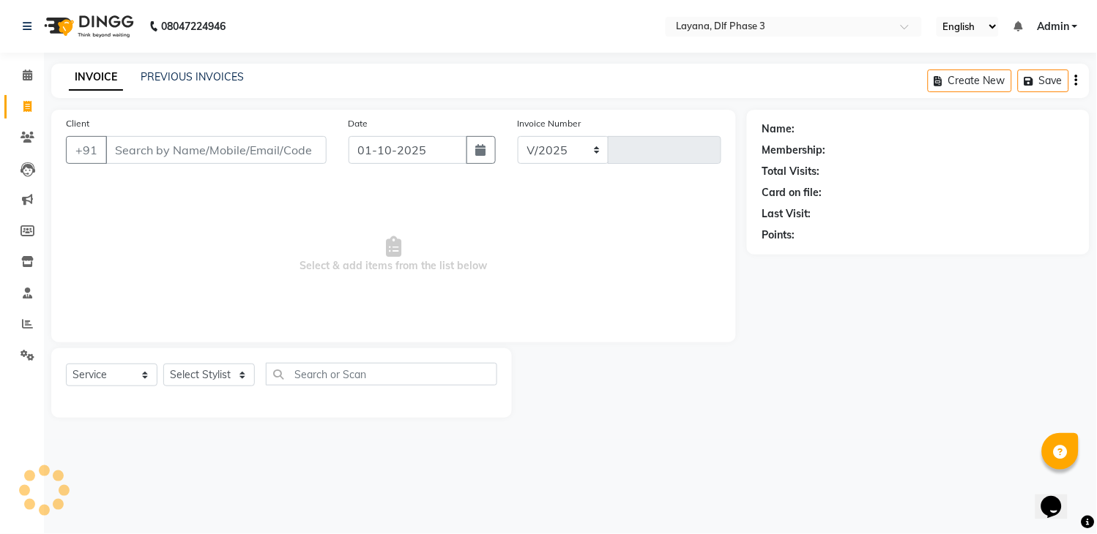
select select "6973"
type input "3307"
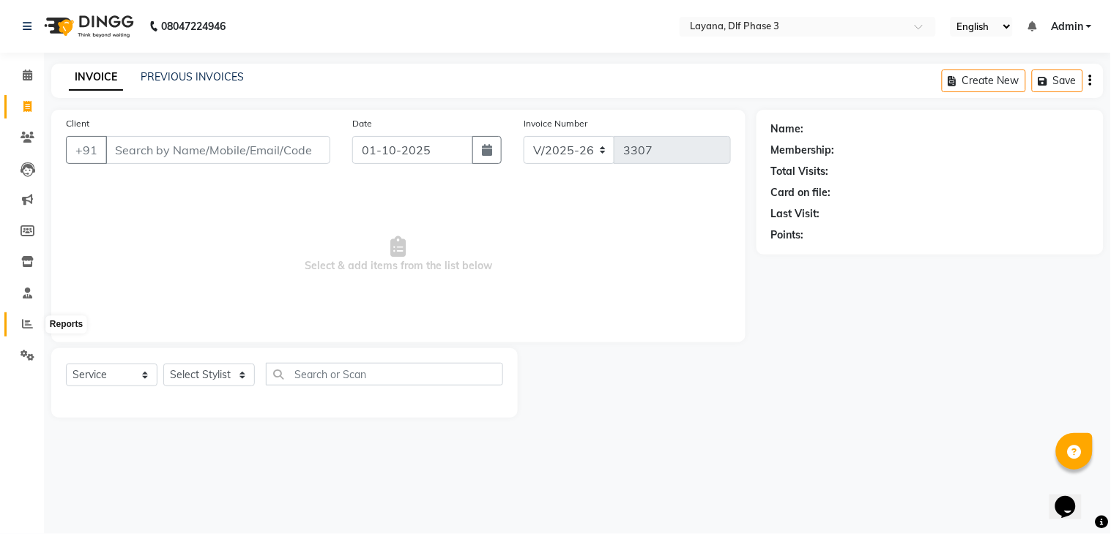
click at [26, 324] on icon at bounding box center [27, 323] width 11 height 11
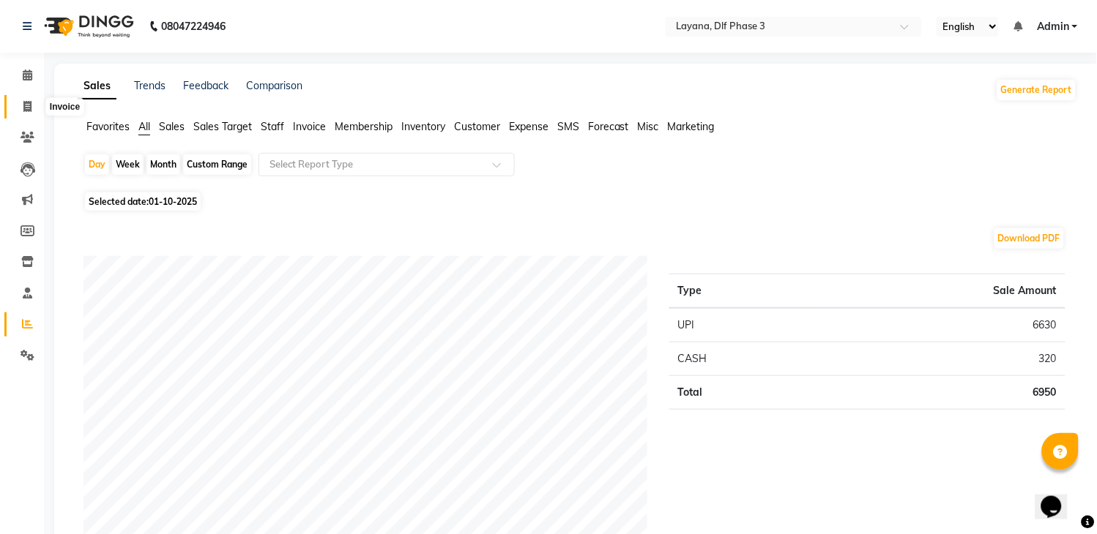
click at [19, 103] on span at bounding box center [28, 107] width 26 height 17
select select "service"
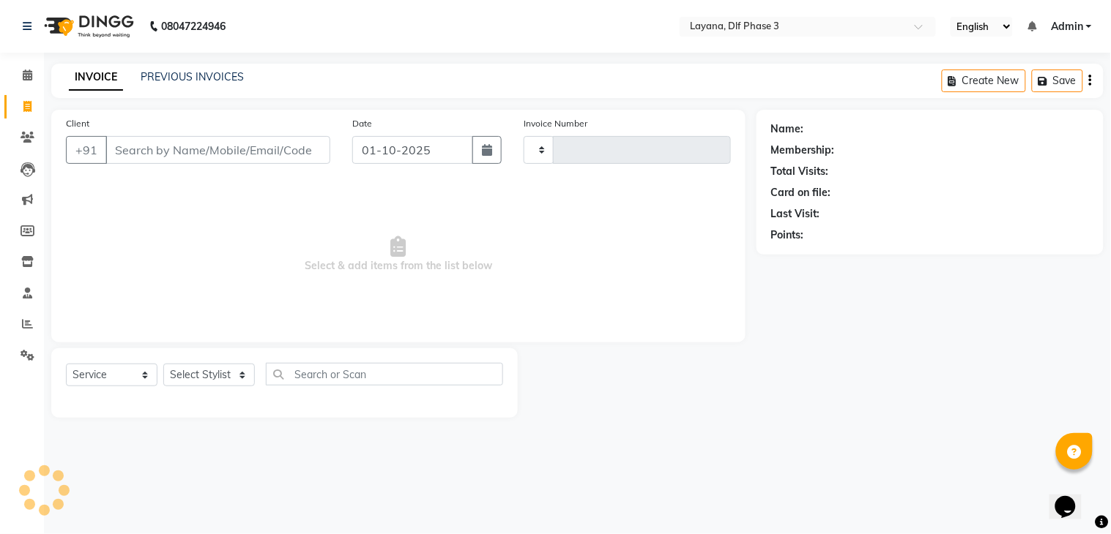
type input "3307"
select select "6973"
click at [25, 81] on icon at bounding box center [28, 75] width 10 height 11
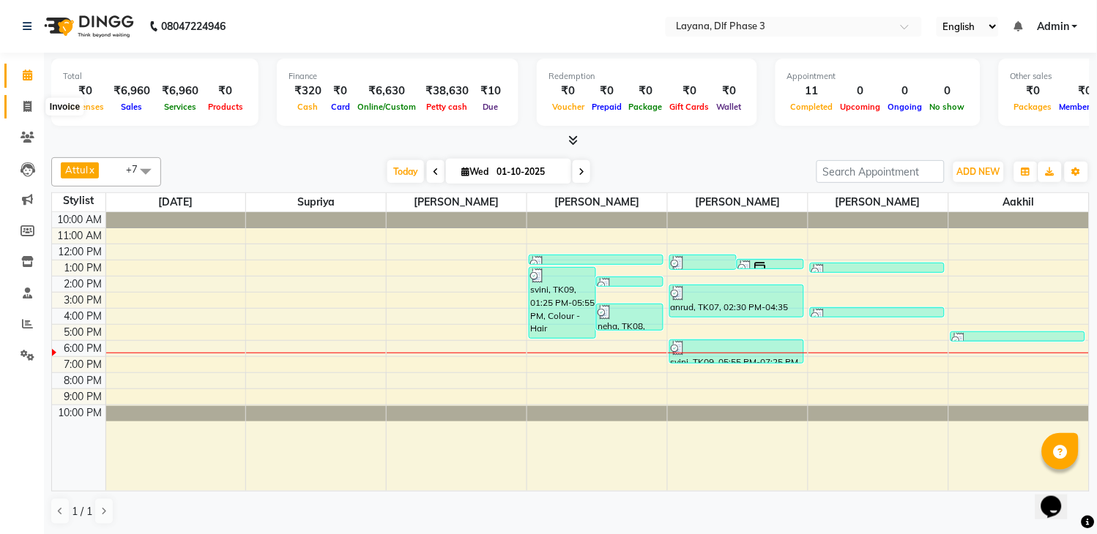
click at [25, 113] on span at bounding box center [28, 107] width 26 height 17
select select "service"
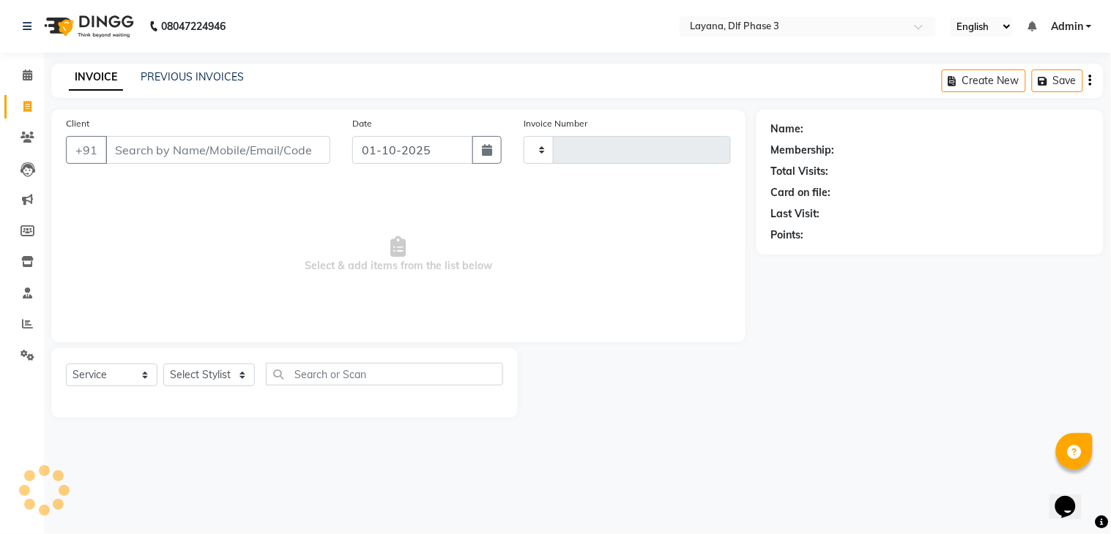
type input "3307"
select select "6973"
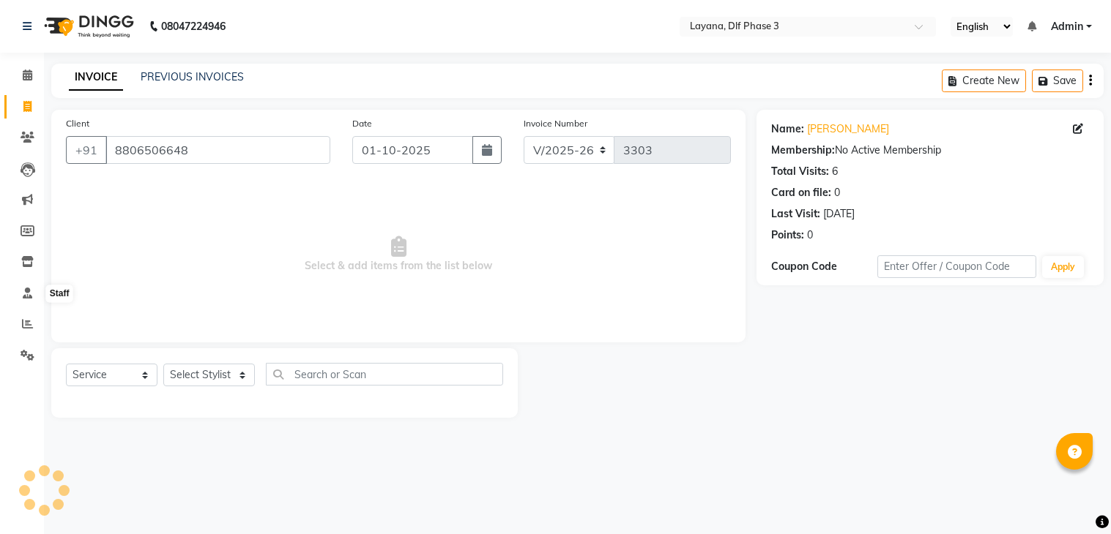
select select "6973"
select select "service"
click at [23, 323] on icon at bounding box center [27, 323] width 11 height 11
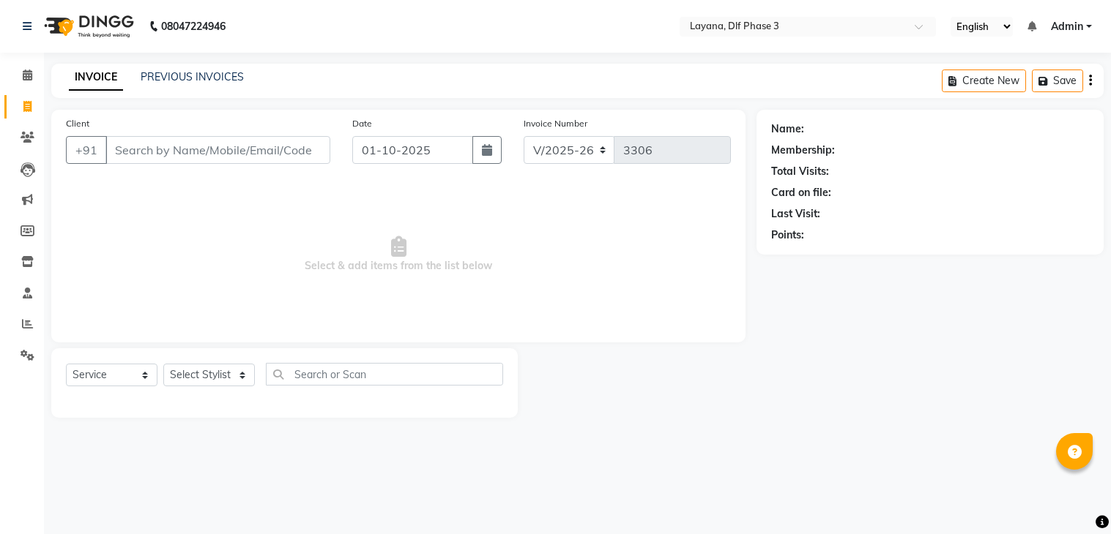
select select "6973"
select select "service"
click at [286, 148] on input "Client" at bounding box center [217, 150] width 225 height 28
type input "8178199129"
click at [294, 146] on span "Add Client" at bounding box center [293, 150] width 58 height 15
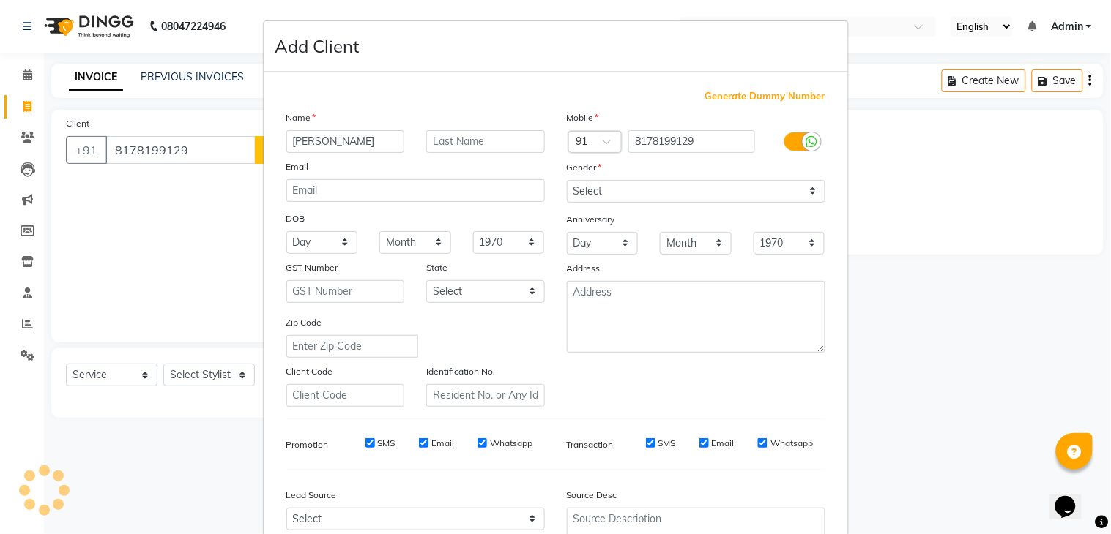
type input "ankita"
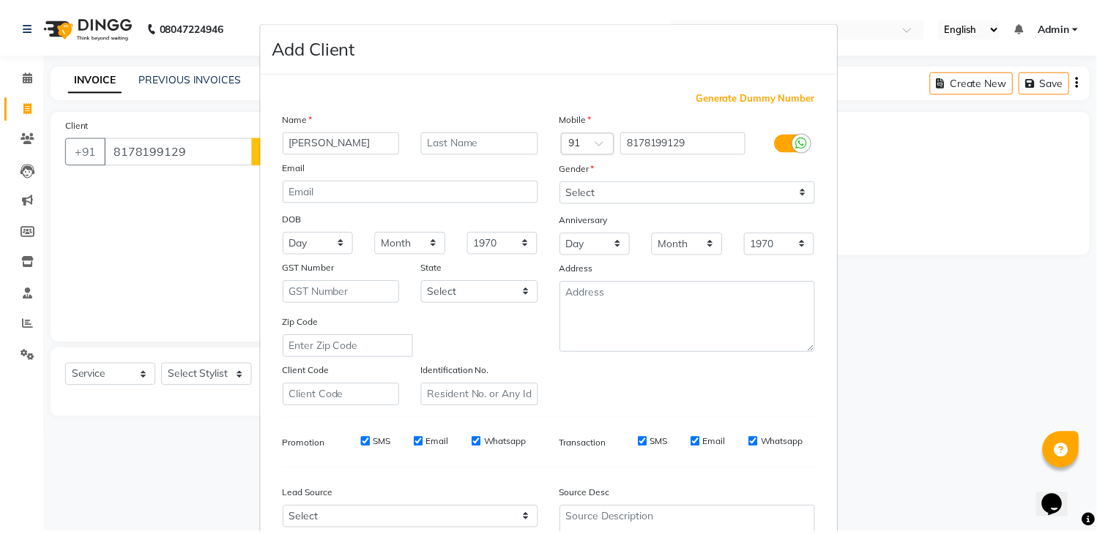
scroll to position [142, 0]
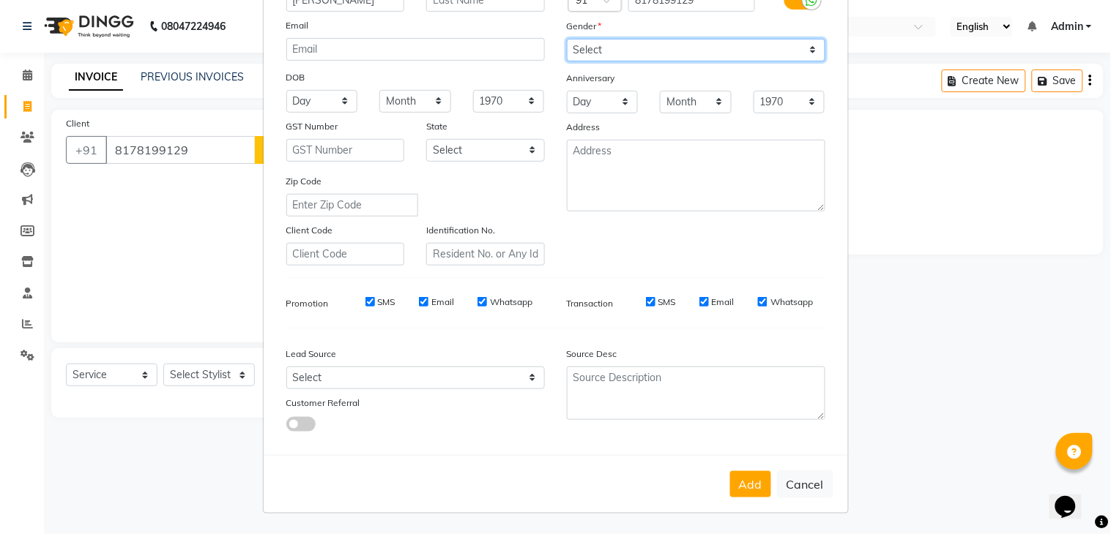
click at [604, 42] on select "Select Male Female Other Prefer Not To Say" at bounding box center [696, 50] width 258 height 23
select select "female"
click at [567, 39] on select "Select Male Female Other Prefer Not To Say" at bounding box center [696, 50] width 258 height 23
click at [740, 489] on button "Add" at bounding box center [750, 485] width 41 height 26
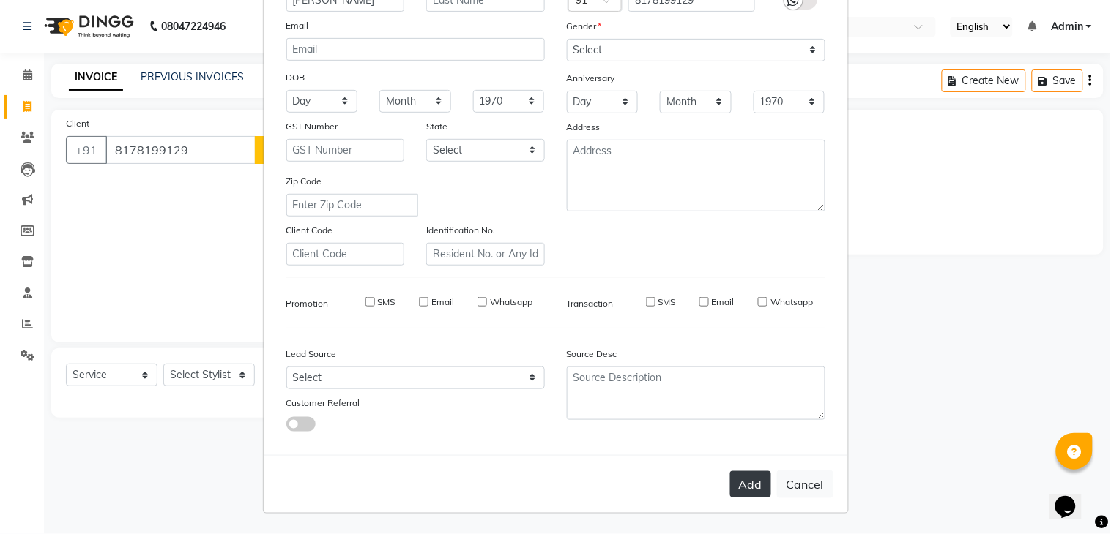
select select
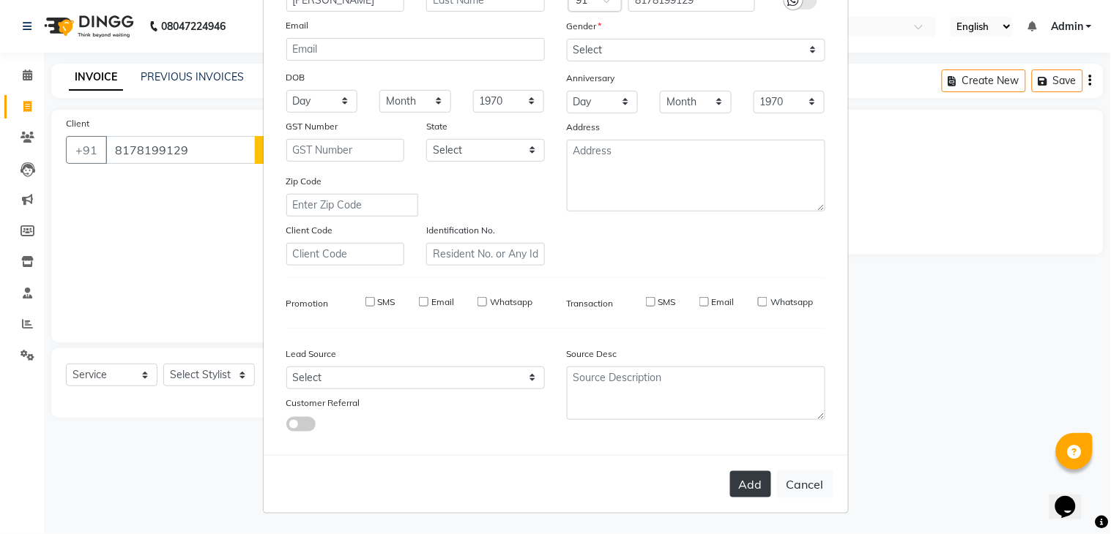
select select
checkbox input "false"
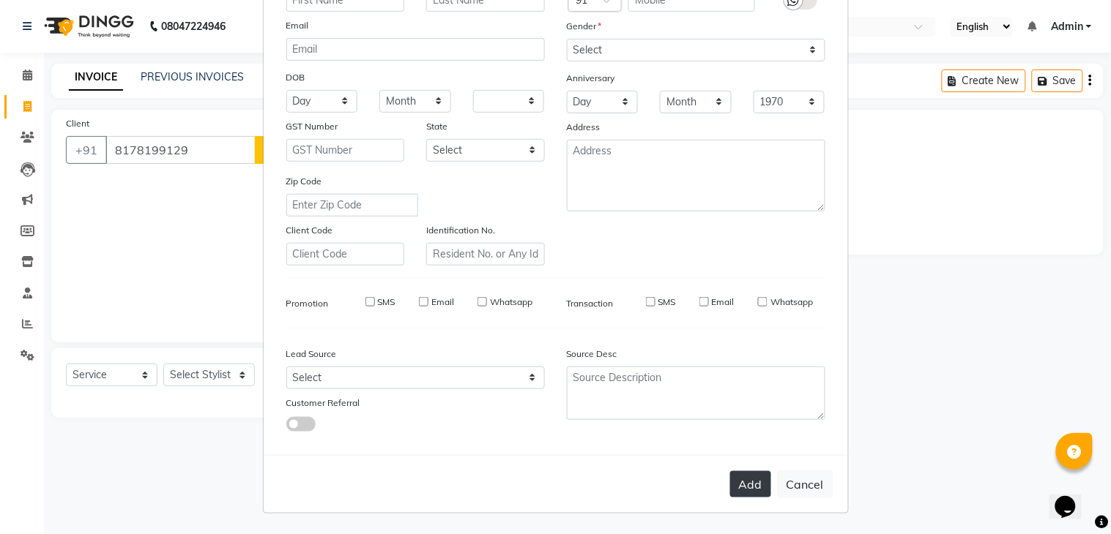
checkbox input "false"
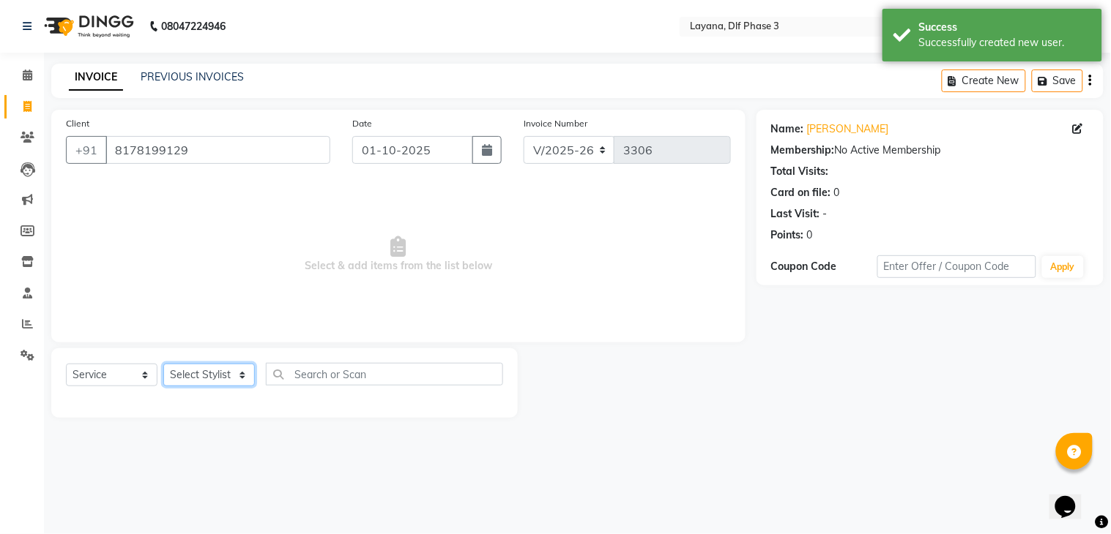
click at [191, 377] on select "Select Stylist Aakhil Gopal das kamal Kartik keshav krishna sanjana Shadab supr…" at bounding box center [209, 375] width 92 height 23
select select "57647"
click at [163, 365] on select "Select Stylist Aakhil Gopal das kamal Kartik keshav krishna sanjana Shadab supr…" at bounding box center [209, 375] width 92 height 23
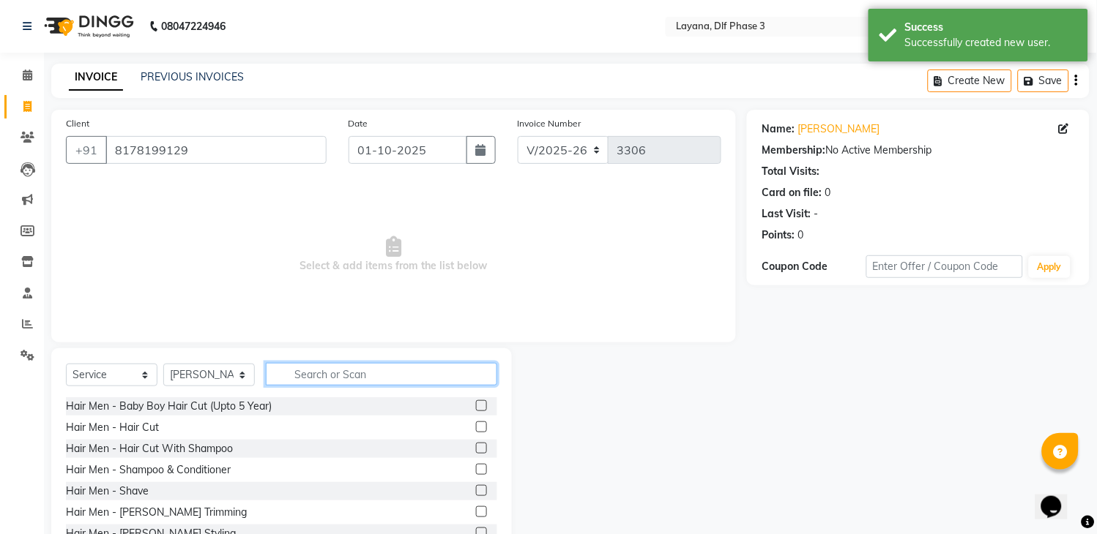
click at [407, 370] on input "text" at bounding box center [381, 374] width 231 height 23
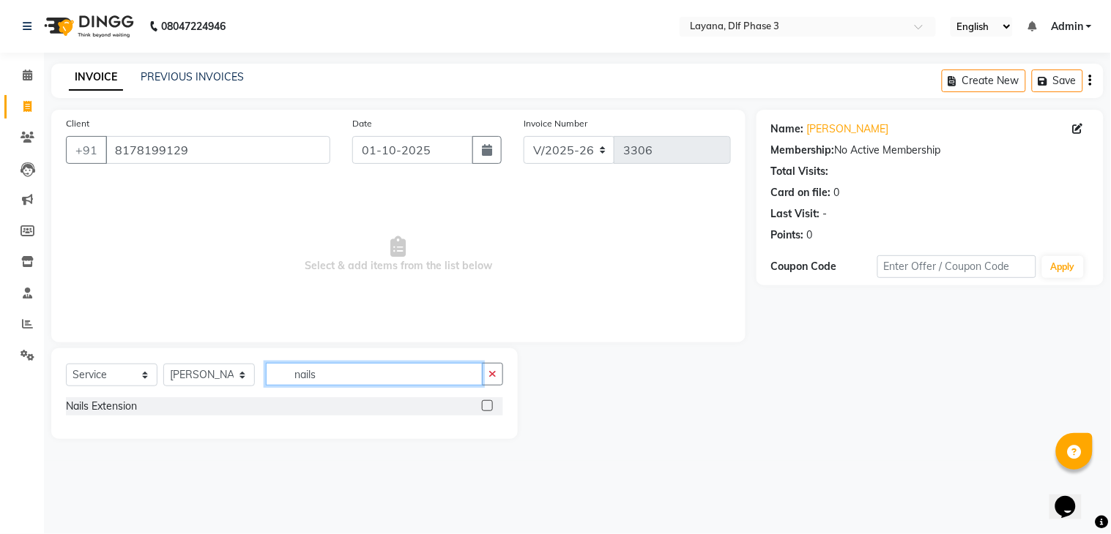
type input "nails"
click at [487, 405] on label at bounding box center [487, 406] width 11 height 11
click at [487, 405] on input "checkbox" at bounding box center [487, 407] width 10 height 10
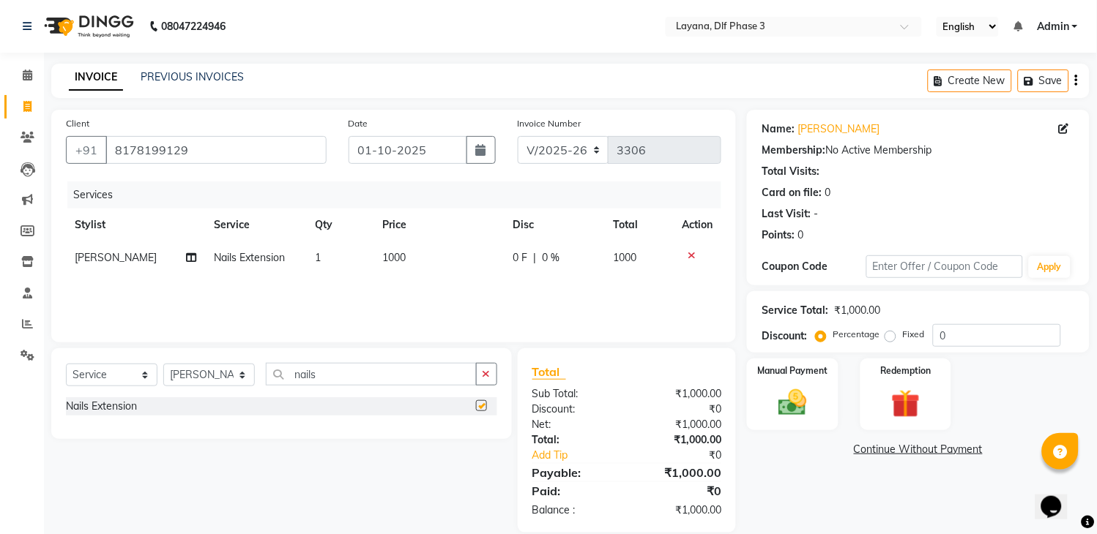
checkbox input "false"
click at [525, 253] on span "0 F" at bounding box center [520, 257] width 15 height 15
select select "57647"
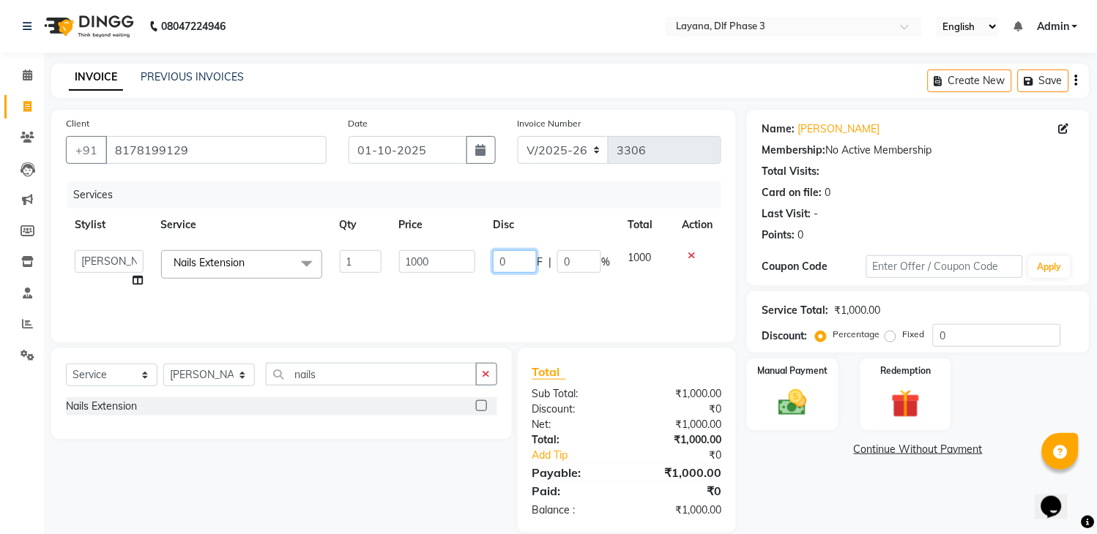
click at [521, 264] on input "0" at bounding box center [515, 261] width 44 height 23
type input "0400"
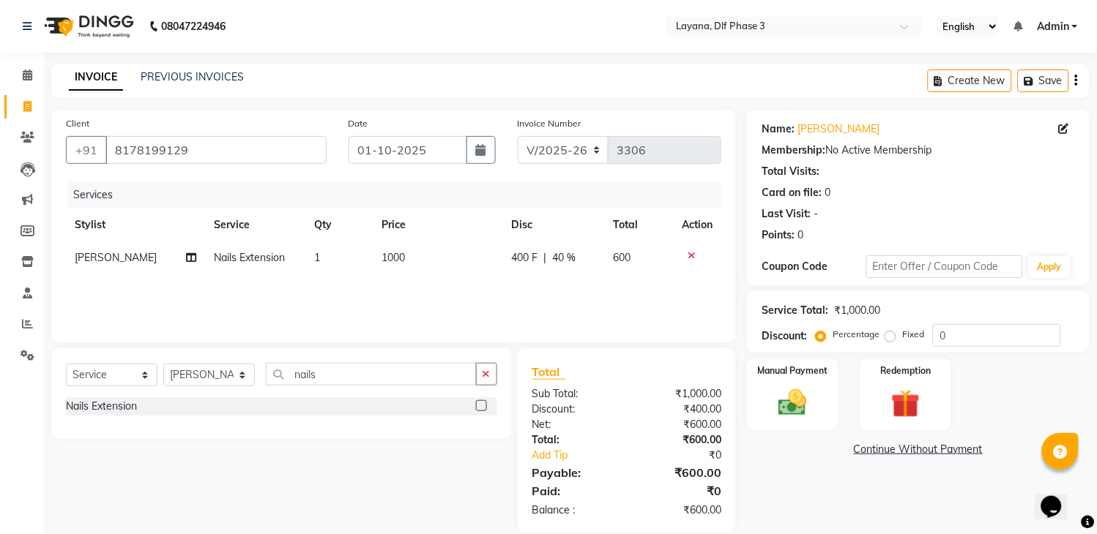
click at [504, 288] on div "Services Stylist Service Qty Price Disc Total Action Gopal das Nails Extension …" at bounding box center [393, 255] width 655 height 146
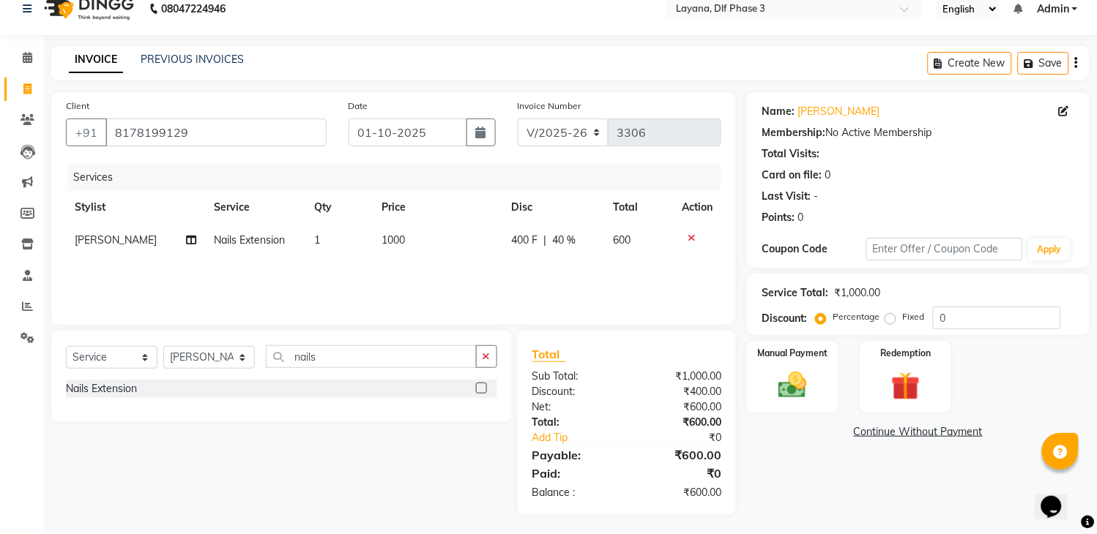
scroll to position [21, 0]
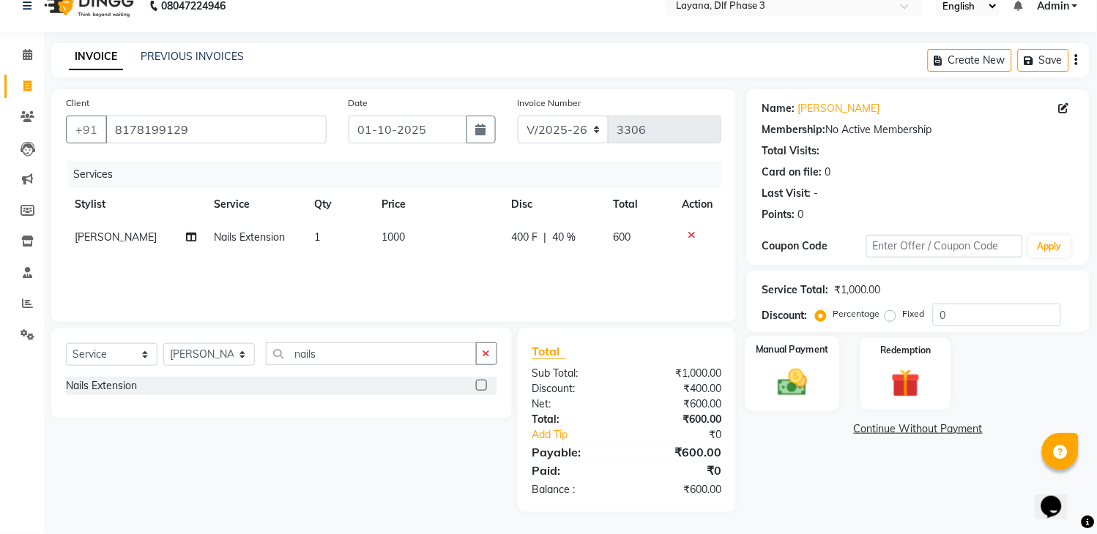
click at [798, 370] on img at bounding box center [793, 383] width 48 height 34
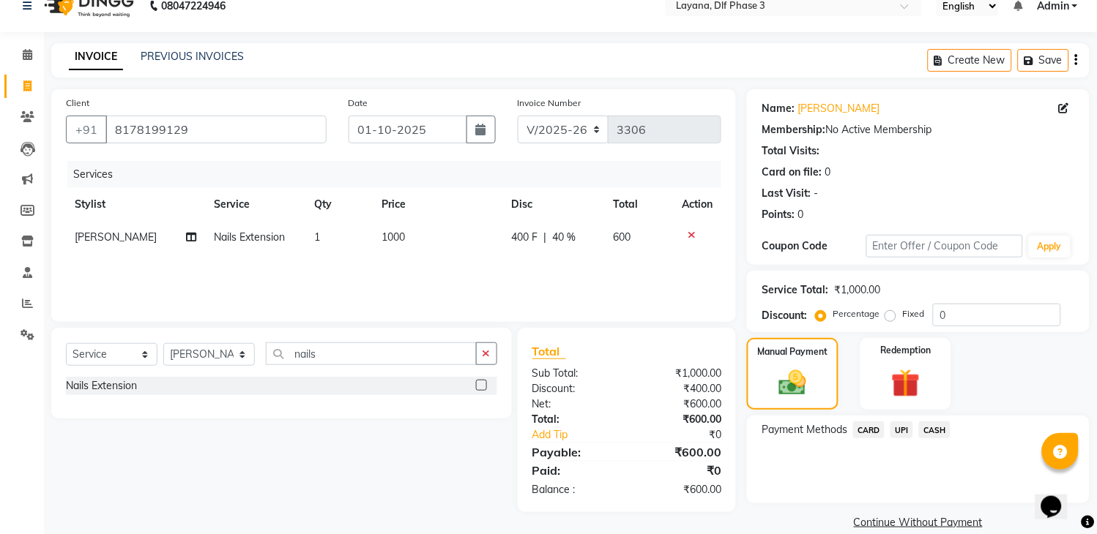
click at [901, 422] on span "UPI" at bounding box center [901, 430] width 23 height 17
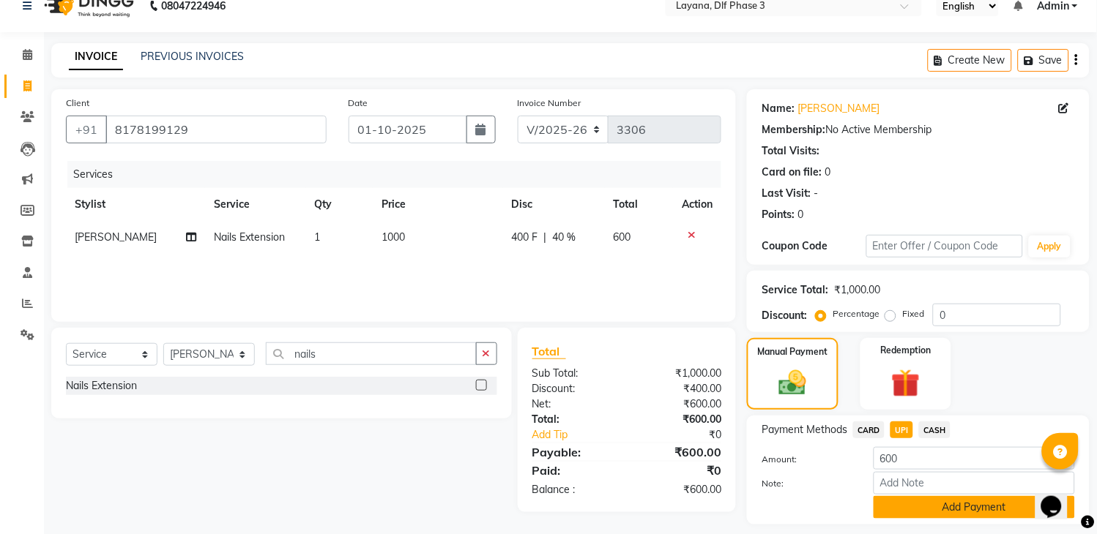
click at [931, 506] on button "Add Payment" at bounding box center [973, 507] width 201 height 23
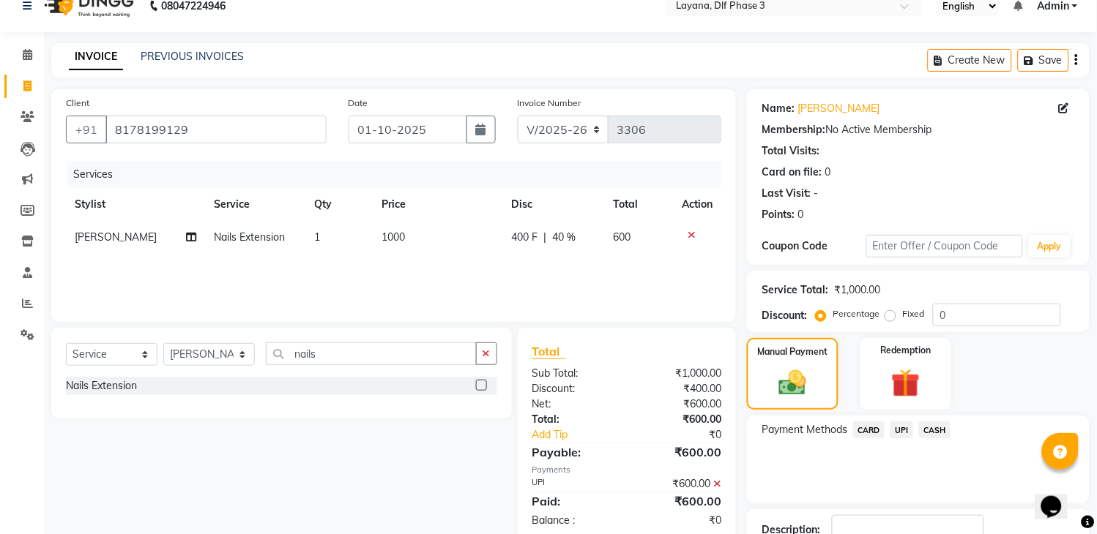
scroll to position [124, 0]
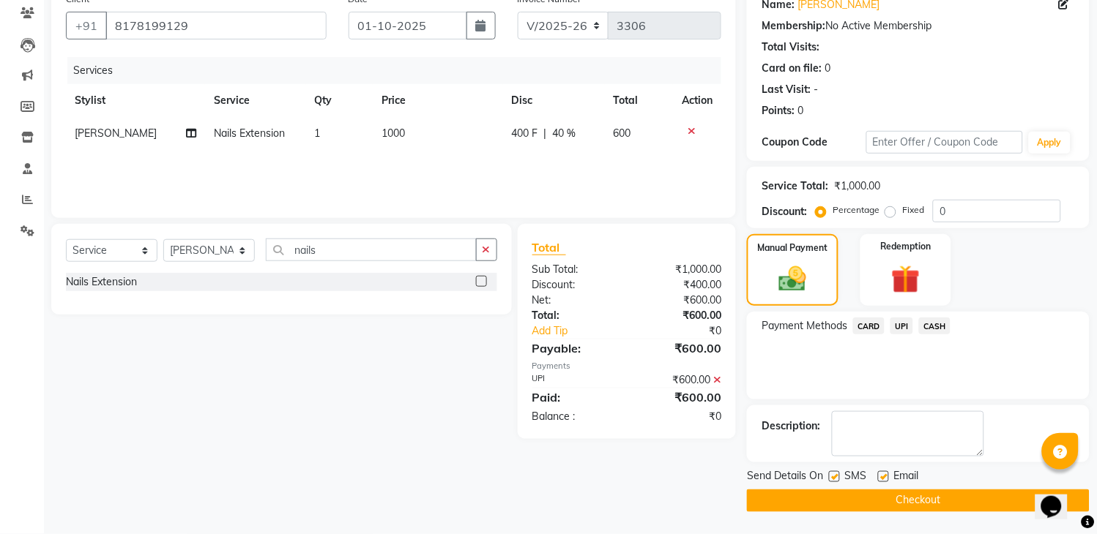
click at [838, 477] on label at bounding box center [834, 477] width 11 height 11
click at [838, 477] on input "checkbox" at bounding box center [834, 478] width 10 height 10
click at [832, 476] on label at bounding box center [834, 477] width 11 height 11
click at [832, 476] on input "checkbox" at bounding box center [834, 478] width 10 height 10
checkbox input "true"
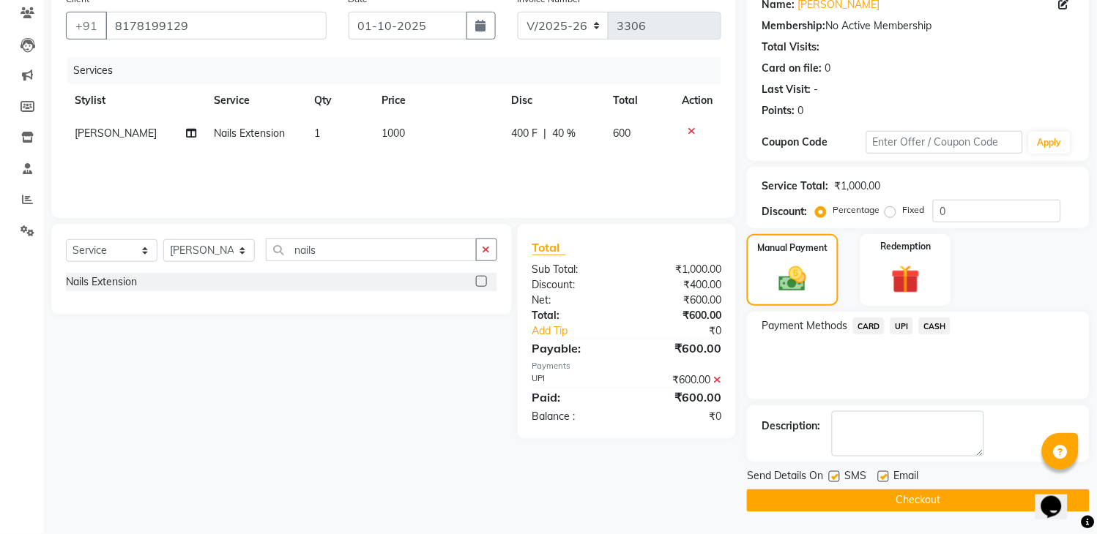
click at [837, 499] on button "Checkout" at bounding box center [918, 501] width 343 height 23
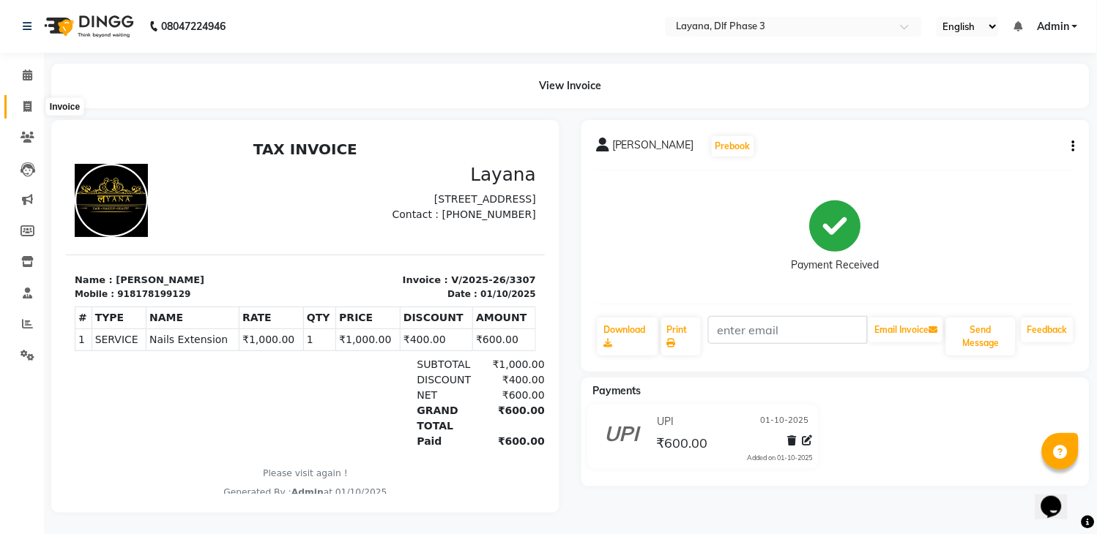
click at [25, 104] on icon at bounding box center [27, 106] width 8 height 11
select select "service"
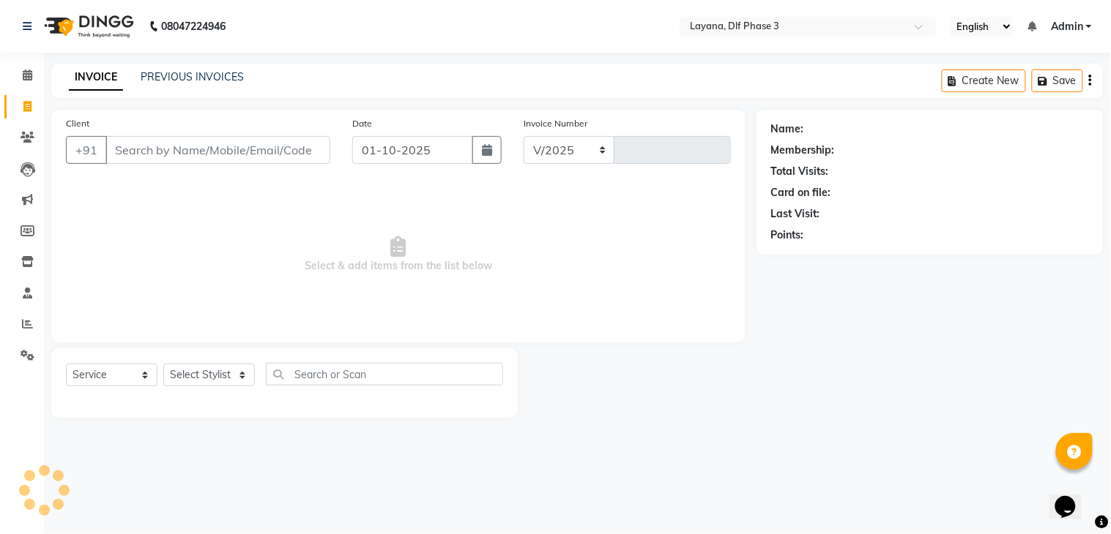
select select "6973"
type input "3308"
click at [27, 316] on span at bounding box center [28, 324] width 26 height 17
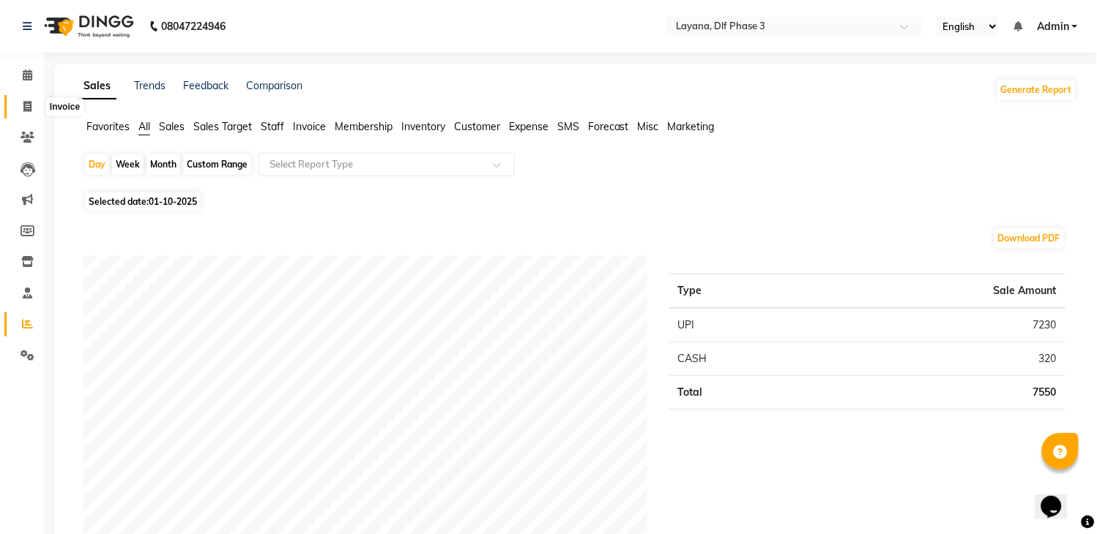
click at [33, 106] on span at bounding box center [28, 107] width 26 height 17
select select "service"
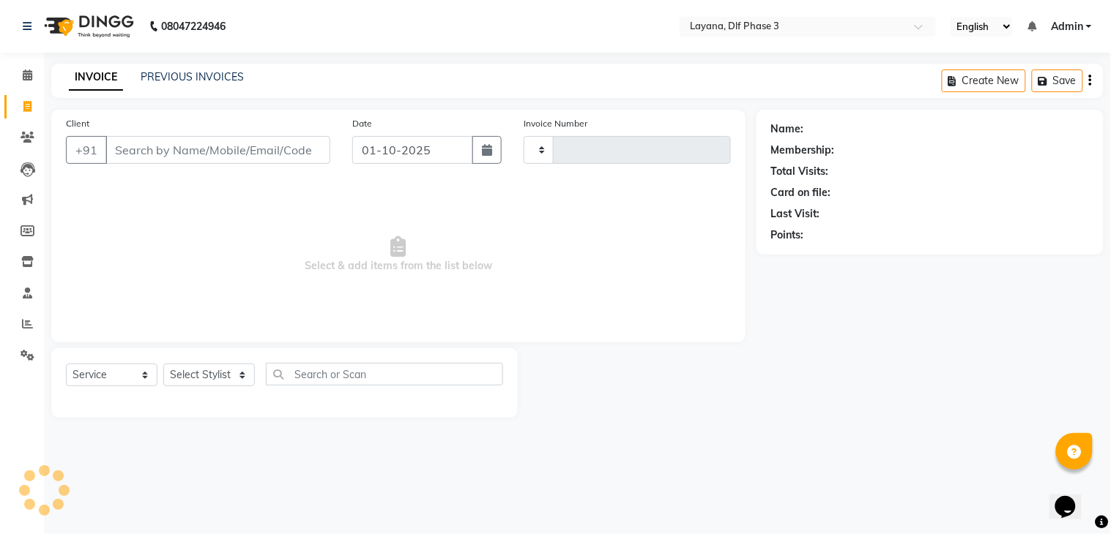
type input "3308"
select select "6973"
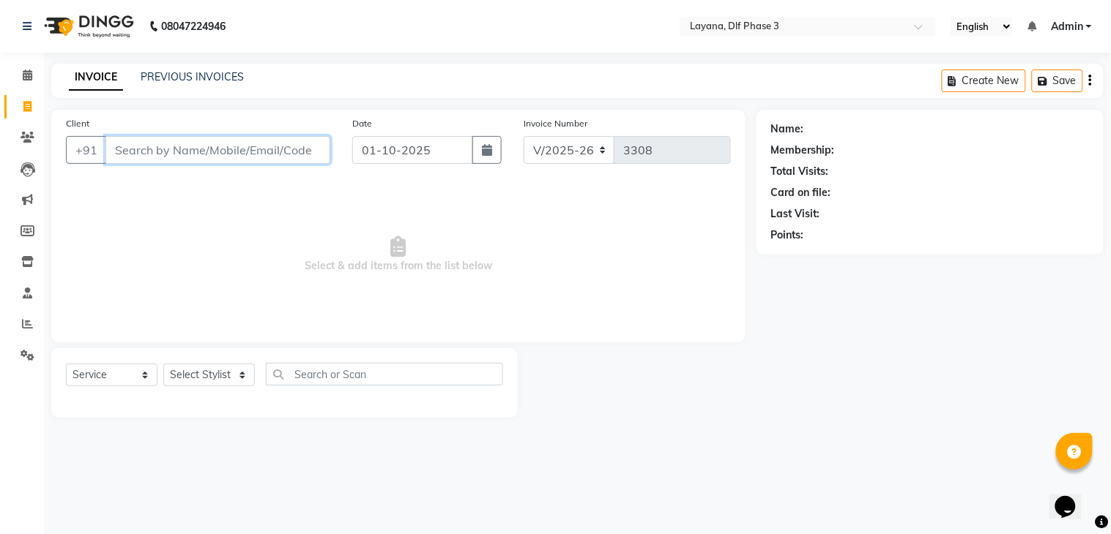
click at [252, 155] on input "Client" at bounding box center [217, 150] width 225 height 28
click at [281, 147] on input "Client" at bounding box center [217, 150] width 225 height 28
type input "k"
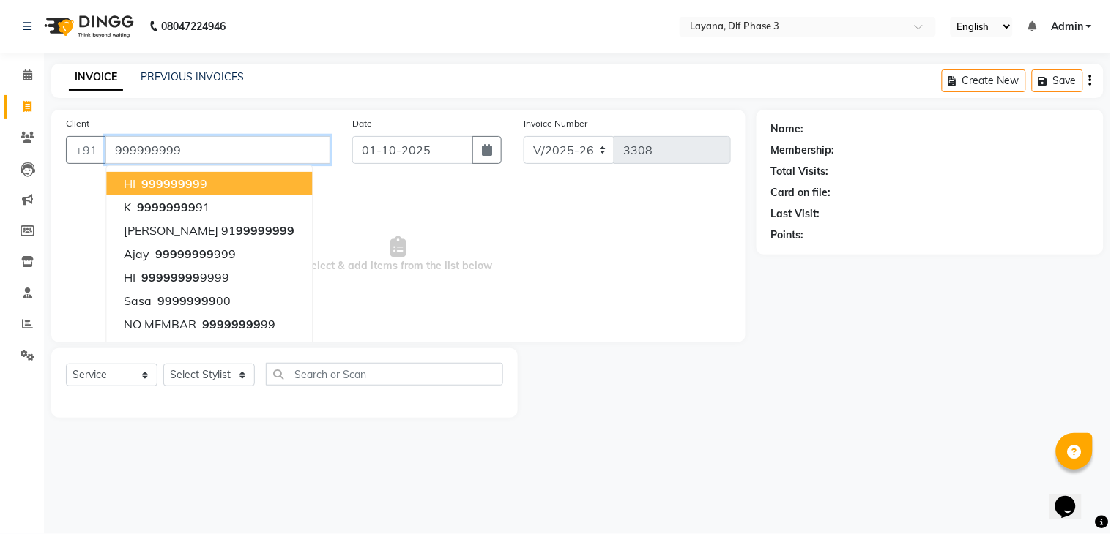
type input "999999999"
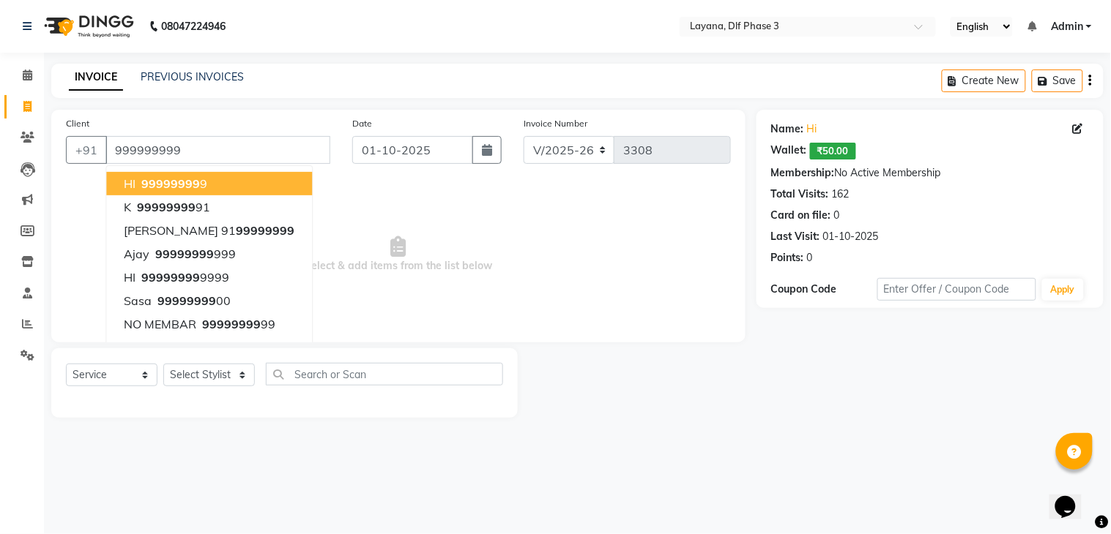
click at [237, 182] on button "HI 99999999 9" at bounding box center [209, 183] width 206 height 23
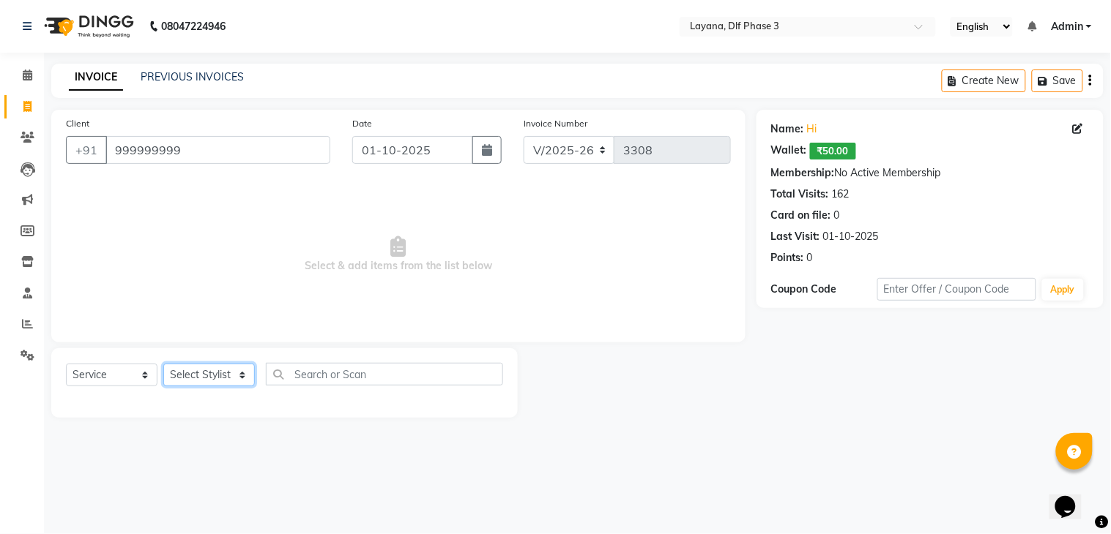
click at [211, 372] on select "Select Stylist Aakhil Gopal das kamal Kartik keshav krishna sanjana Shadab supr…" at bounding box center [209, 375] width 92 height 23
select select "85237"
click at [163, 365] on select "Select Stylist Aakhil Gopal das kamal Kartik keshav krishna sanjana Shadab supr…" at bounding box center [209, 375] width 92 height 23
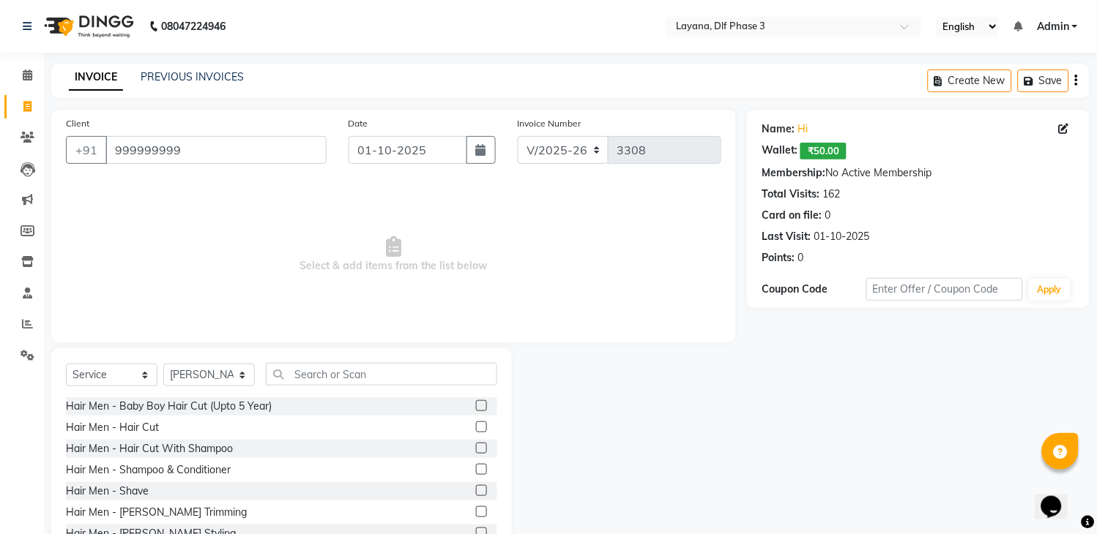
click at [476, 425] on label at bounding box center [481, 427] width 11 height 11
click at [476, 425] on input "checkbox" at bounding box center [481, 428] width 10 height 10
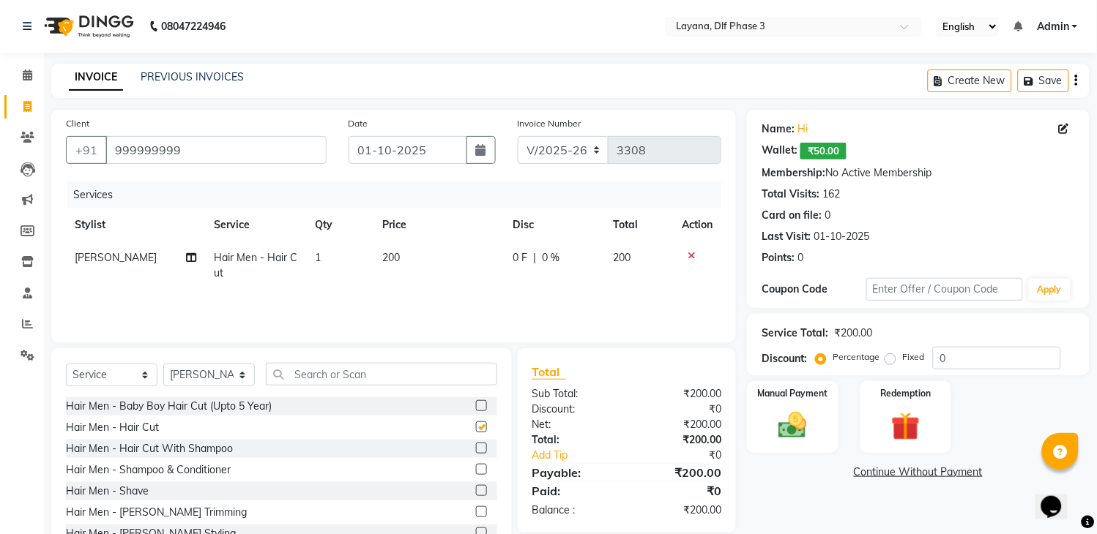
checkbox input "false"
click at [476, 401] on label at bounding box center [481, 405] width 11 height 11
click at [476, 401] on input "checkbox" at bounding box center [481, 406] width 10 height 10
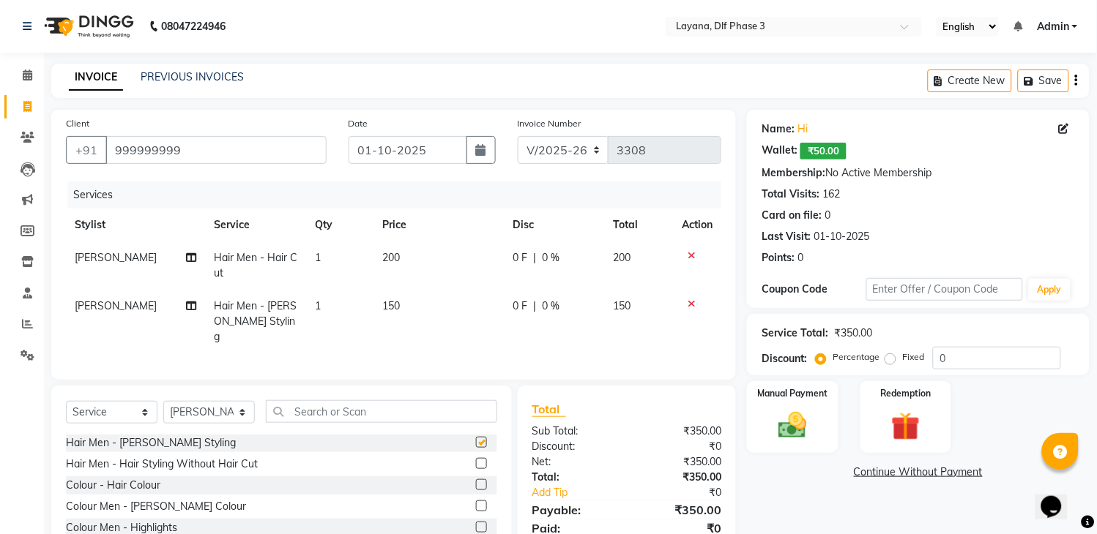
checkbox input "false"
click at [445, 412] on input "text" at bounding box center [381, 412] width 231 height 23
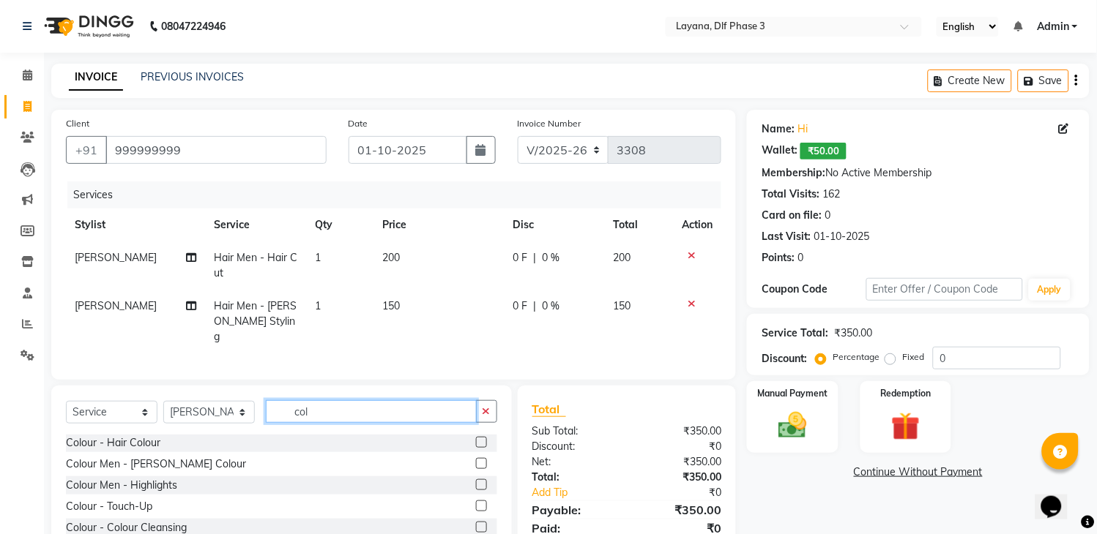
scroll to position [0, 0]
type input "col"
click at [476, 438] on label at bounding box center [481, 442] width 11 height 11
click at [476, 439] on input "checkbox" at bounding box center [481, 444] width 10 height 10
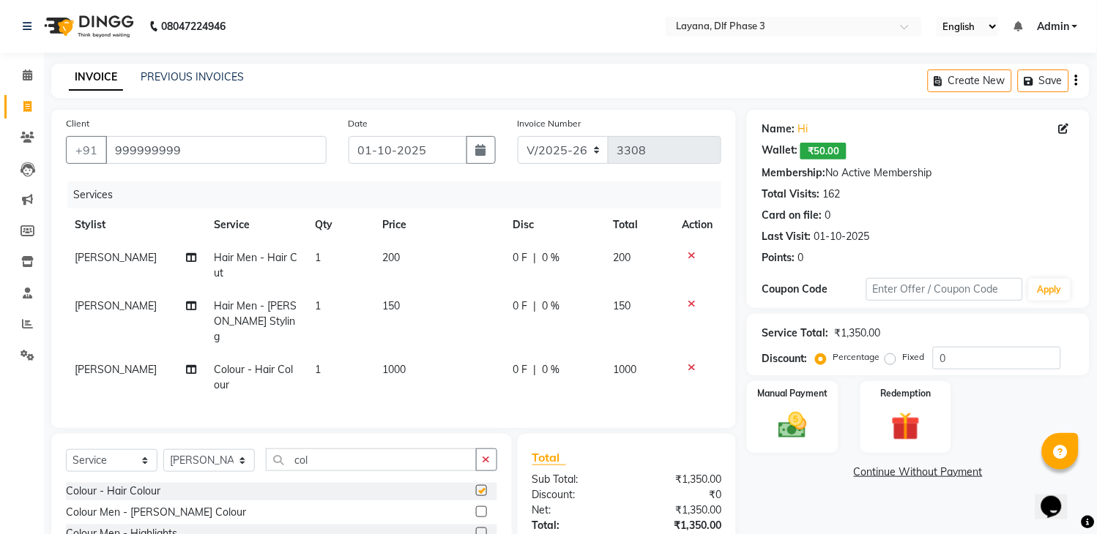
checkbox input "false"
click at [524, 362] on span "0 F" at bounding box center [520, 369] width 15 height 15
select select "85237"
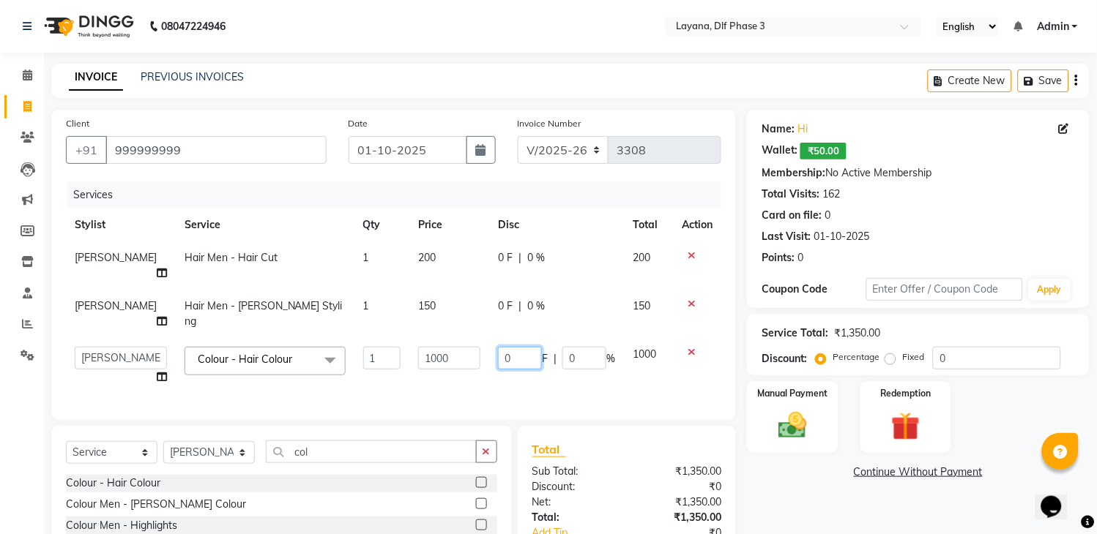
click at [517, 347] on input "0" at bounding box center [520, 358] width 44 height 23
type input "0300"
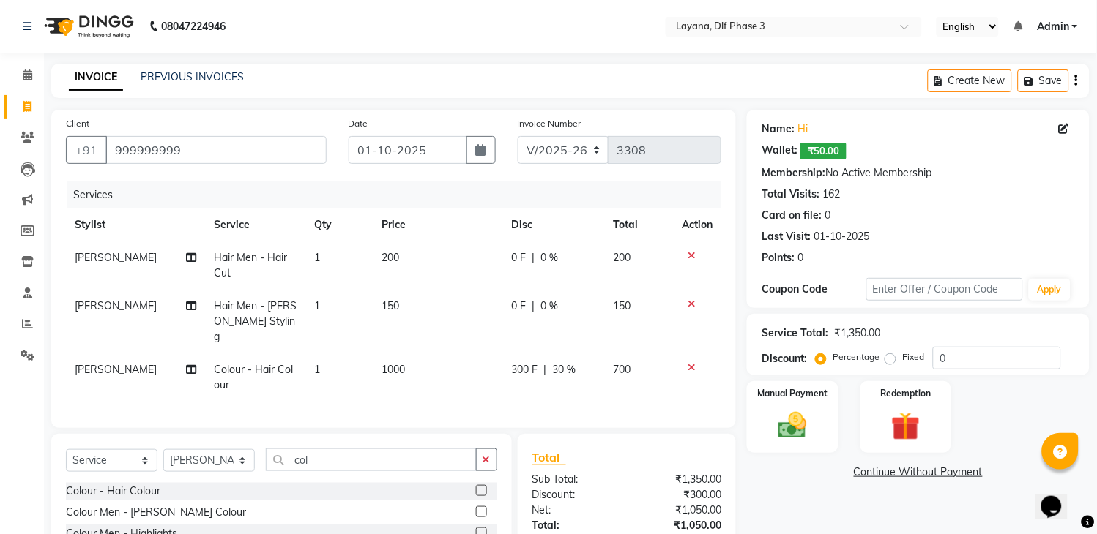
click at [464, 354] on td "1000" at bounding box center [438, 378] width 130 height 48
select select "85237"
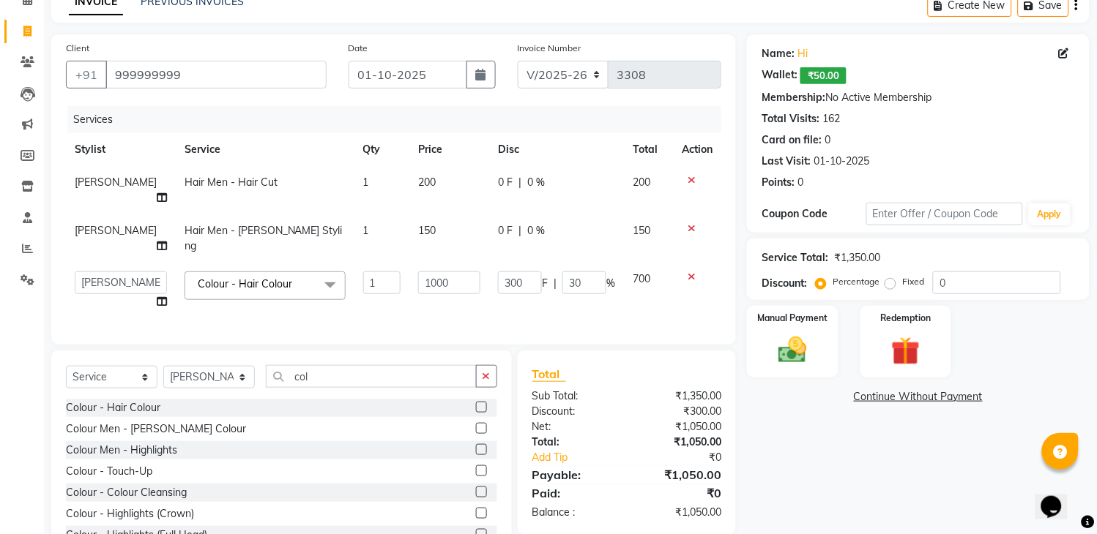
scroll to position [113, 0]
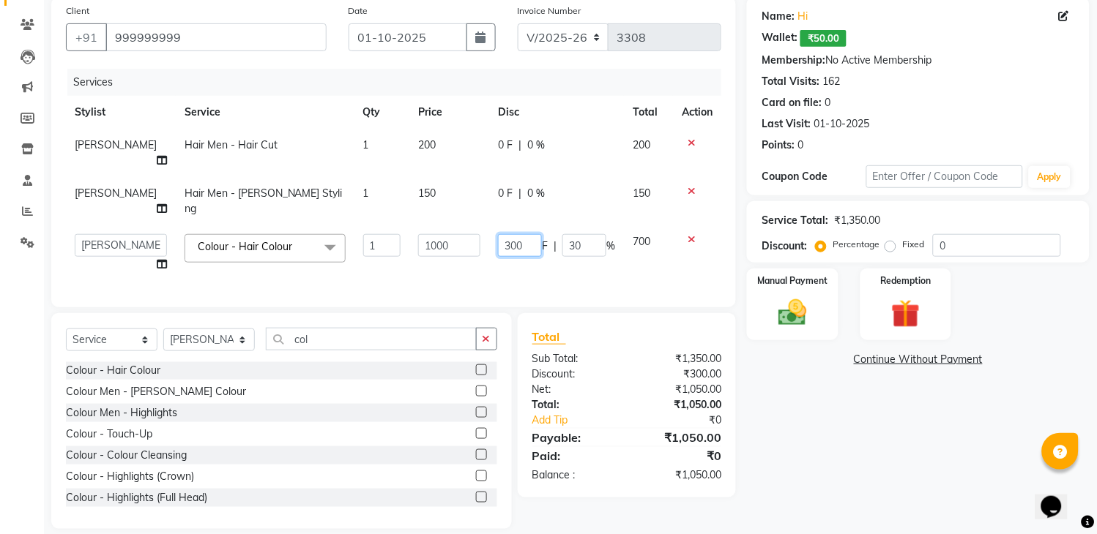
click at [523, 234] on input "300" at bounding box center [520, 245] width 44 height 23
type input "3"
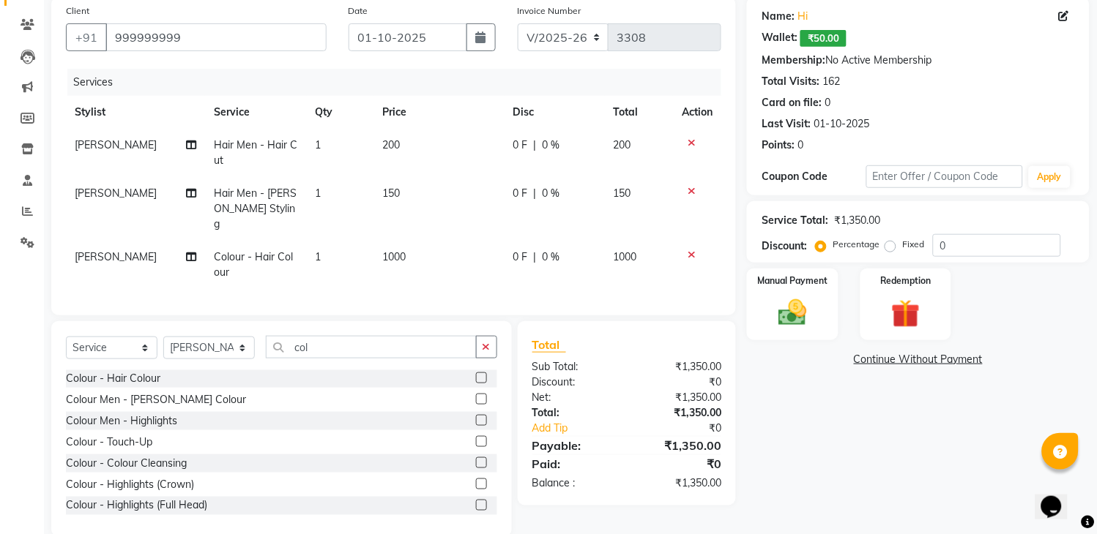
click at [693, 172] on tbody "kamal Hair Men - Hair Cut 1 200 0 F | 0 % 200 kamal Hair Men - Beard Styling 1 …" at bounding box center [393, 209] width 655 height 160
click at [693, 172] on td at bounding box center [697, 153] width 48 height 48
click at [691, 189] on icon at bounding box center [692, 191] width 8 height 10
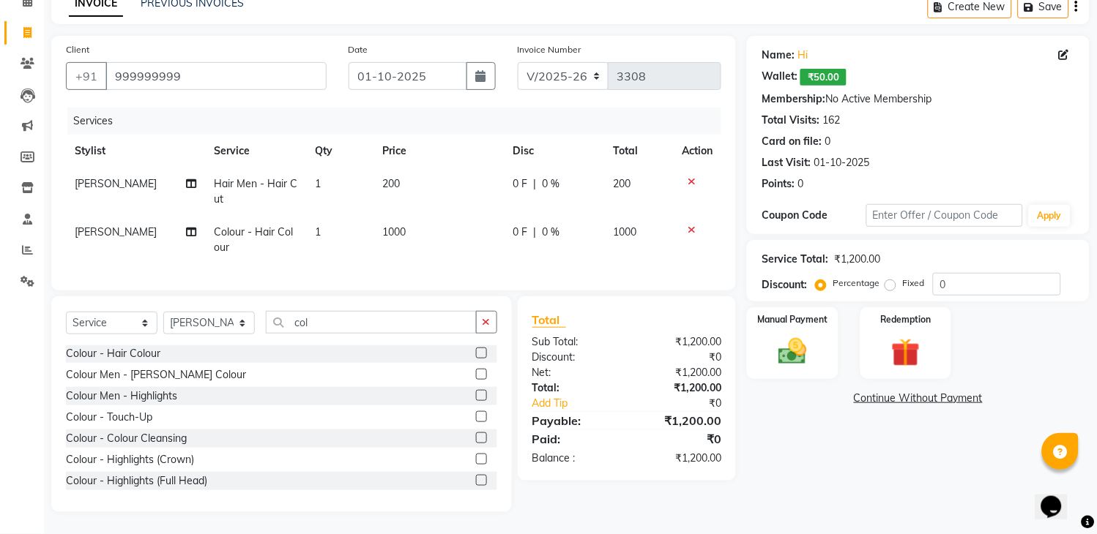
scroll to position [88, 0]
click at [690, 176] on icon at bounding box center [692, 181] width 8 height 10
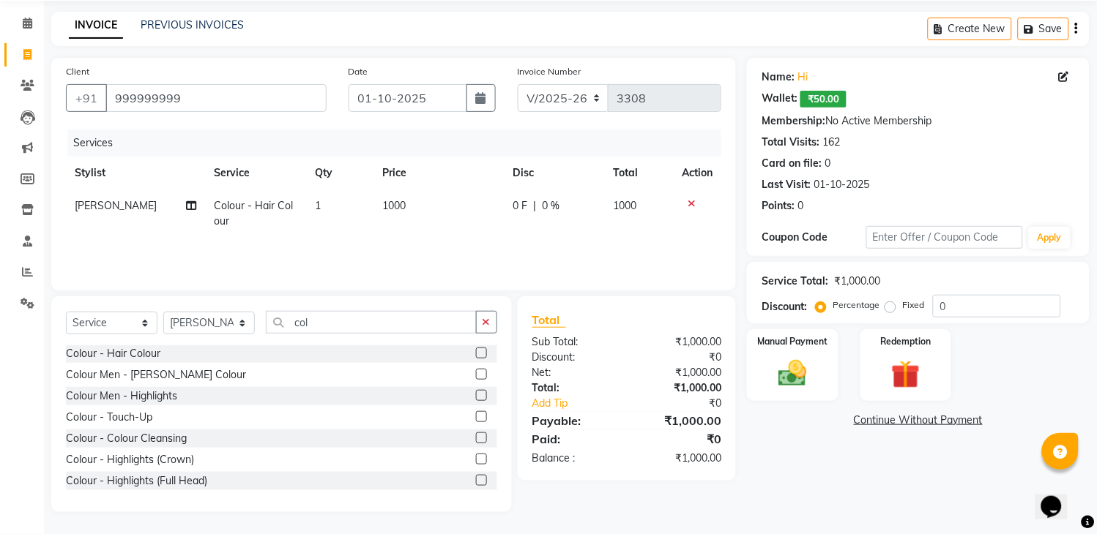
scroll to position [52, 0]
click at [791, 392] on div "Manual Payment" at bounding box center [792, 365] width 94 height 75
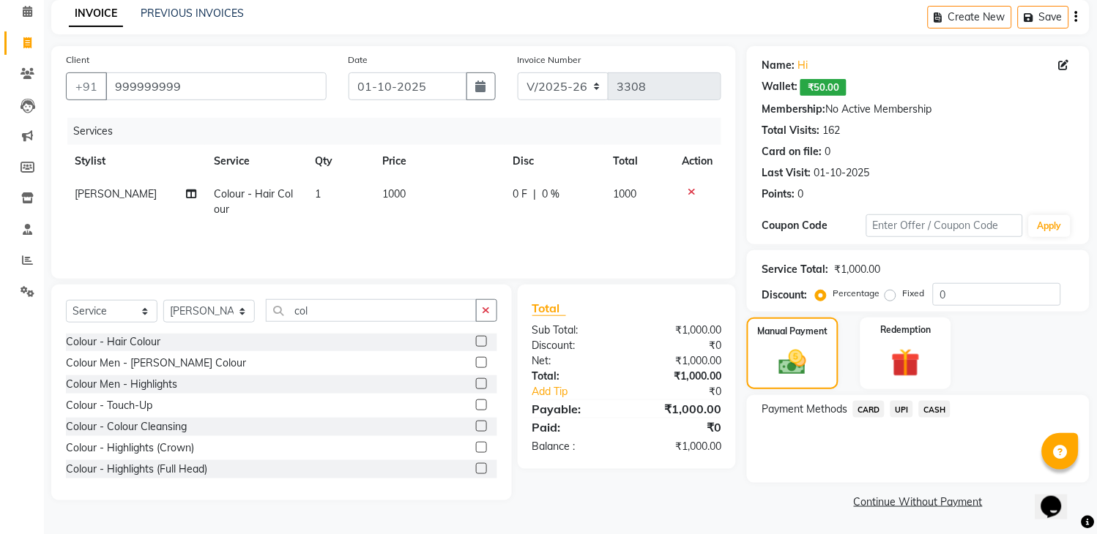
click at [897, 408] on span "UPI" at bounding box center [901, 409] width 23 height 17
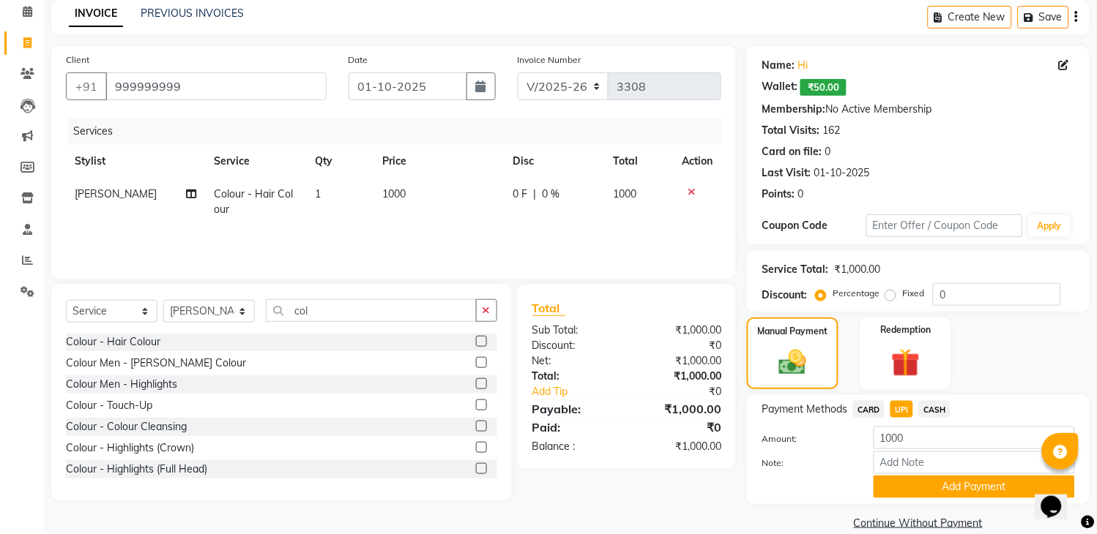
scroll to position [86, 0]
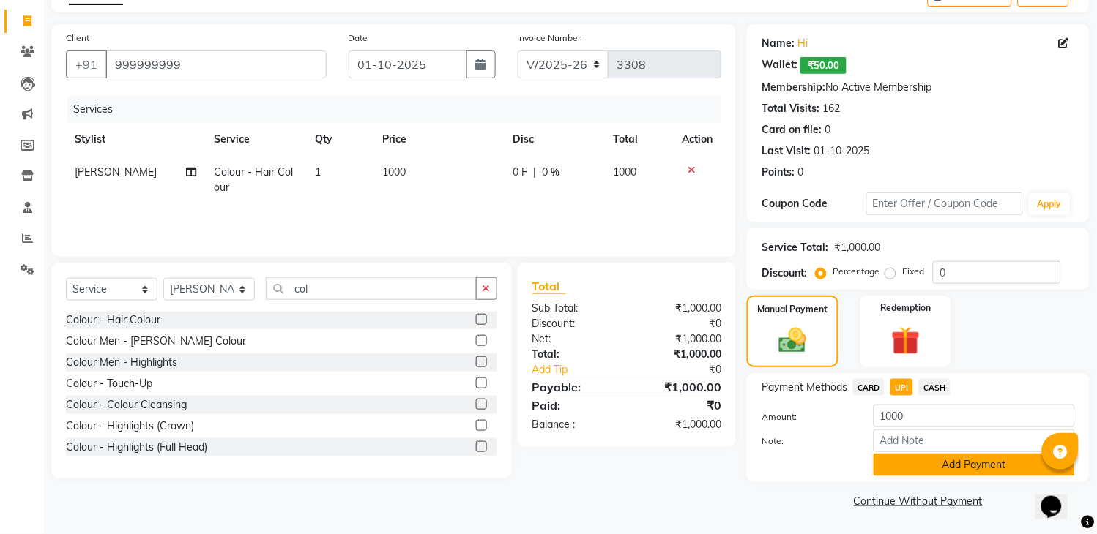
click at [961, 469] on button "Add Payment" at bounding box center [973, 465] width 201 height 23
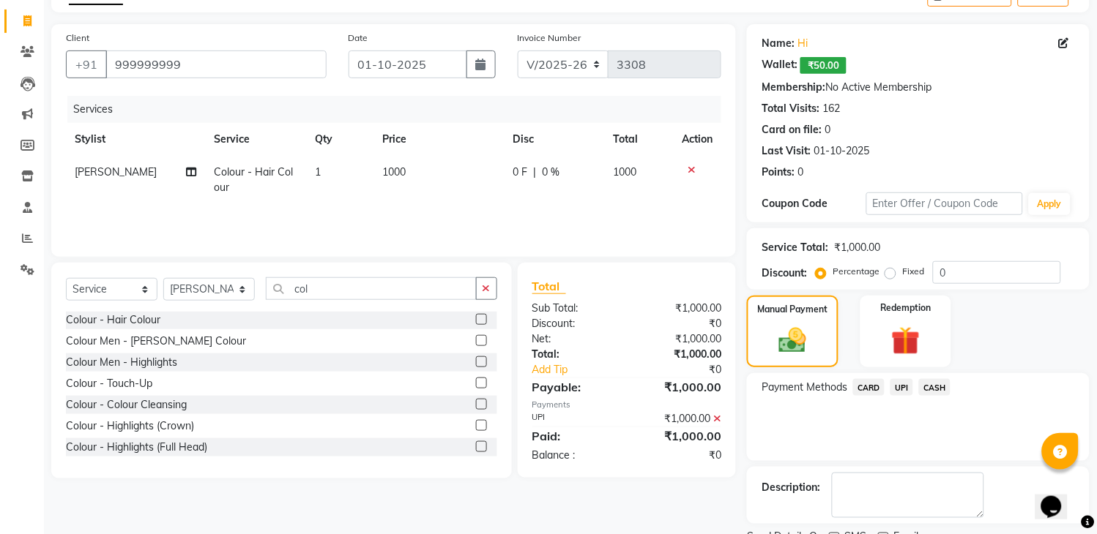
scroll to position [147, 0]
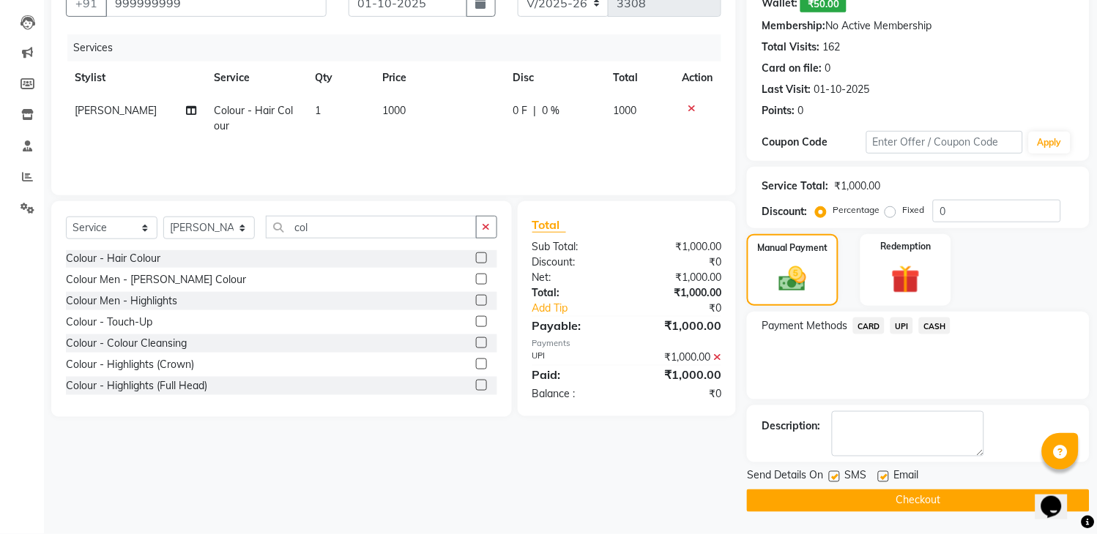
click at [833, 476] on label at bounding box center [834, 477] width 11 height 11
click at [833, 476] on input "checkbox" at bounding box center [834, 478] width 10 height 10
checkbox input "false"
click at [837, 499] on button "Checkout" at bounding box center [918, 501] width 343 height 23
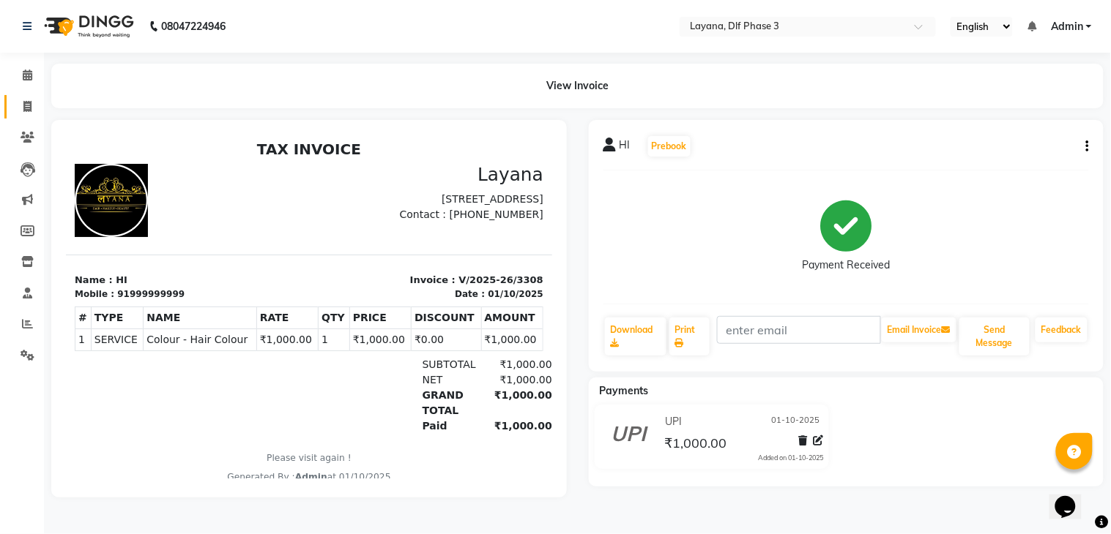
click at [27, 99] on span at bounding box center [28, 107] width 26 height 17
select select "service"
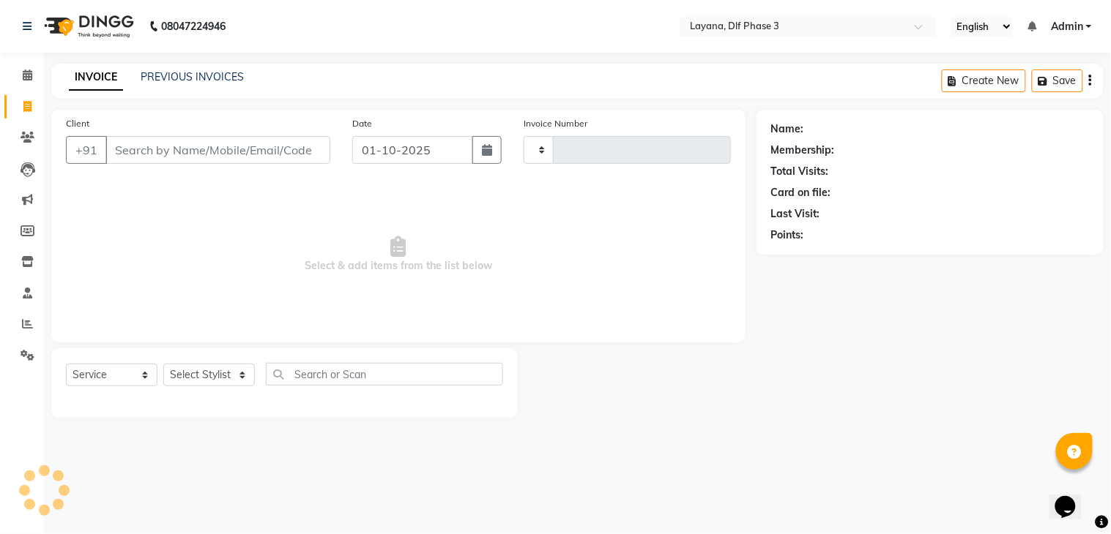
type input "3309"
click at [206, 148] on input "Client" at bounding box center [217, 150] width 225 height 28
select select "6973"
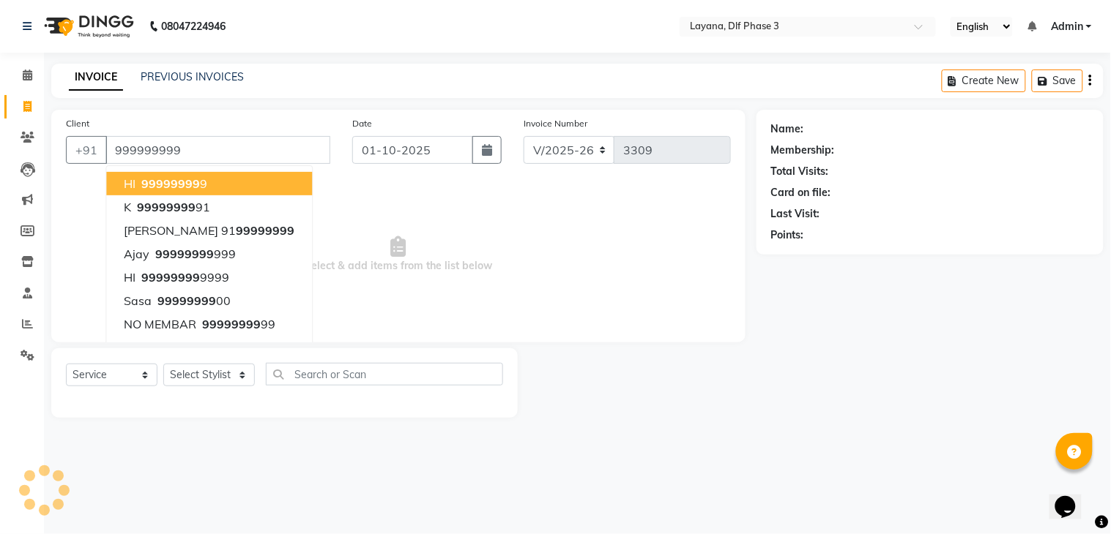
type input "999999999"
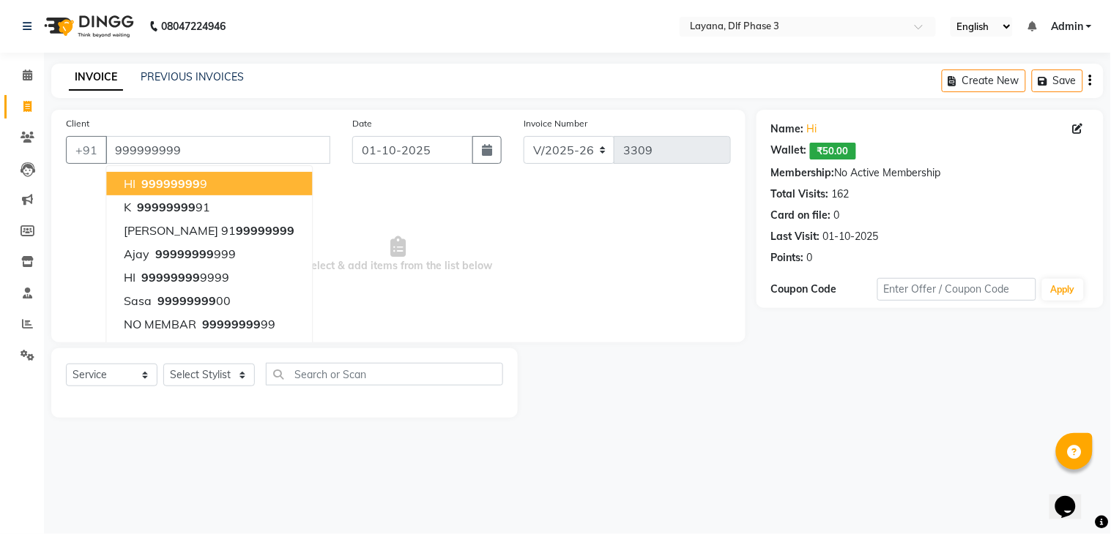
click at [211, 187] on button "HI 99999999 9" at bounding box center [209, 183] width 206 height 23
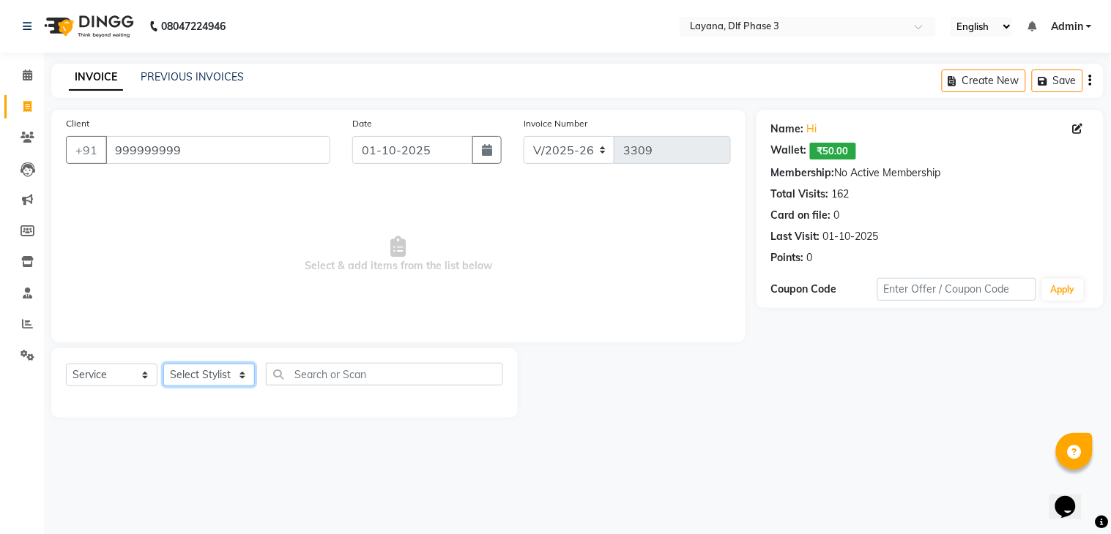
click at [202, 381] on select "Select Stylist Aakhil Gopal das kamal Kartik keshav krishna sanjana Shadab supr…" at bounding box center [209, 375] width 92 height 23
select select "70193"
click at [163, 365] on select "Select Stylist Aakhil Gopal das kamal Kartik keshav krishna sanjana Shadab supr…" at bounding box center [209, 375] width 92 height 23
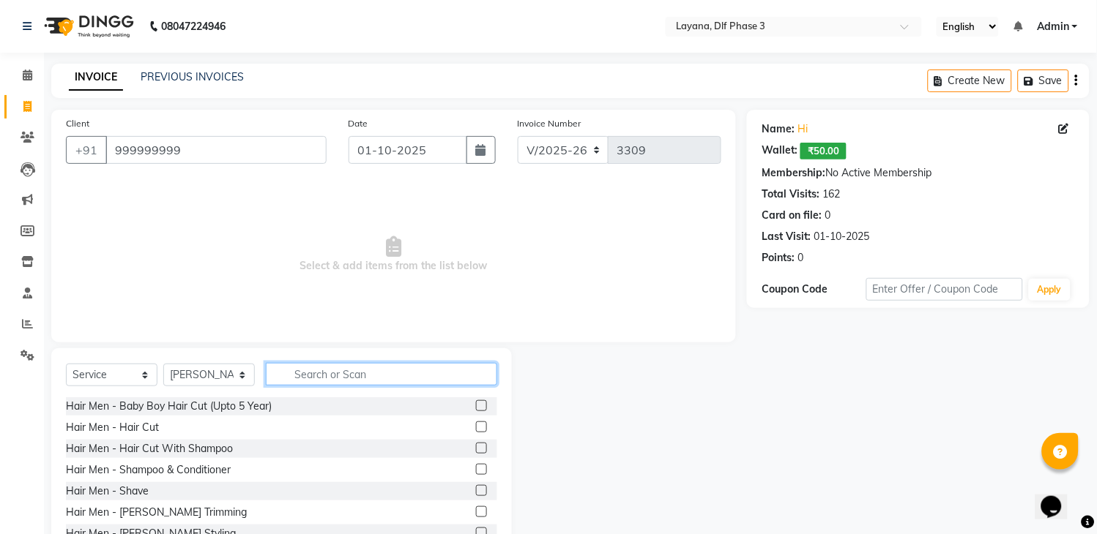
click at [305, 374] on input "text" at bounding box center [381, 374] width 231 height 23
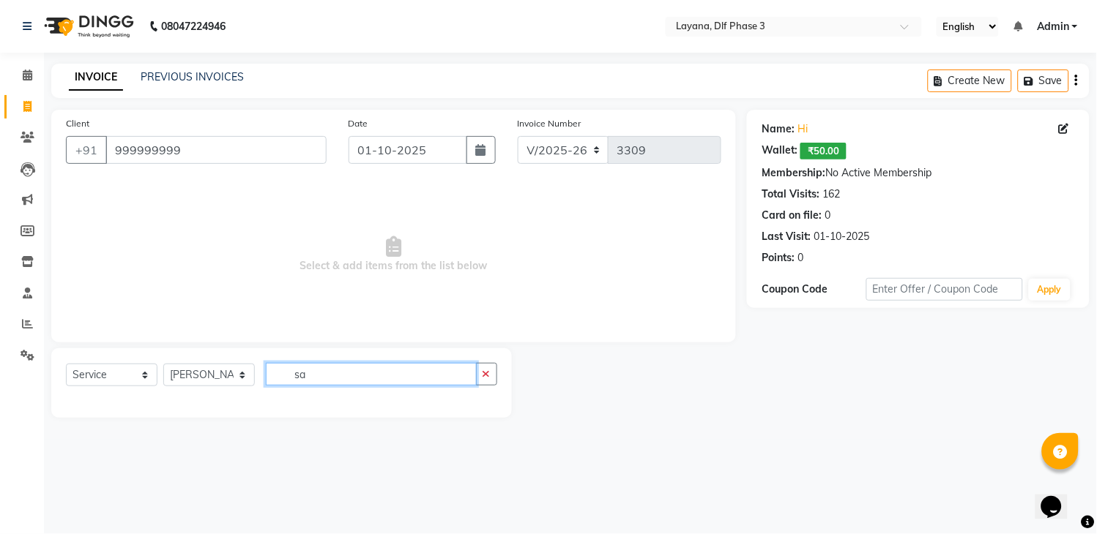
type input "s"
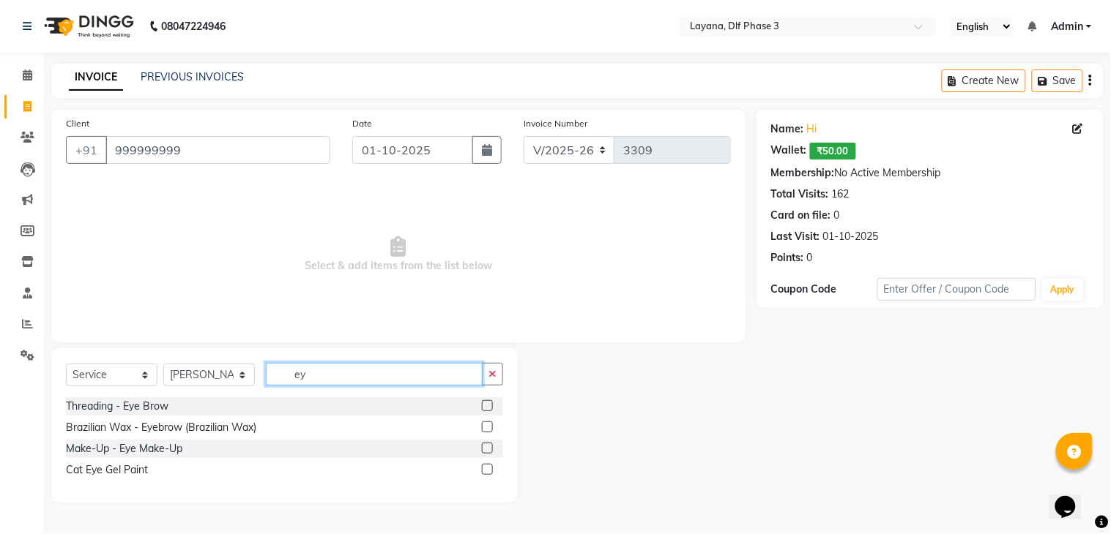
type input "ey"
click at [337, 401] on div "Threading - Eye Brow" at bounding box center [284, 407] width 437 height 18
click at [479, 401] on div "Threading - Eye Brow" at bounding box center [284, 407] width 437 height 18
click at [485, 426] on label at bounding box center [487, 427] width 11 height 11
click at [485, 426] on input "checkbox" at bounding box center [487, 428] width 10 height 10
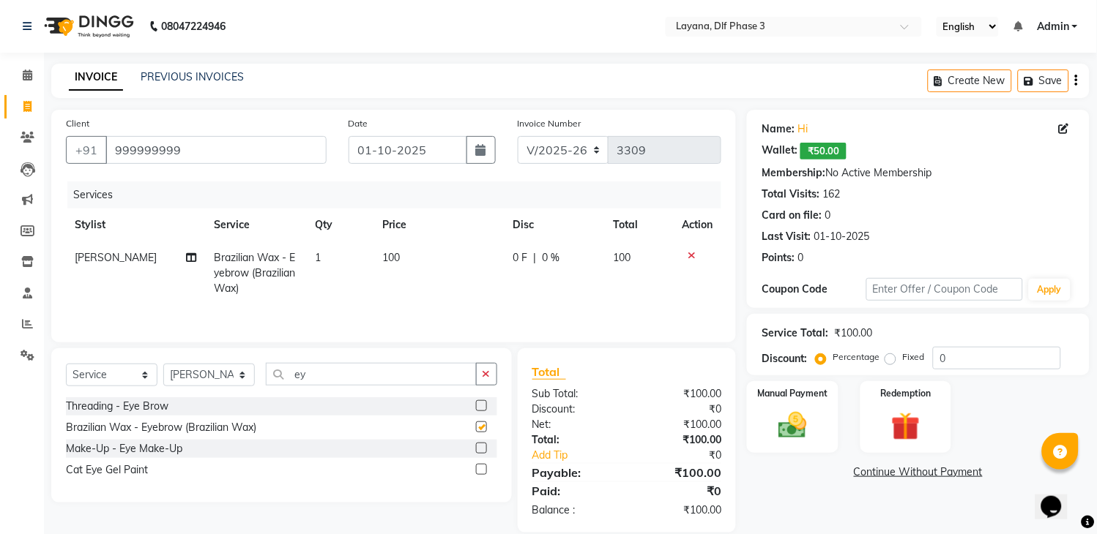
checkbox input "false"
click at [480, 405] on label at bounding box center [481, 406] width 11 height 11
click at [480, 405] on input "checkbox" at bounding box center [481, 407] width 10 height 10
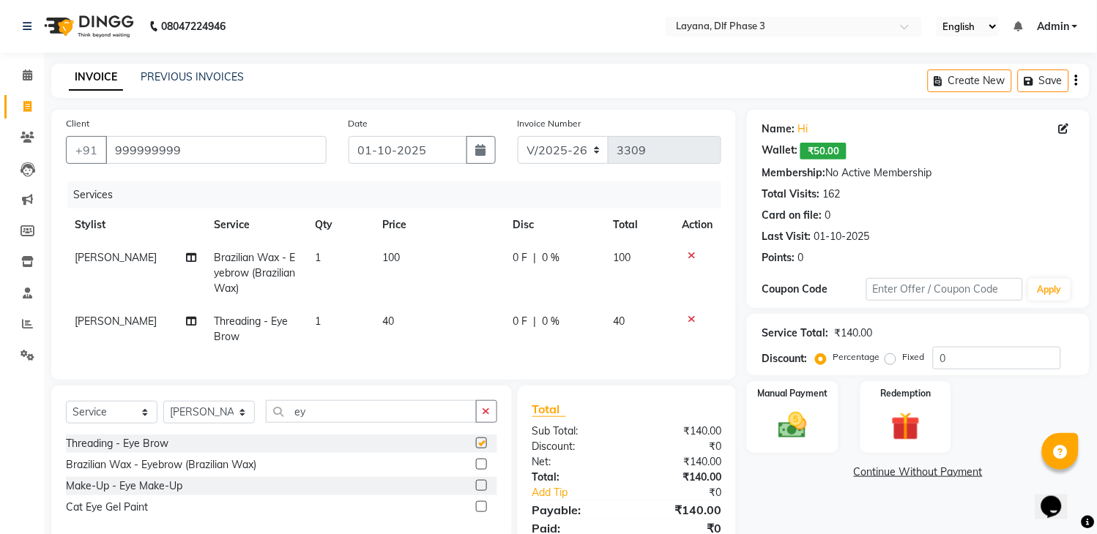
checkbox input "false"
click at [485, 418] on button "button" at bounding box center [486, 412] width 21 height 23
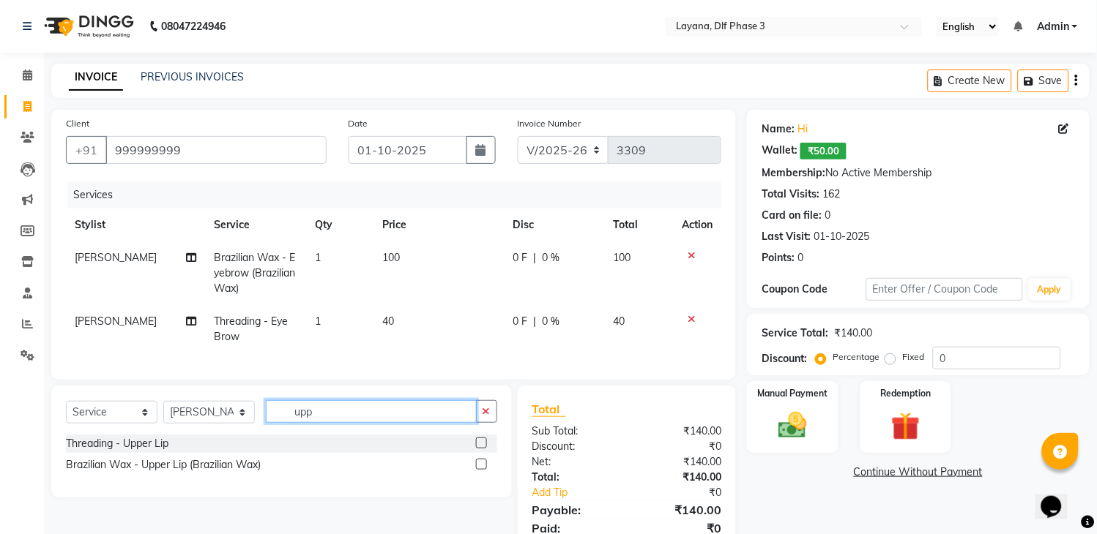
type input "upp"
click at [477, 449] on label at bounding box center [481, 443] width 11 height 11
click at [477, 449] on input "checkbox" at bounding box center [481, 444] width 10 height 10
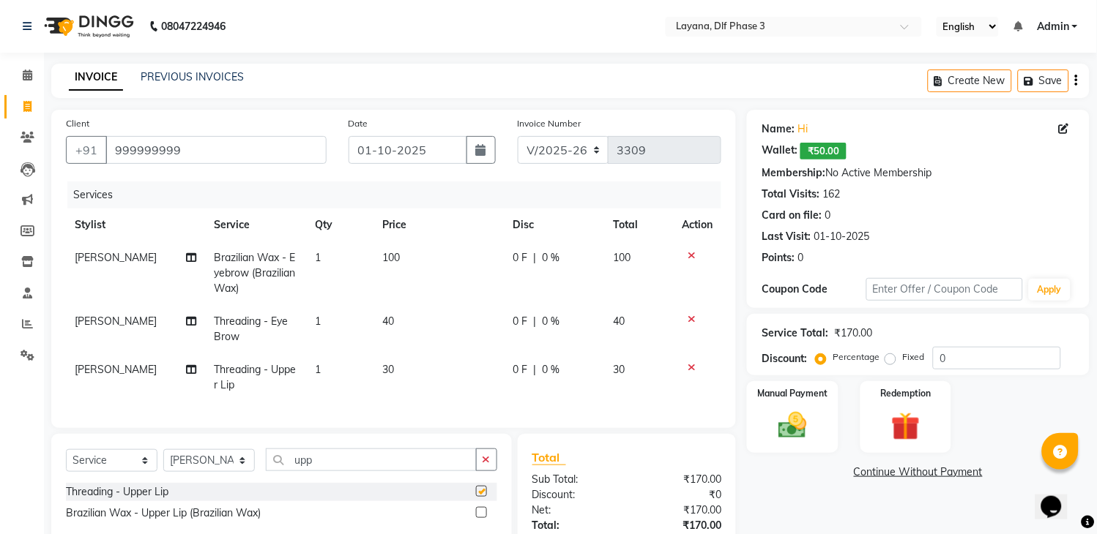
checkbox input "false"
click at [690, 253] on icon at bounding box center [692, 255] width 8 height 10
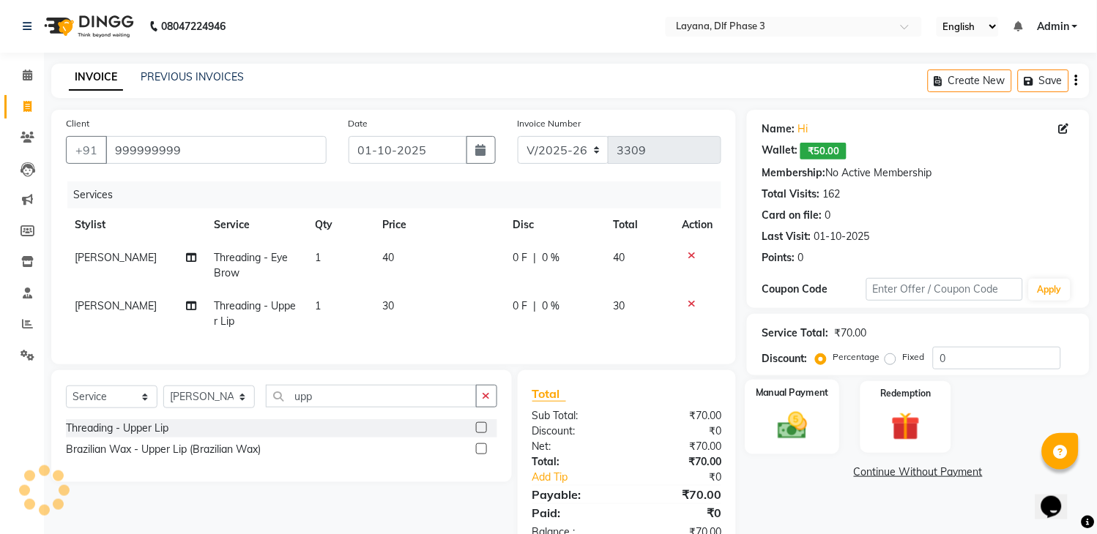
click at [789, 413] on img at bounding box center [793, 426] width 48 height 34
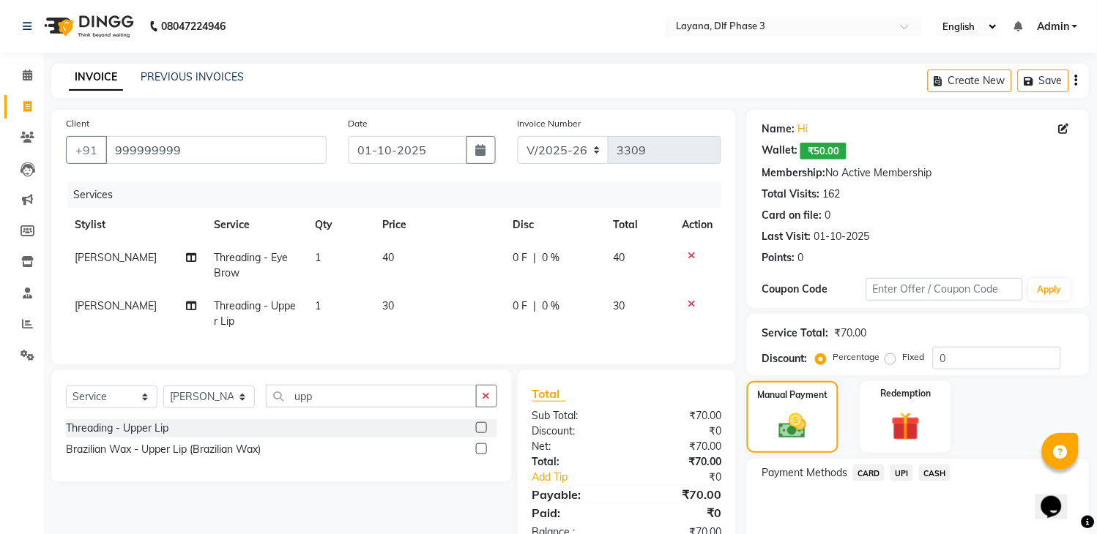
click at [932, 466] on span "CASH" at bounding box center [934, 473] width 31 height 17
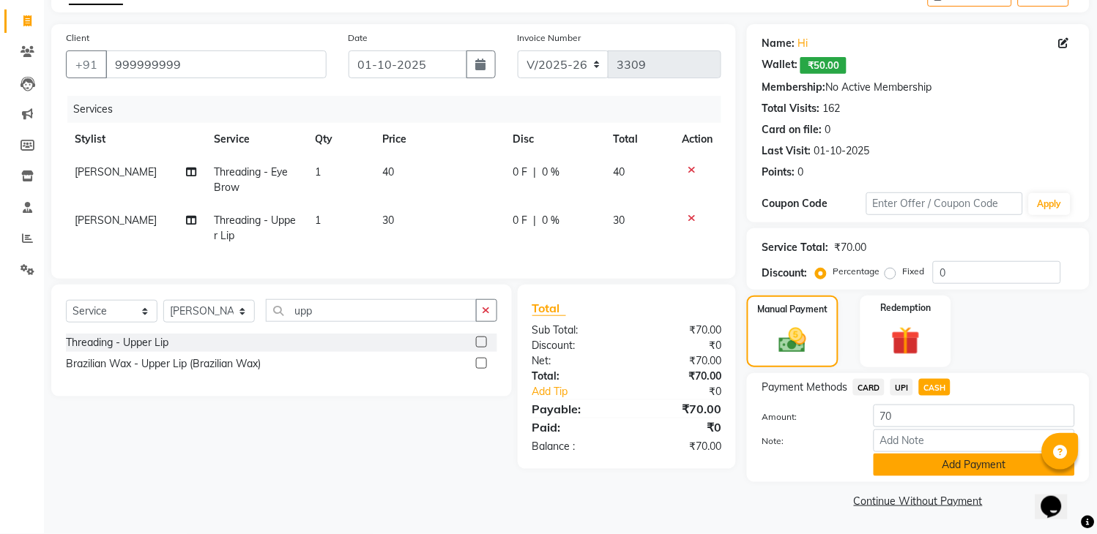
click at [979, 469] on button "Add Payment" at bounding box center [973, 465] width 201 height 23
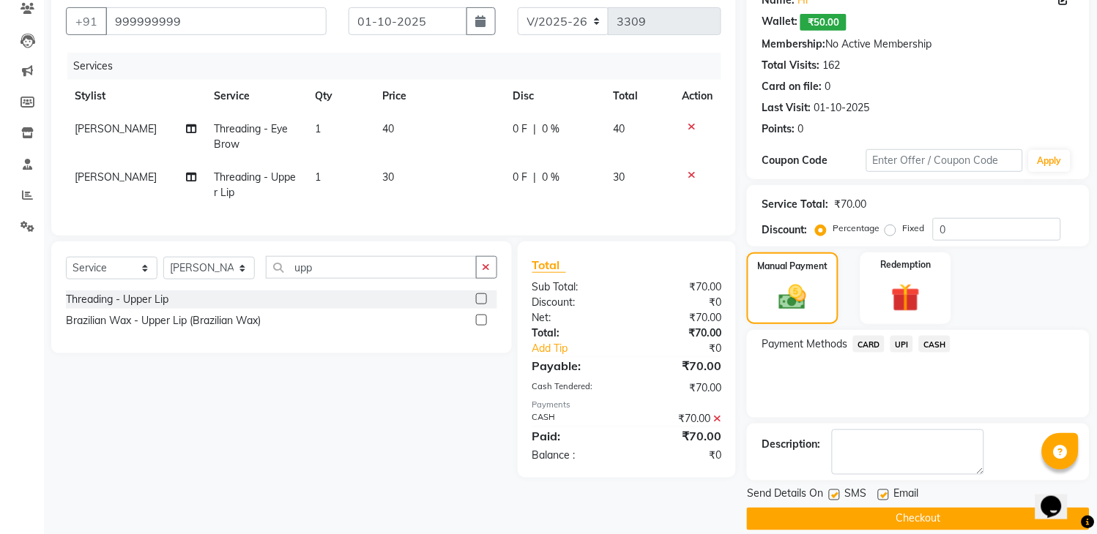
scroll to position [147, 0]
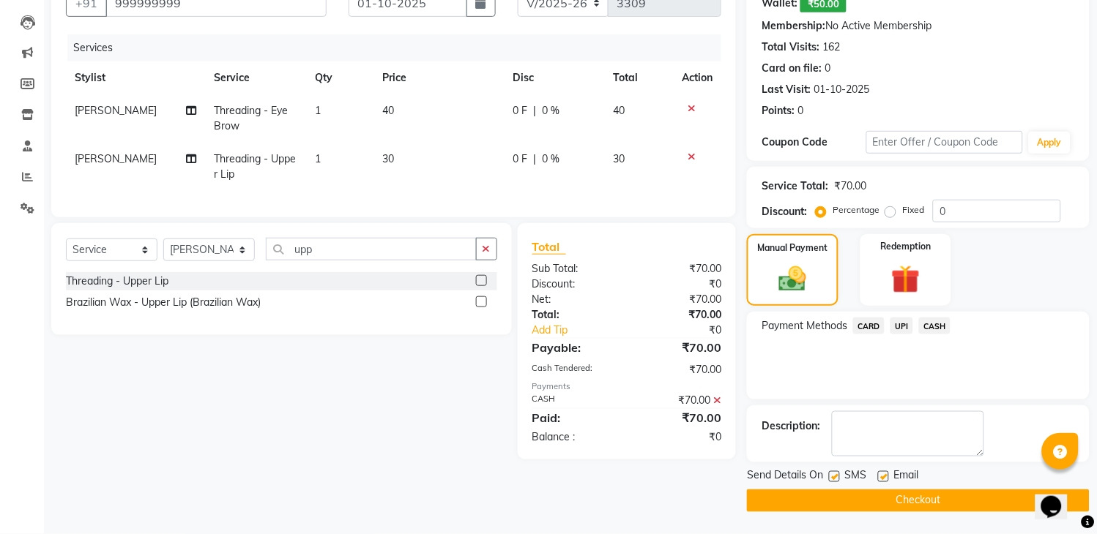
click at [832, 472] on label at bounding box center [834, 477] width 11 height 11
click at [832, 473] on input "checkbox" at bounding box center [834, 478] width 10 height 10
checkbox input "false"
click at [859, 501] on button "Checkout" at bounding box center [918, 501] width 343 height 23
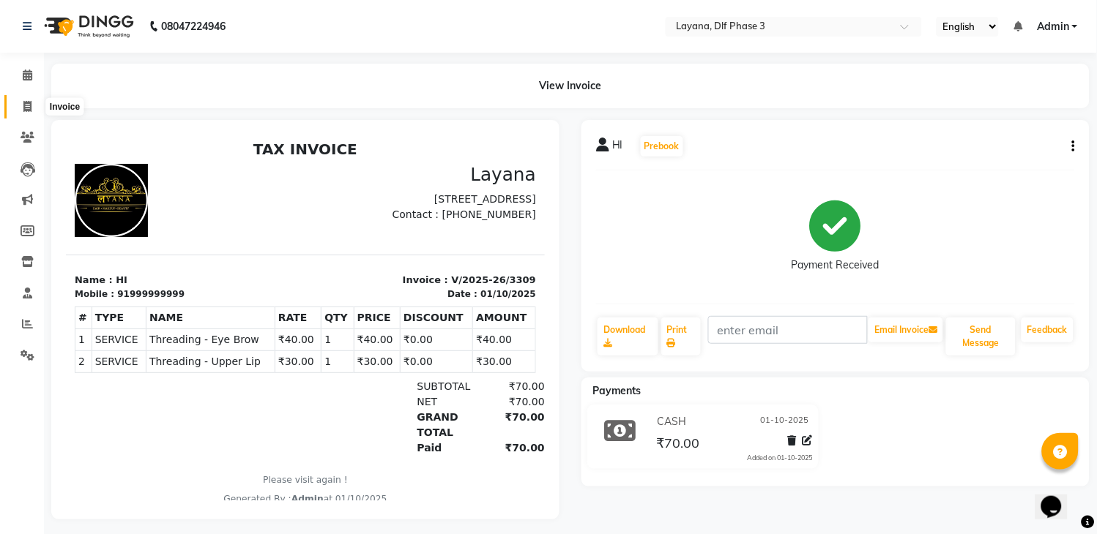
click at [26, 103] on icon at bounding box center [27, 106] width 8 height 11
select select "service"
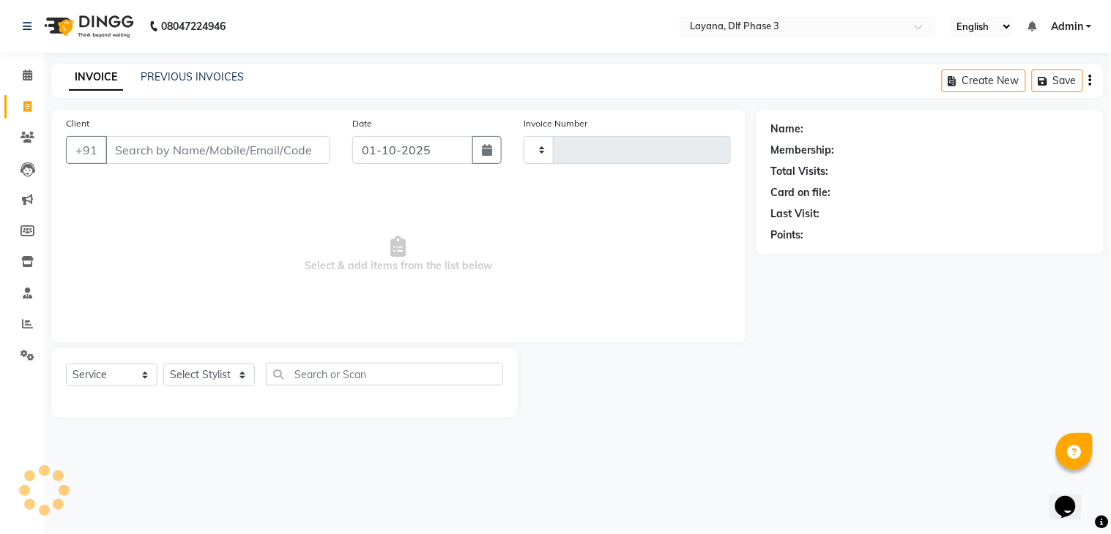
type input "3310"
select select "6973"
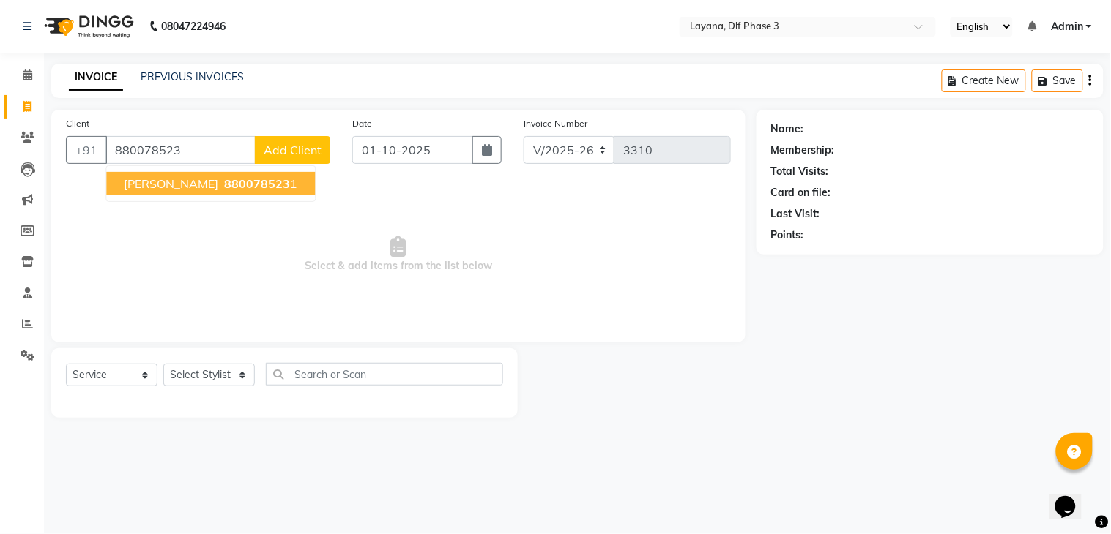
click at [224, 180] on span "880078523" at bounding box center [257, 183] width 66 height 15
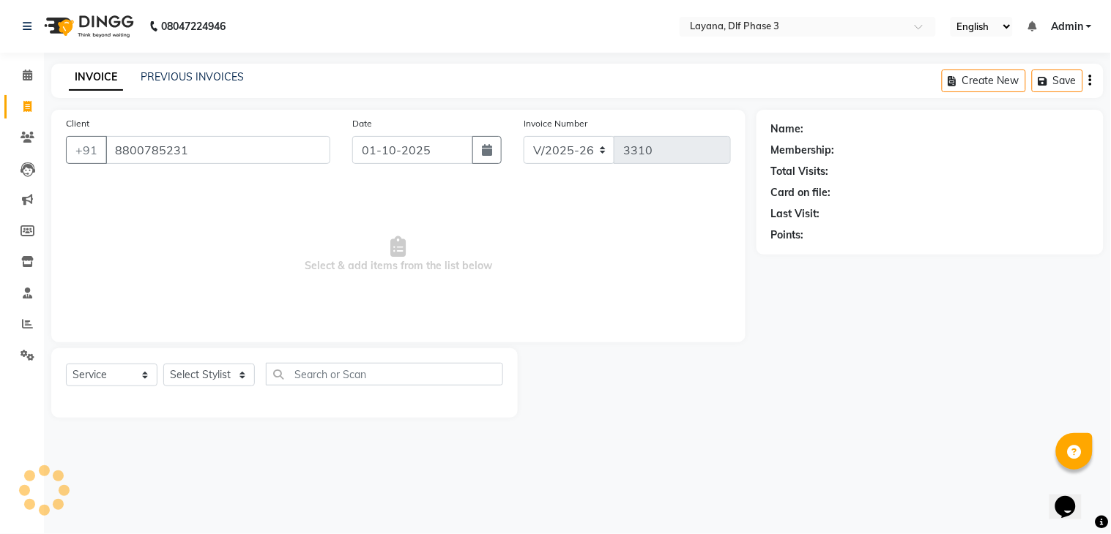
type input "8800785231"
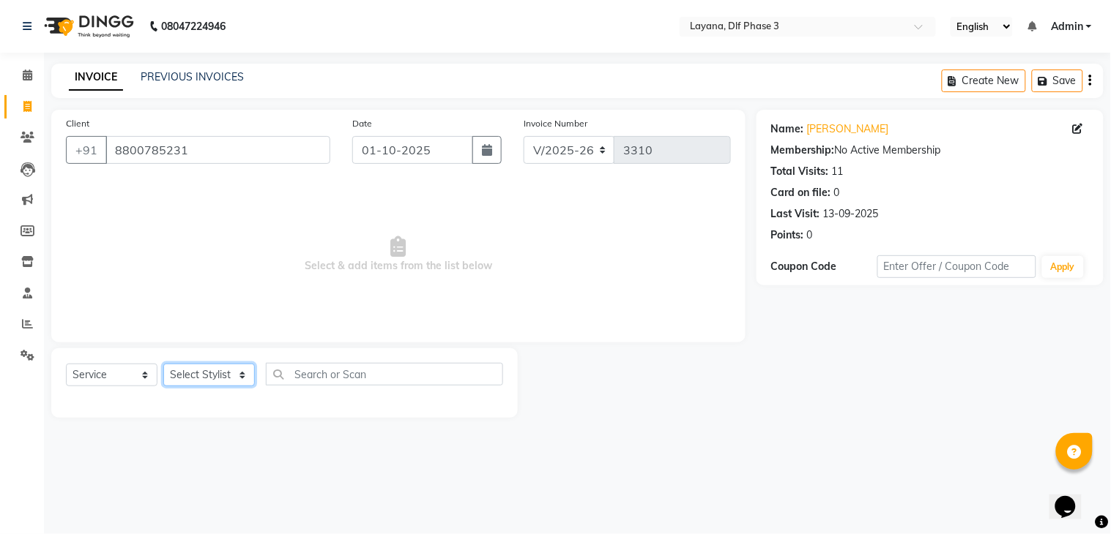
click at [203, 377] on select "Select Stylist Aakhil Gopal das kamal Kartik keshav krishna sanjana Shadab supr…" at bounding box center [209, 375] width 92 height 23
select select "86266"
click at [163, 365] on select "Select Stylist Aakhil Gopal das kamal Kartik keshav krishna sanjana Shadab supr…" at bounding box center [209, 375] width 92 height 23
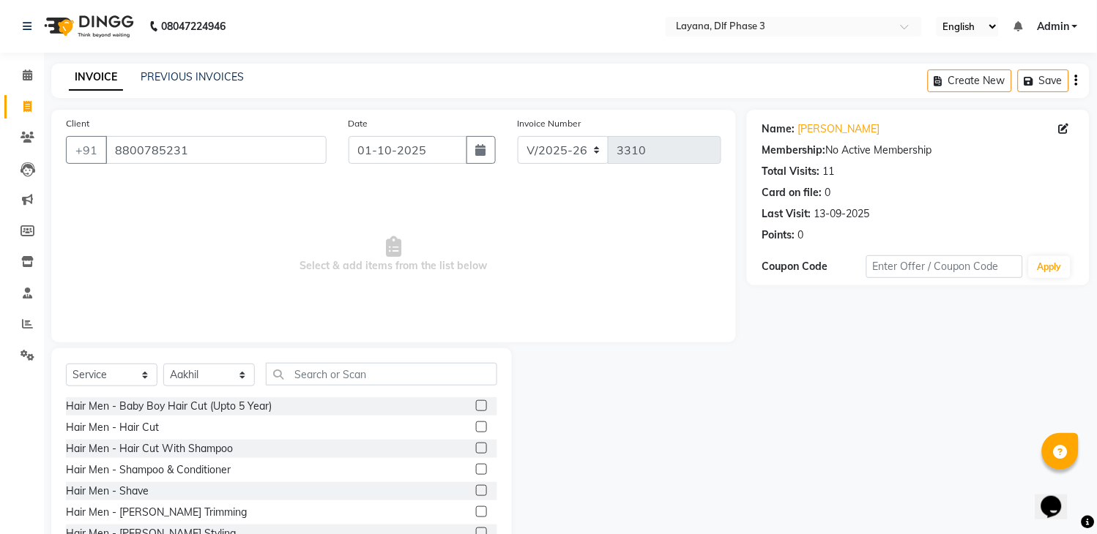
click at [476, 428] on label at bounding box center [481, 427] width 11 height 11
click at [476, 428] on input "checkbox" at bounding box center [481, 428] width 10 height 10
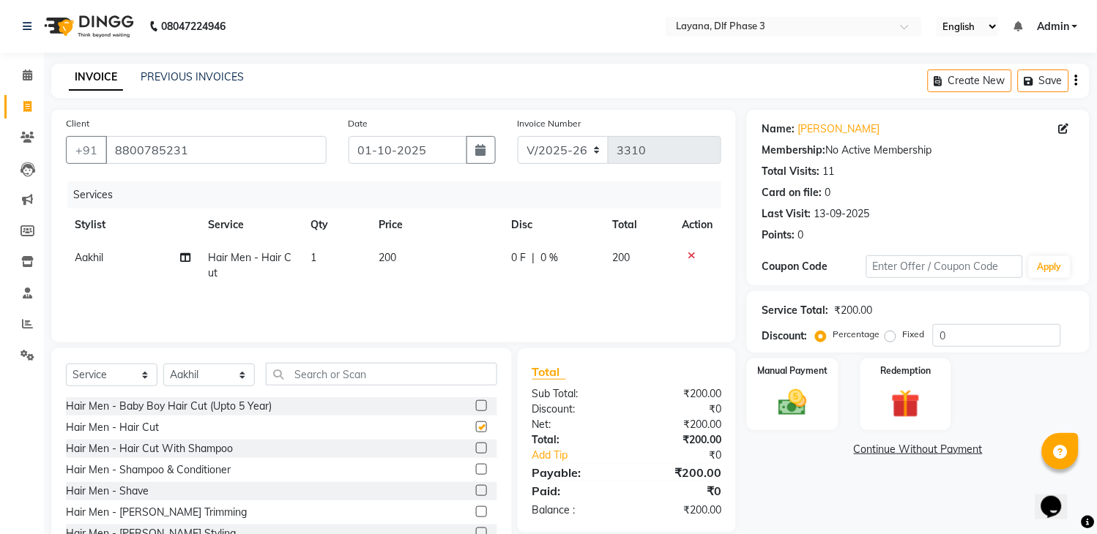
checkbox input "false"
click at [476, 507] on div at bounding box center [481, 514] width 10 height 15
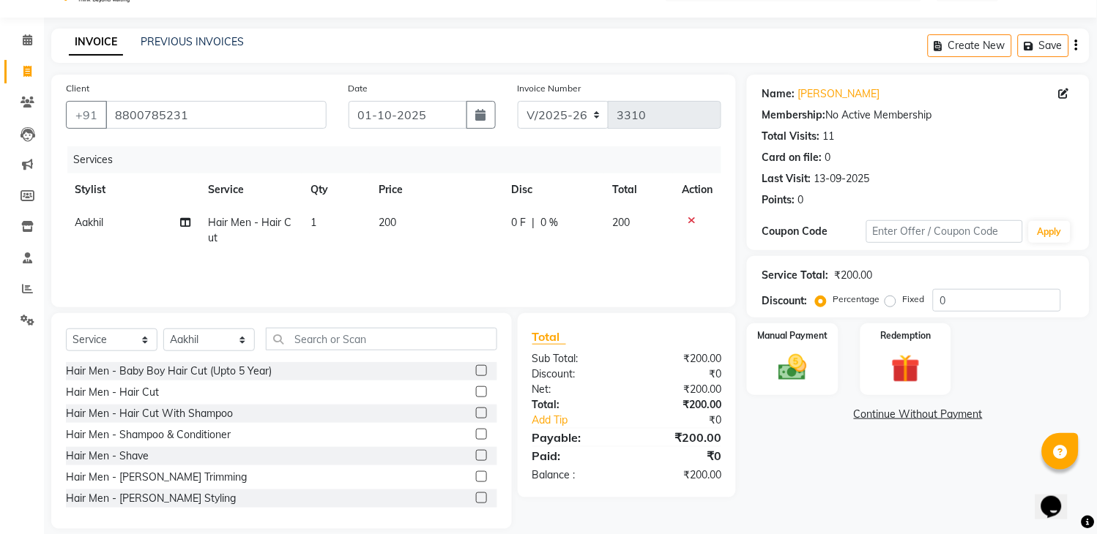
scroll to position [52, 0]
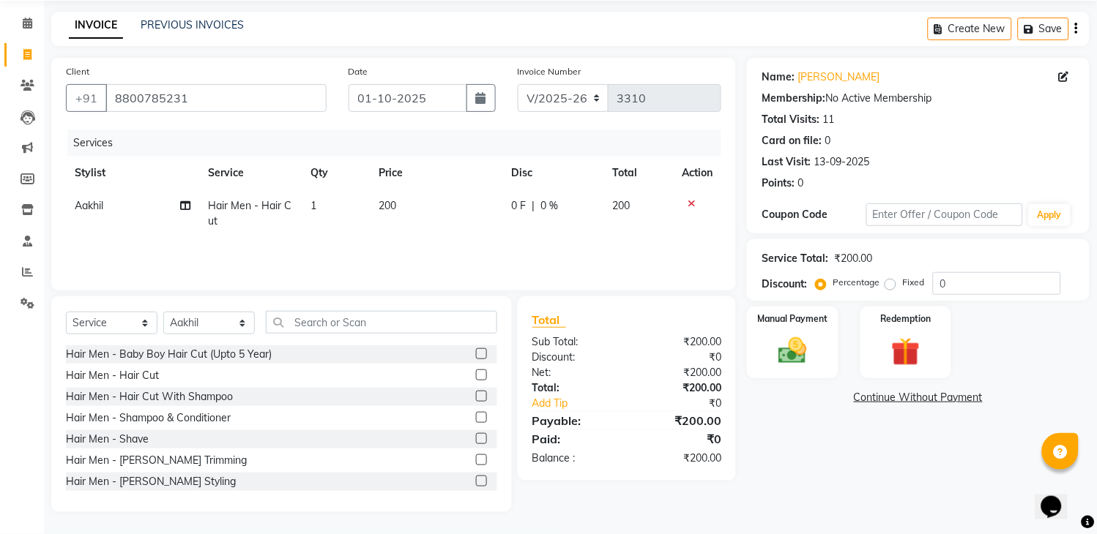
click at [476, 480] on label at bounding box center [481, 481] width 11 height 11
click at [476, 480] on input "checkbox" at bounding box center [481, 482] width 10 height 10
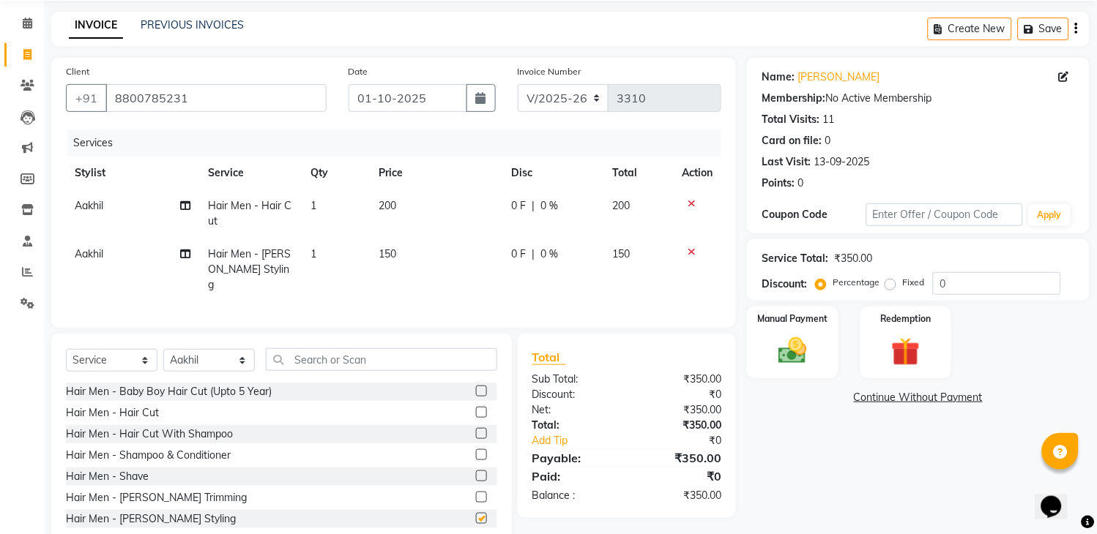
checkbox input "false"
click at [410, 357] on input "text" at bounding box center [381, 360] width 231 height 23
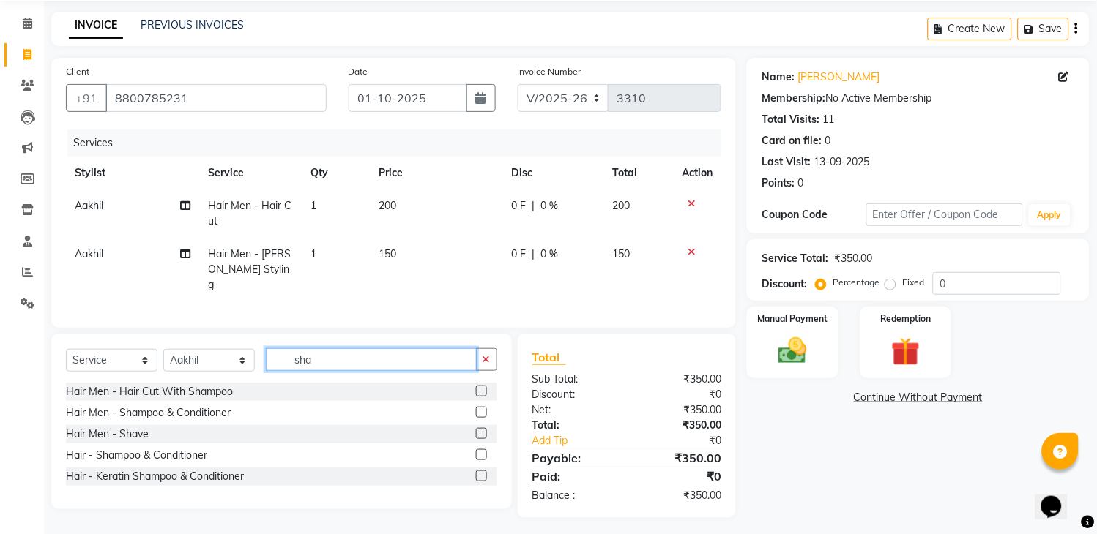
type input "sha"
click at [481, 412] on label at bounding box center [481, 412] width 11 height 11
click at [481, 412] on input "checkbox" at bounding box center [481, 414] width 10 height 10
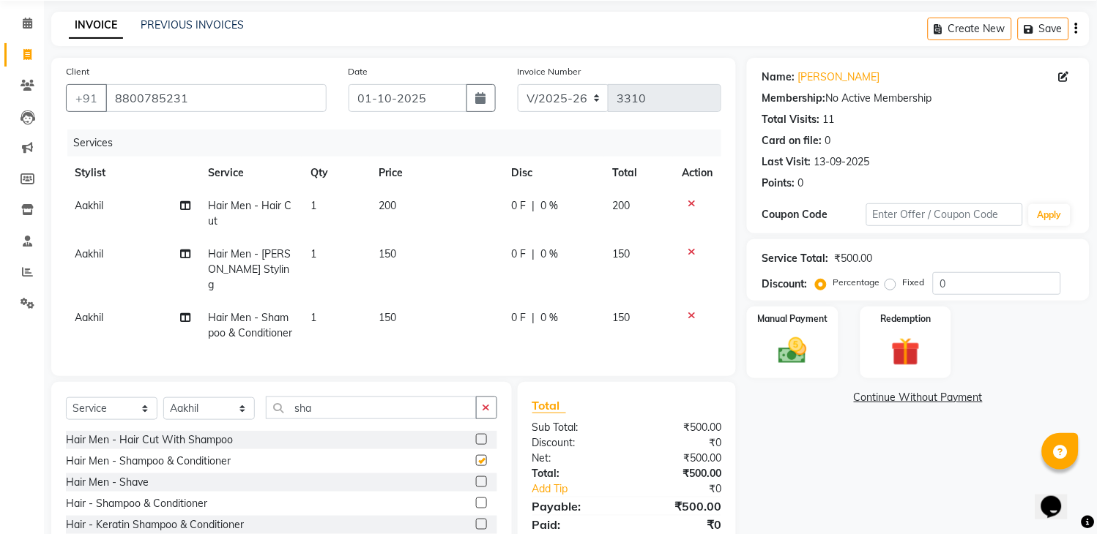
checkbox input "false"
click at [522, 310] on span "0 F" at bounding box center [518, 317] width 15 height 15
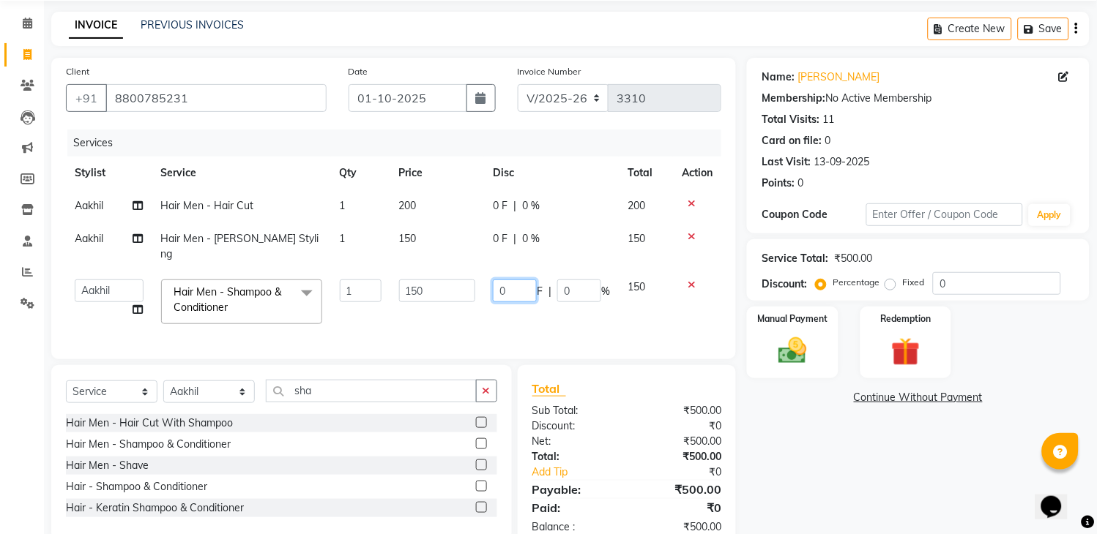
click at [511, 280] on input "0" at bounding box center [515, 291] width 44 height 23
type input "050"
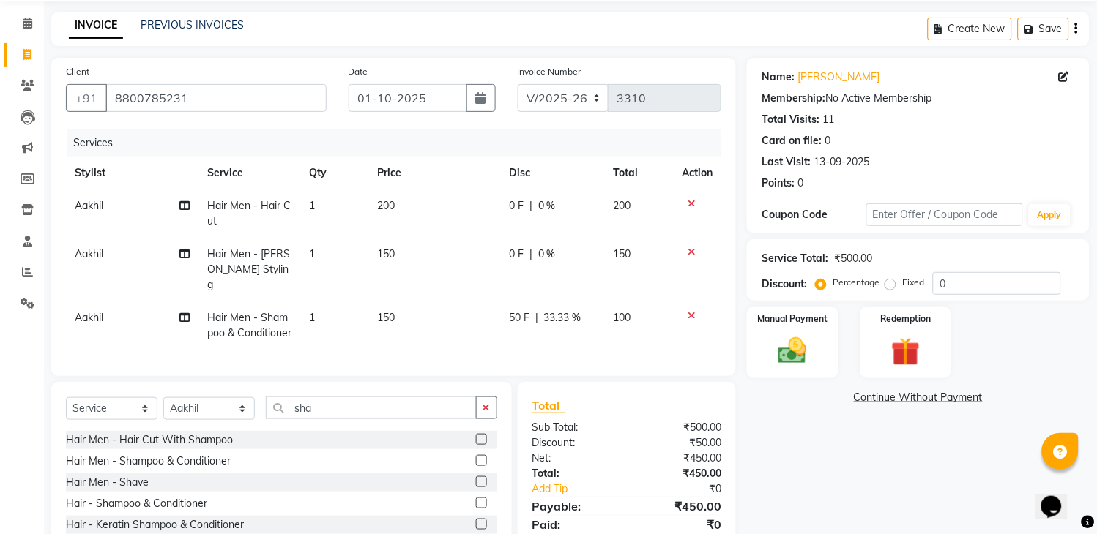
click at [586, 309] on td "50 F | 33.33 %" at bounding box center [552, 326] width 104 height 48
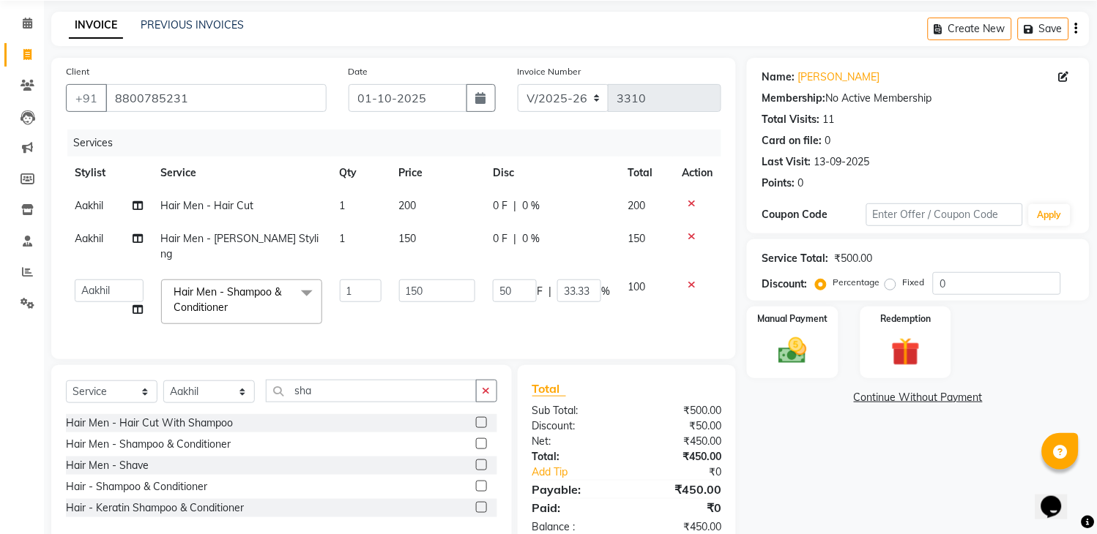
scroll to position [88, 0]
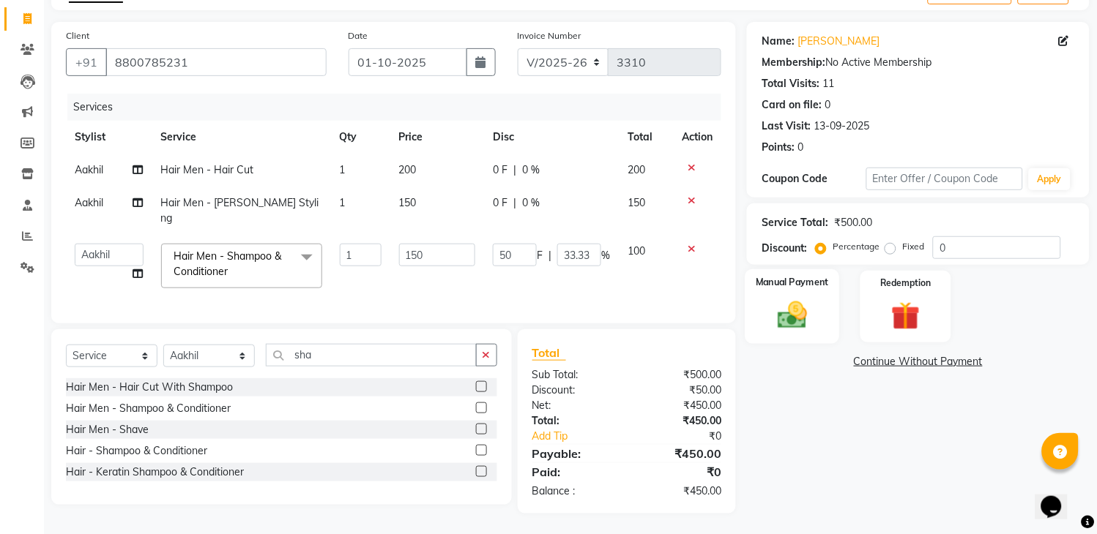
click at [813, 324] on img at bounding box center [793, 316] width 48 height 34
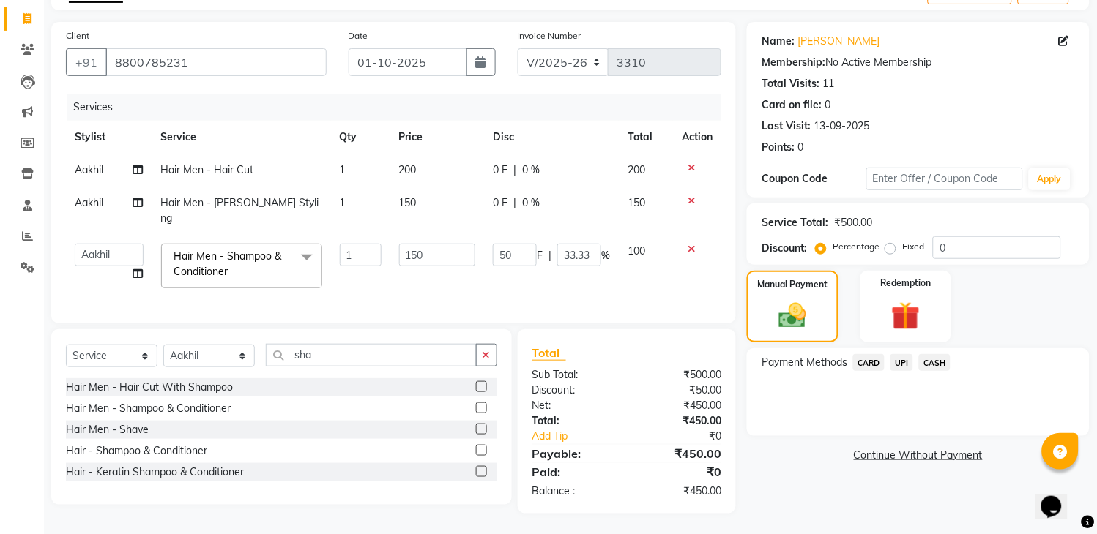
click at [894, 361] on span "UPI" at bounding box center [901, 362] width 23 height 17
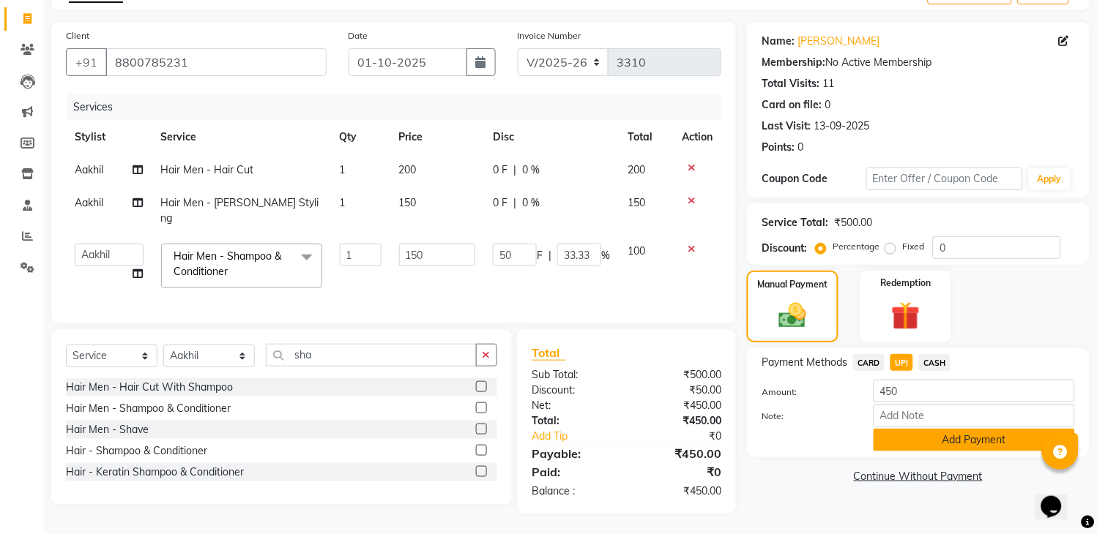
click at [968, 447] on button "Add Payment" at bounding box center [973, 440] width 201 height 23
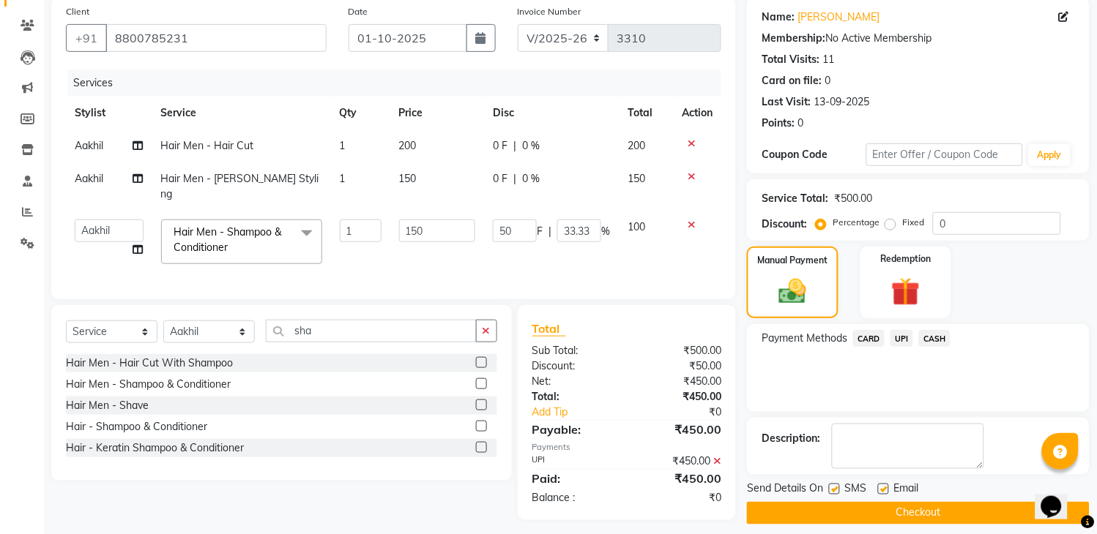
scroll to position [124, 0]
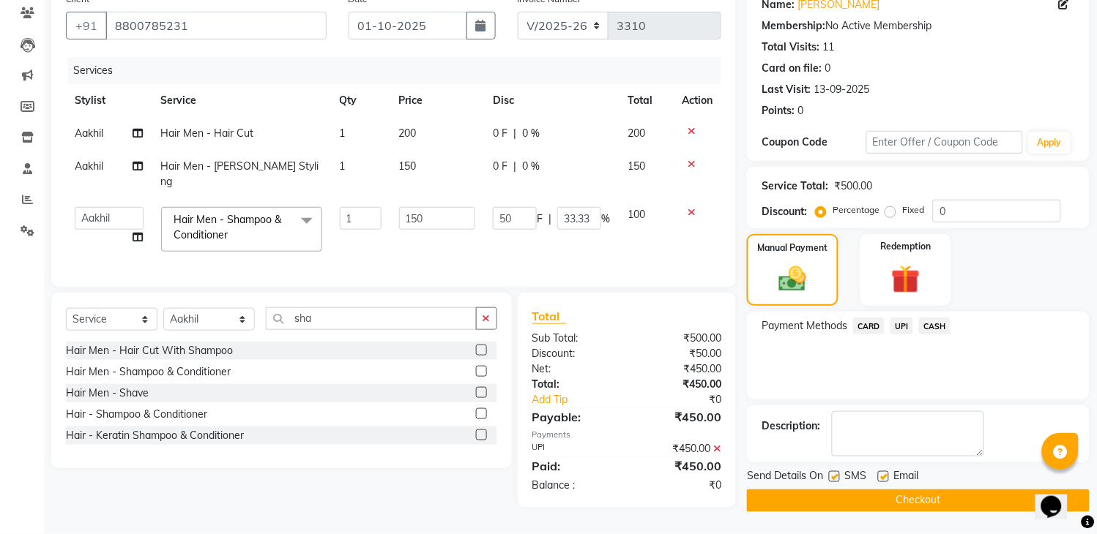
click at [835, 472] on label at bounding box center [834, 477] width 11 height 11
click at [835, 473] on input "checkbox" at bounding box center [834, 478] width 10 height 10
checkbox input "false"
click at [833, 495] on button "Checkout" at bounding box center [918, 501] width 343 height 23
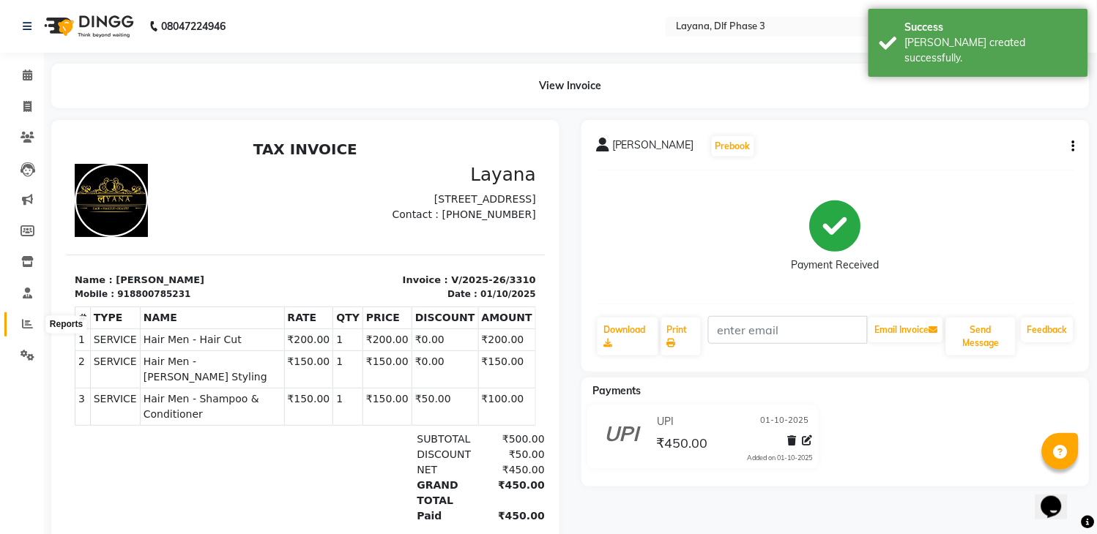
click at [23, 324] on icon at bounding box center [27, 323] width 11 height 11
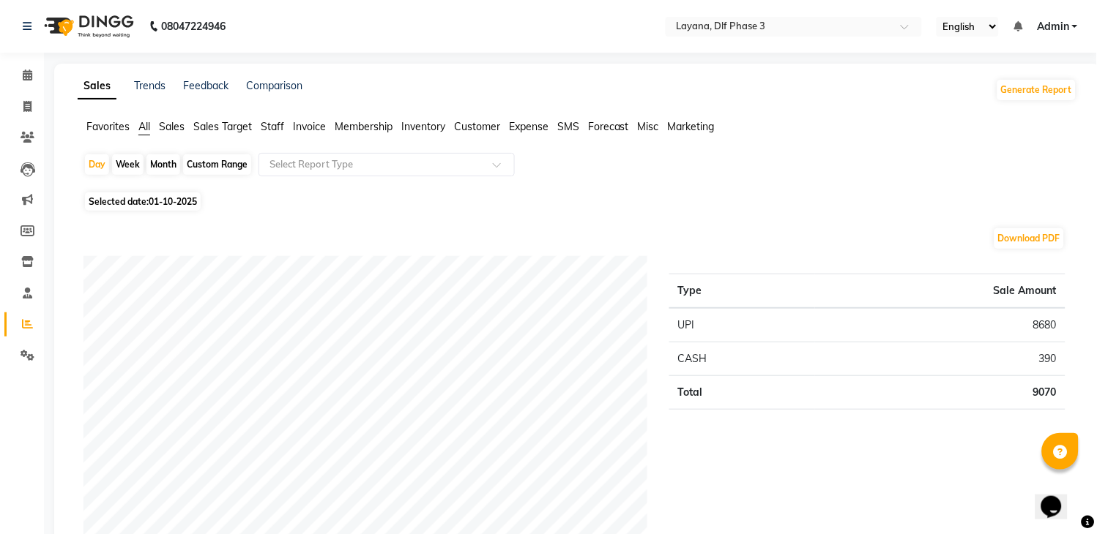
drag, startPoint x: 1095, startPoint y: 27, endPoint x: 1103, endPoint y: 50, distance: 24.1
click at [1097, 50] on html "08047224946 Select Location × Layana, Dlf Phase 3 English ENGLISH Español العرب…" at bounding box center [548, 267] width 1097 height 534
click at [23, 108] on icon at bounding box center [27, 106] width 8 height 11
select select "service"
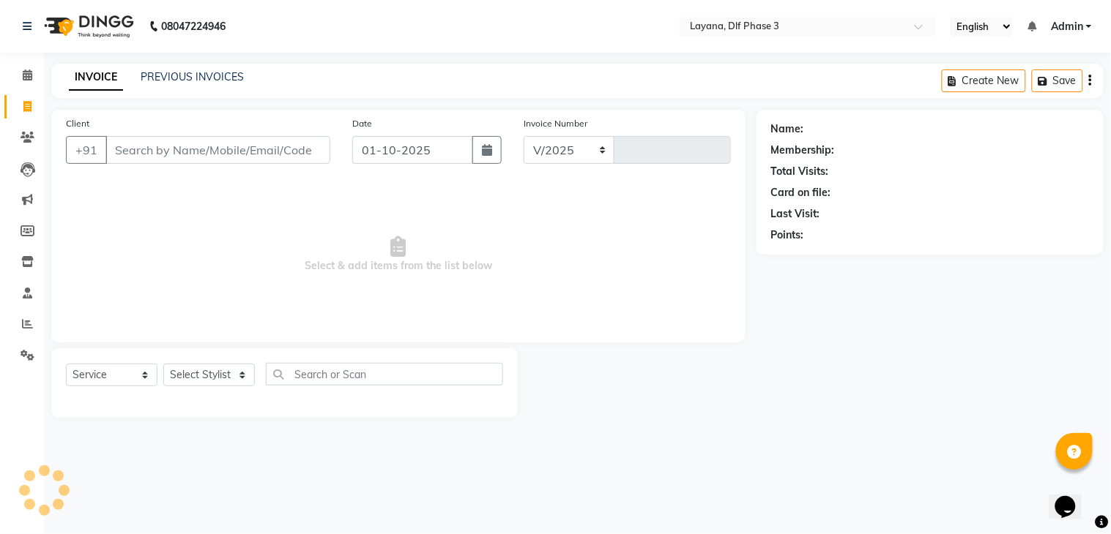
select select "6973"
type input "3311"
click at [200, 152] on input "Client" at bounding box center [217, 150] width 225 height 28
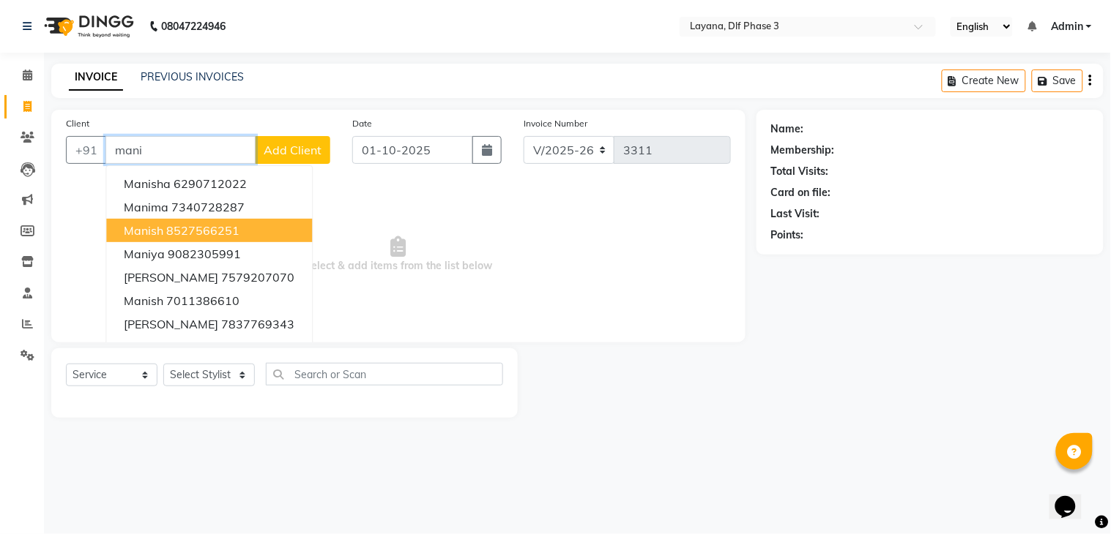
click at [152, 229] on span "manish" at bounding box center [144, 230] width 40 height 15
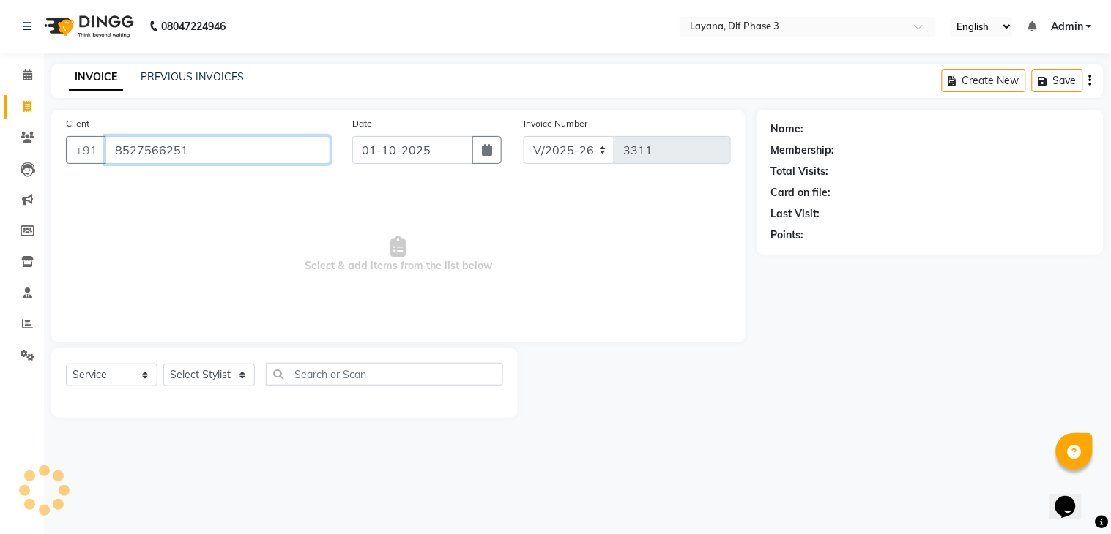
type input "8527566251"
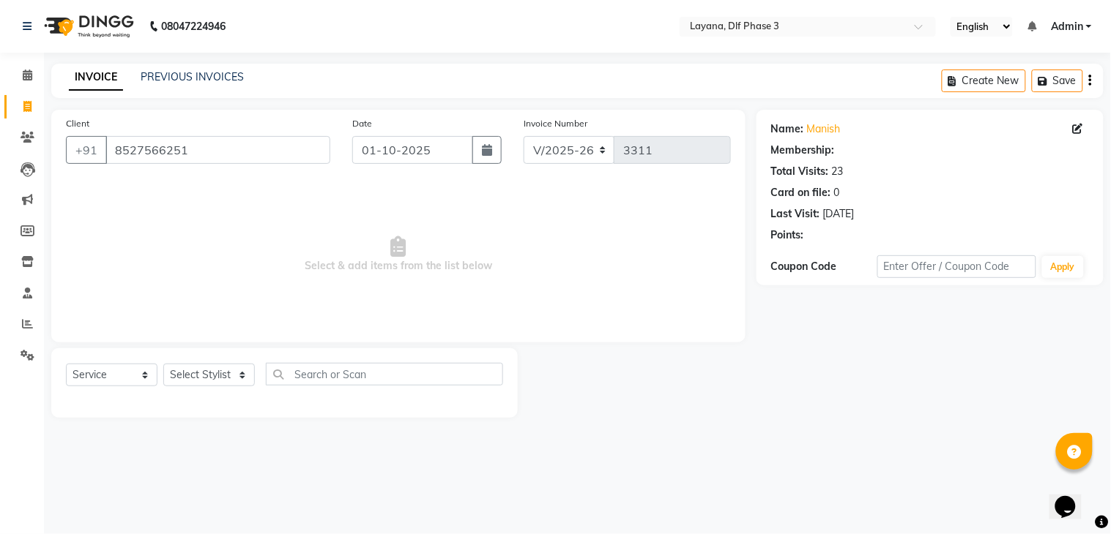
select select "1: Object"
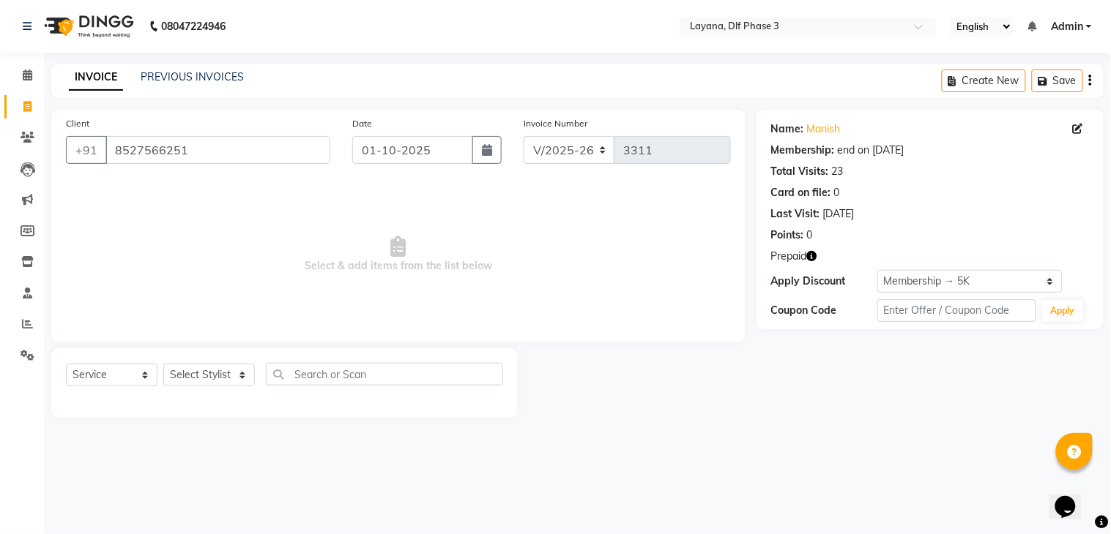
click at [815, 252] on icon "button" at bounding box center [812, 256] width 10 height 10
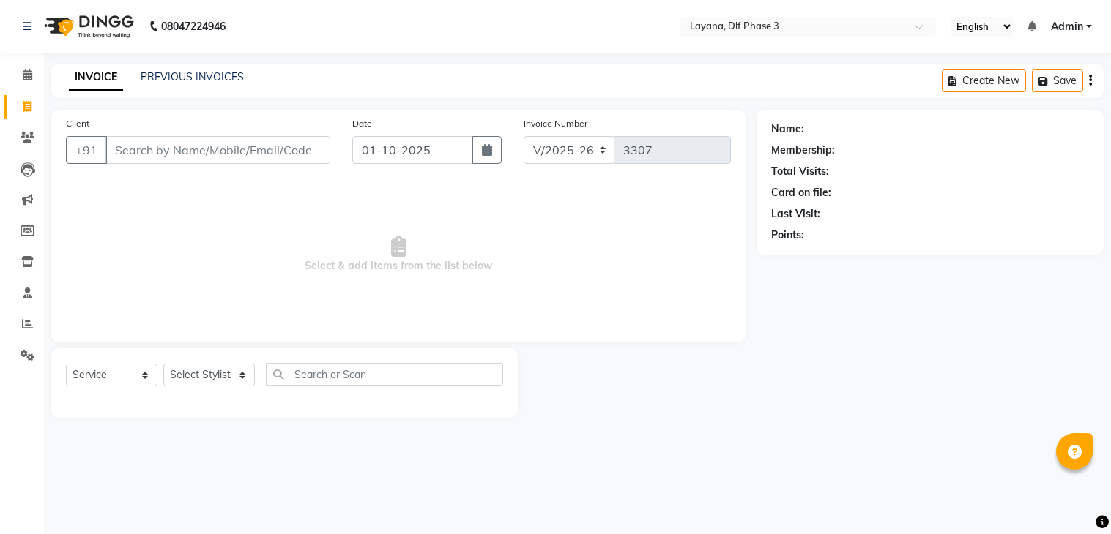
select select "6973"
select select "service"
